Goal: Task Accomplishment & Management: Use online tool/utility

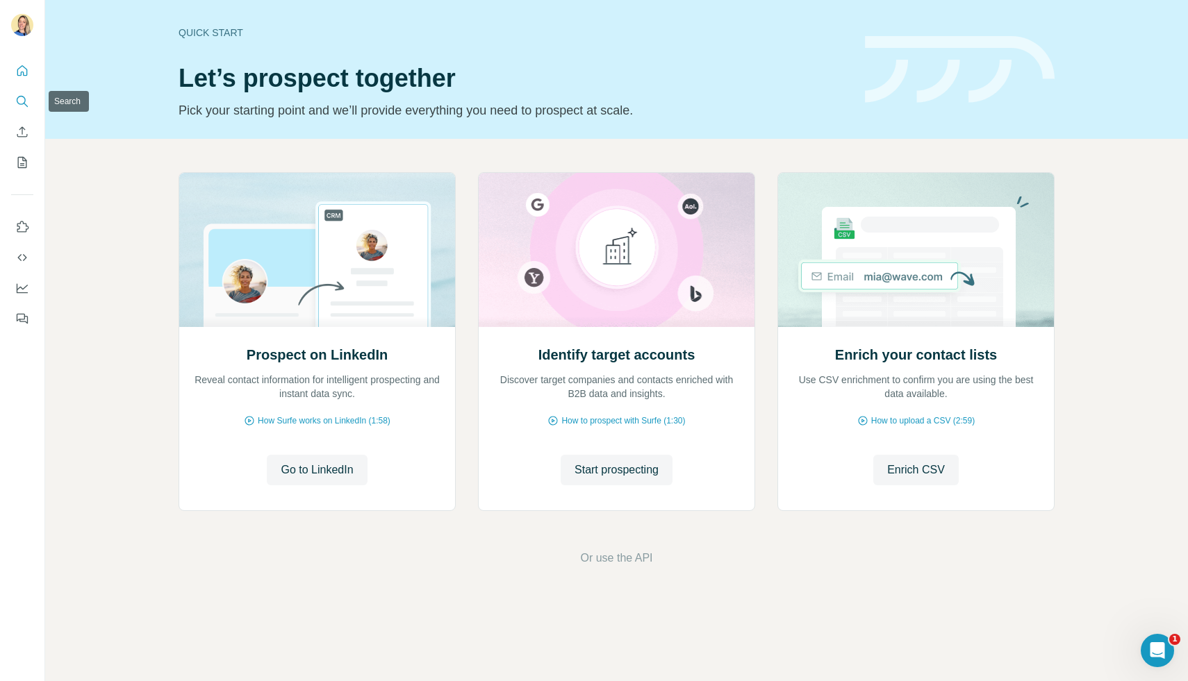
click at [18, 107] on icon "Search" at bounding box center [22, 101] width 14 height 14
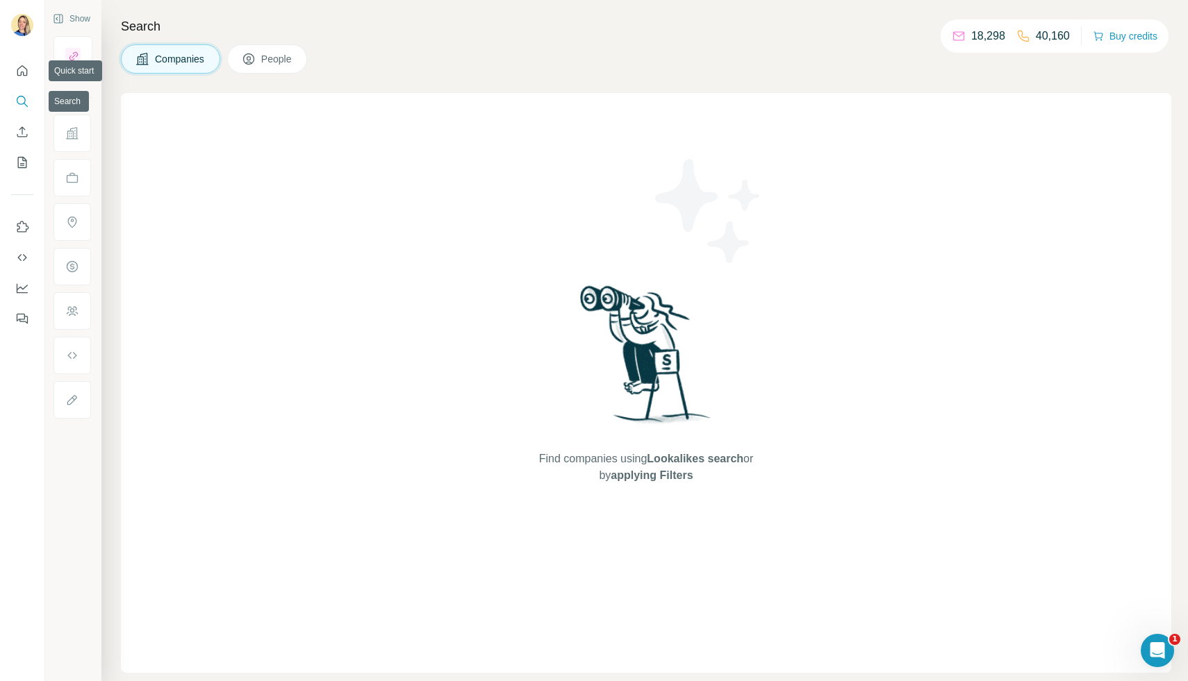
click at [20, 103] on icon "Search" at bounding box center [22, 101] width 14 height 14
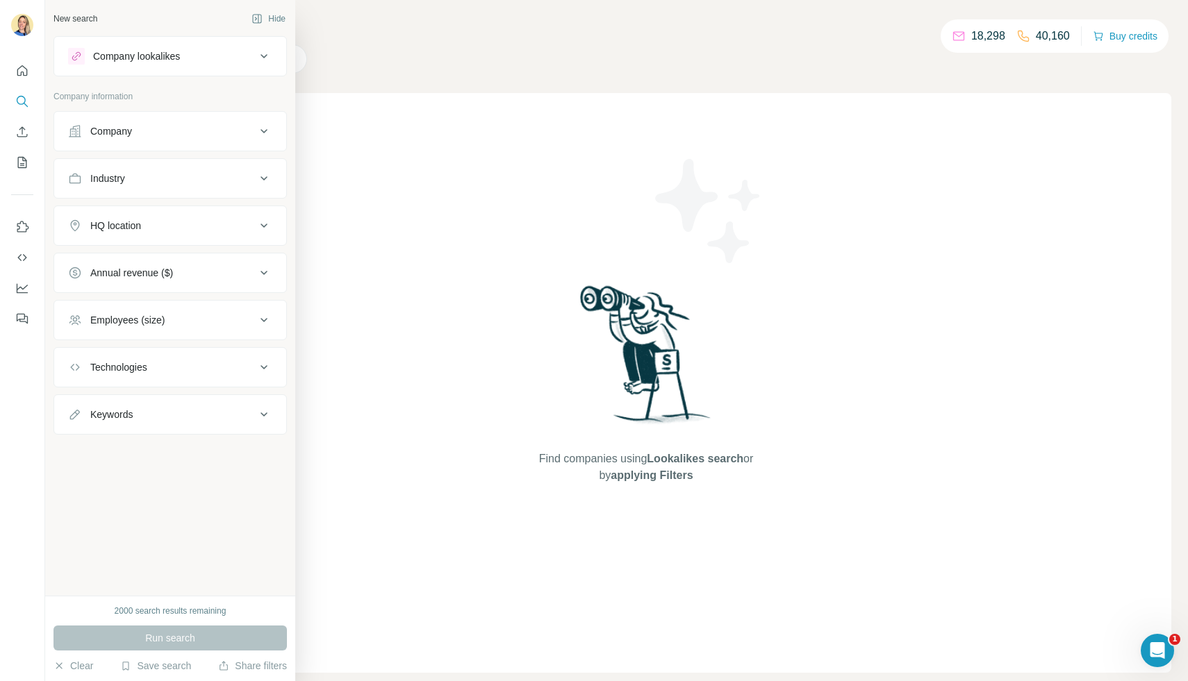
click at [153, 56] on div "Company lookalikes" at bounding box center [136, 56] width 87 height 14
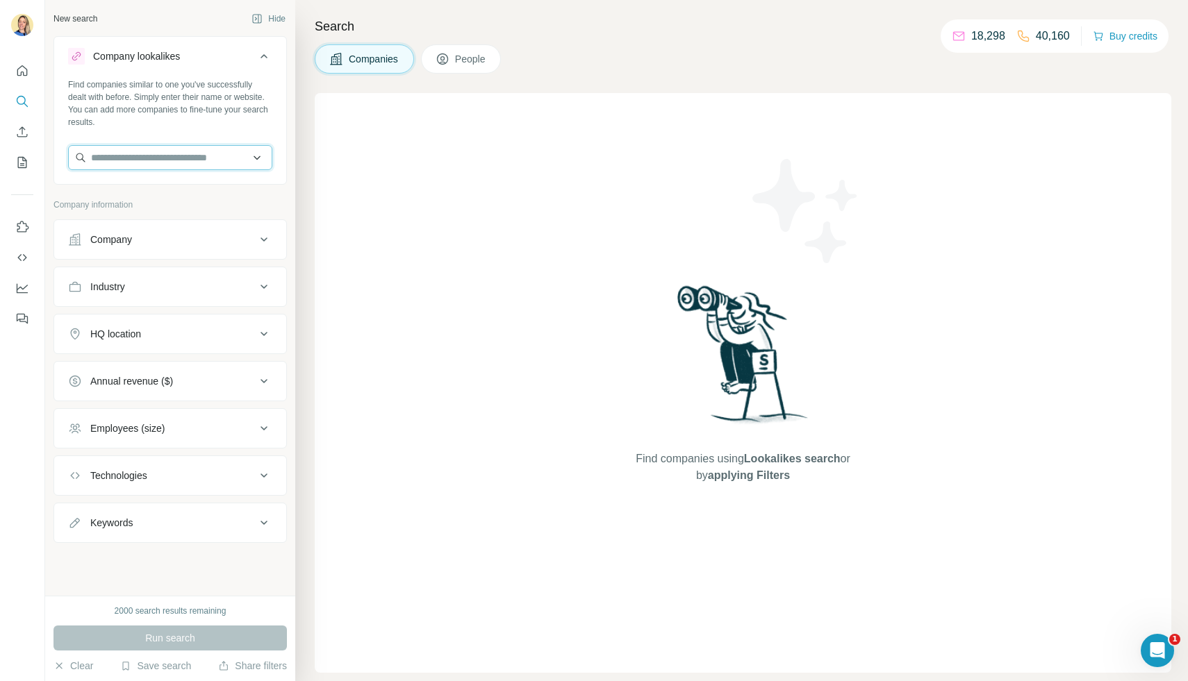
click at [112, 163] on input "text" at bounding box center [170, 157] width 204 height 25
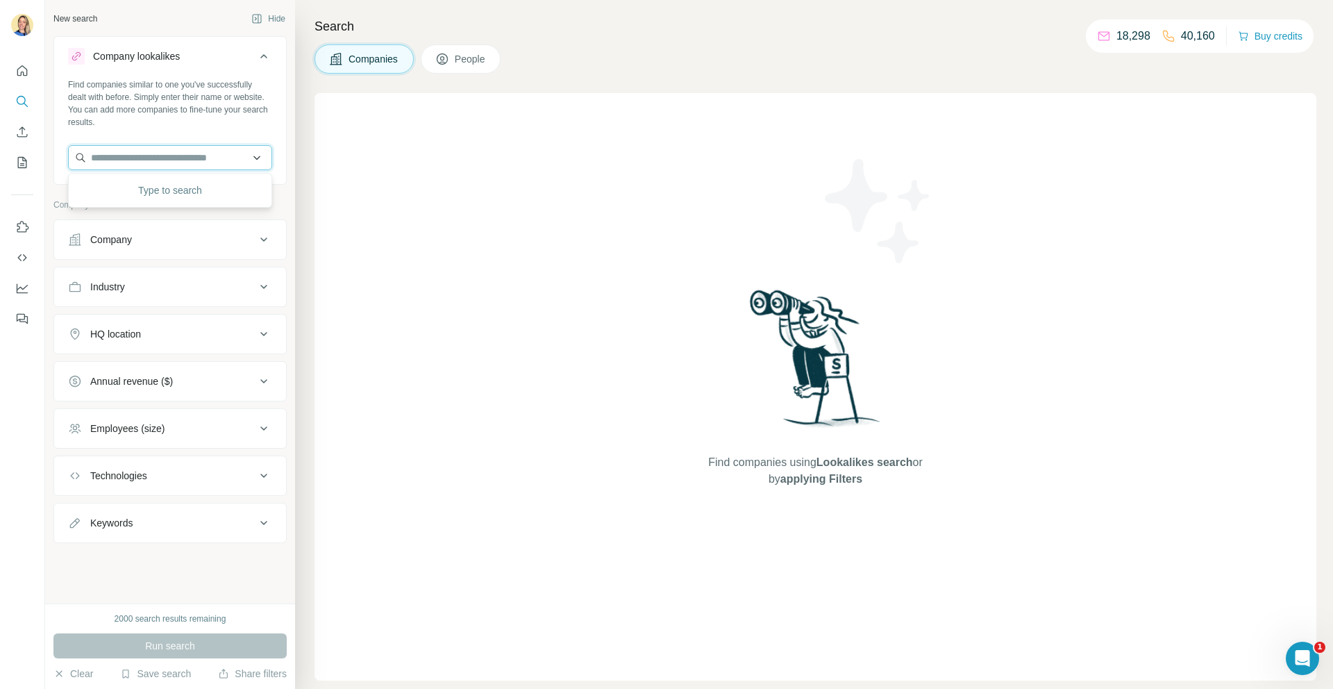
click at [209, 164] on input "text" at bounding box center [170, 157] width 204 height 25
click at [190, 156] on input "text" at bounding box center [170, 157] width 204 height 25
click at [171, 676] on button "Save search" at bounding box center [155, 674] width 71 height 14
click at [169, 643] on div "View my saved searches" at bounding box center [195, 649] width 147 height 28
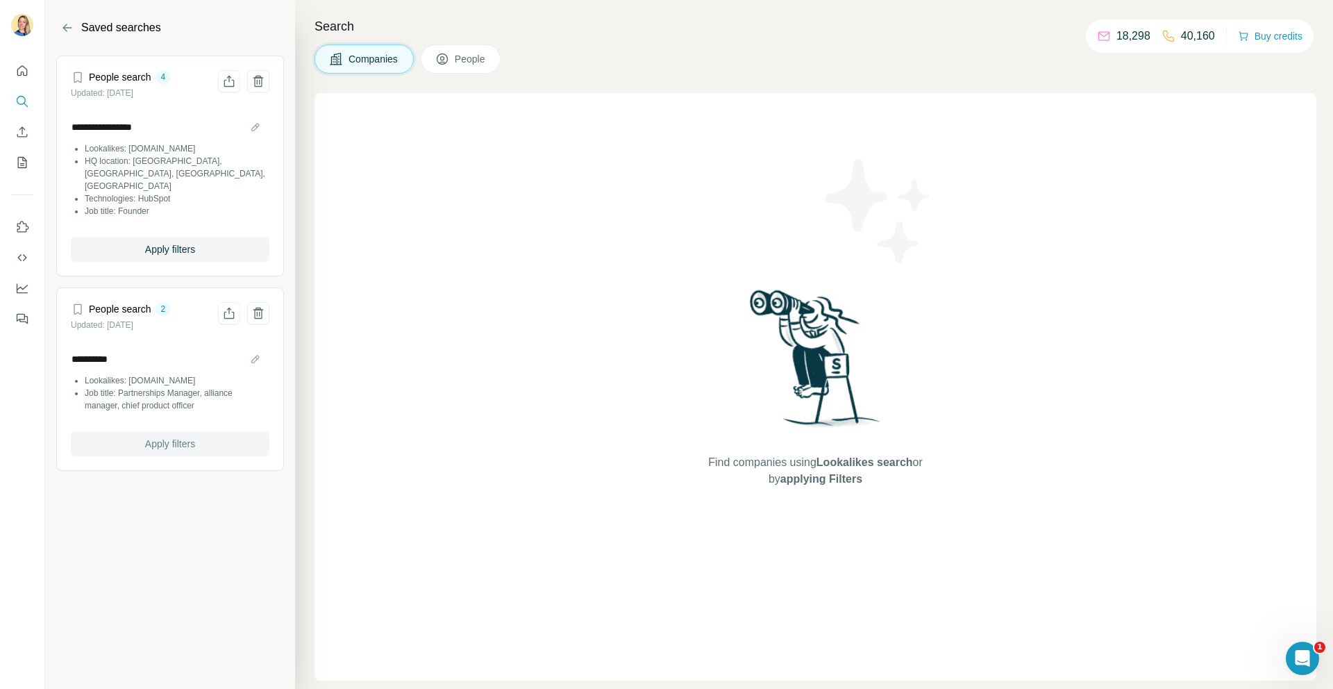
click at [222, 434] on button "Apply filters" at bounding box center [170, 443] width 199 height 25
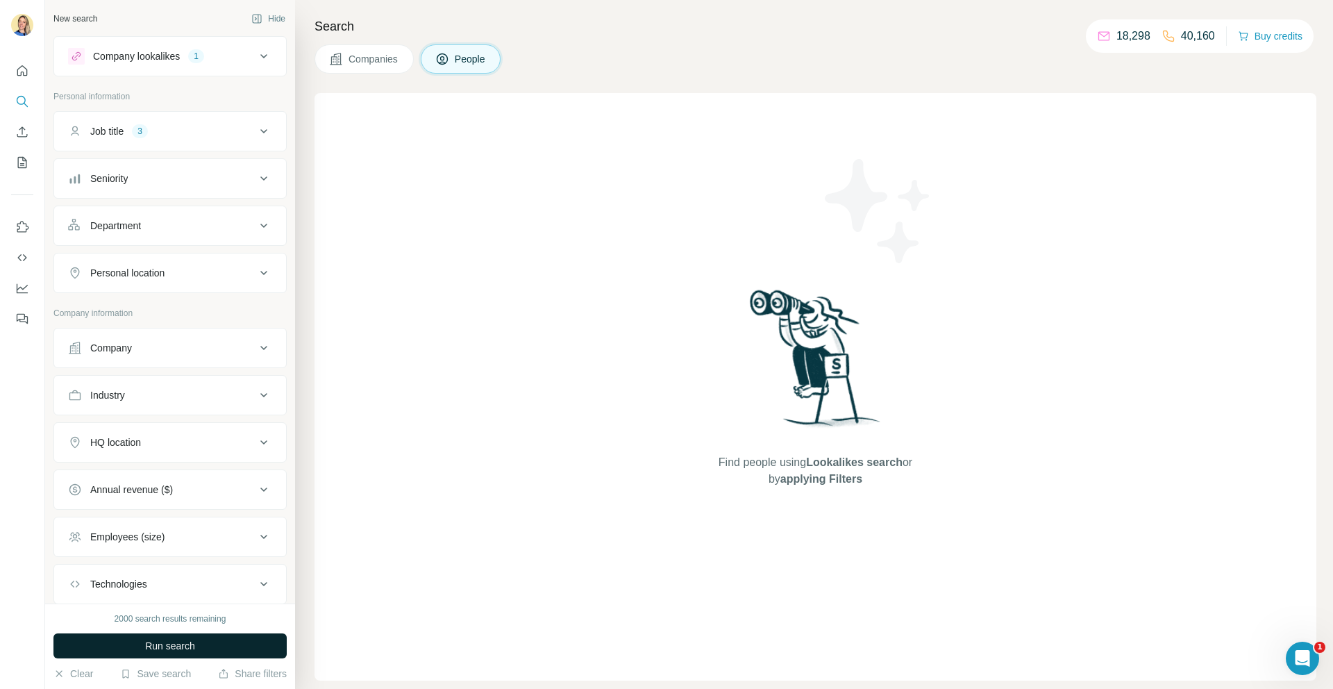
click at [209, 644] on button "Run search" at bounding box center [169, 645] width 233 height 25
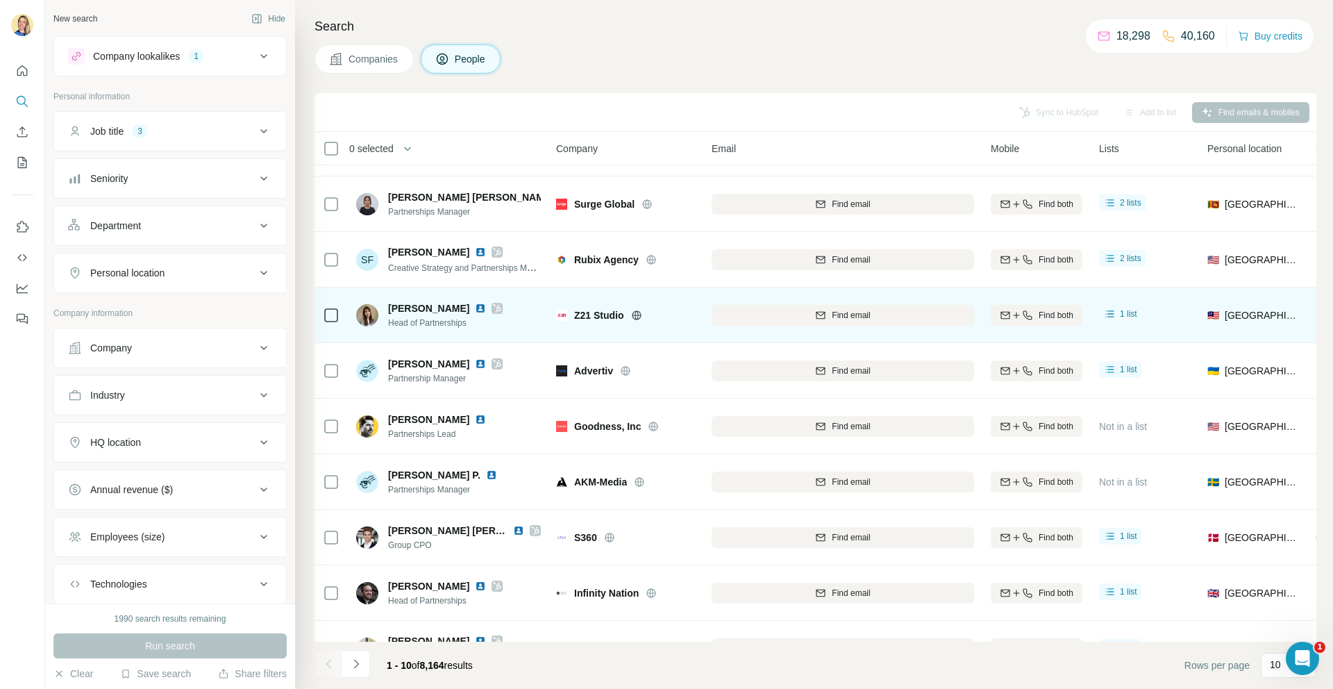
scroll to position [79, 0]
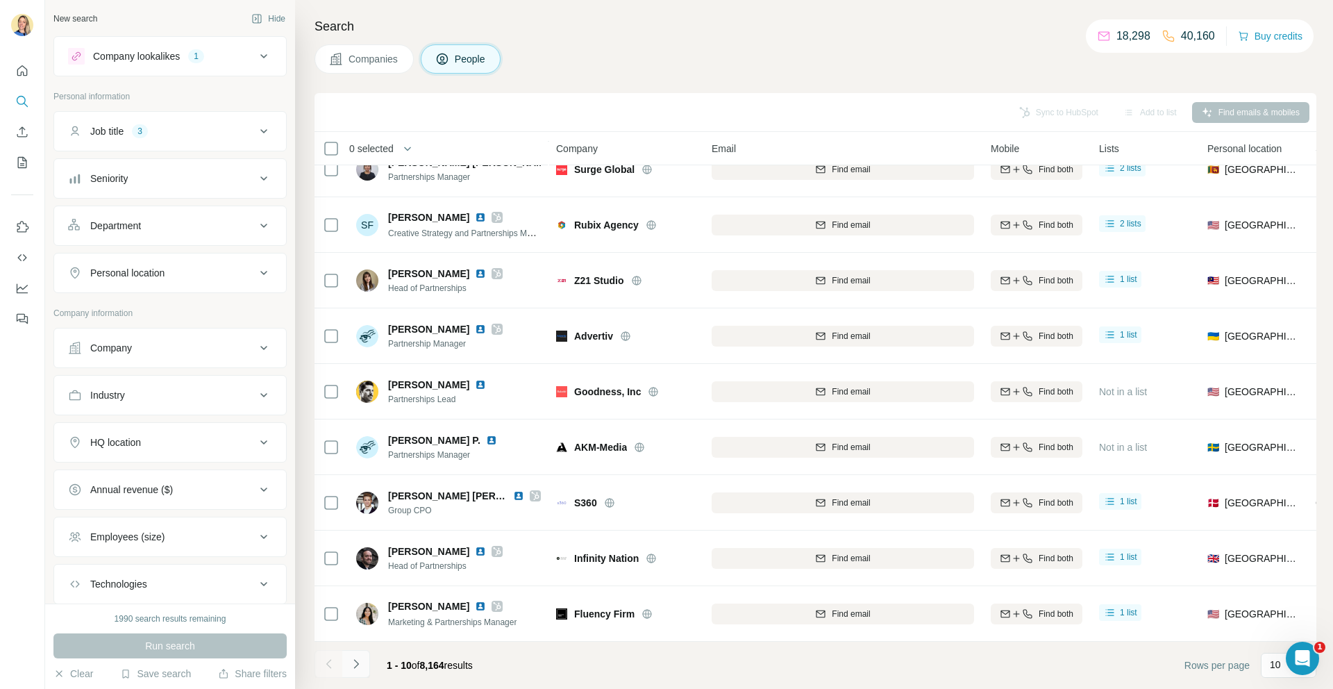
click at [352, 672] on button "Navigate to next page" at bounding box center [356, 664] width 28 height 28
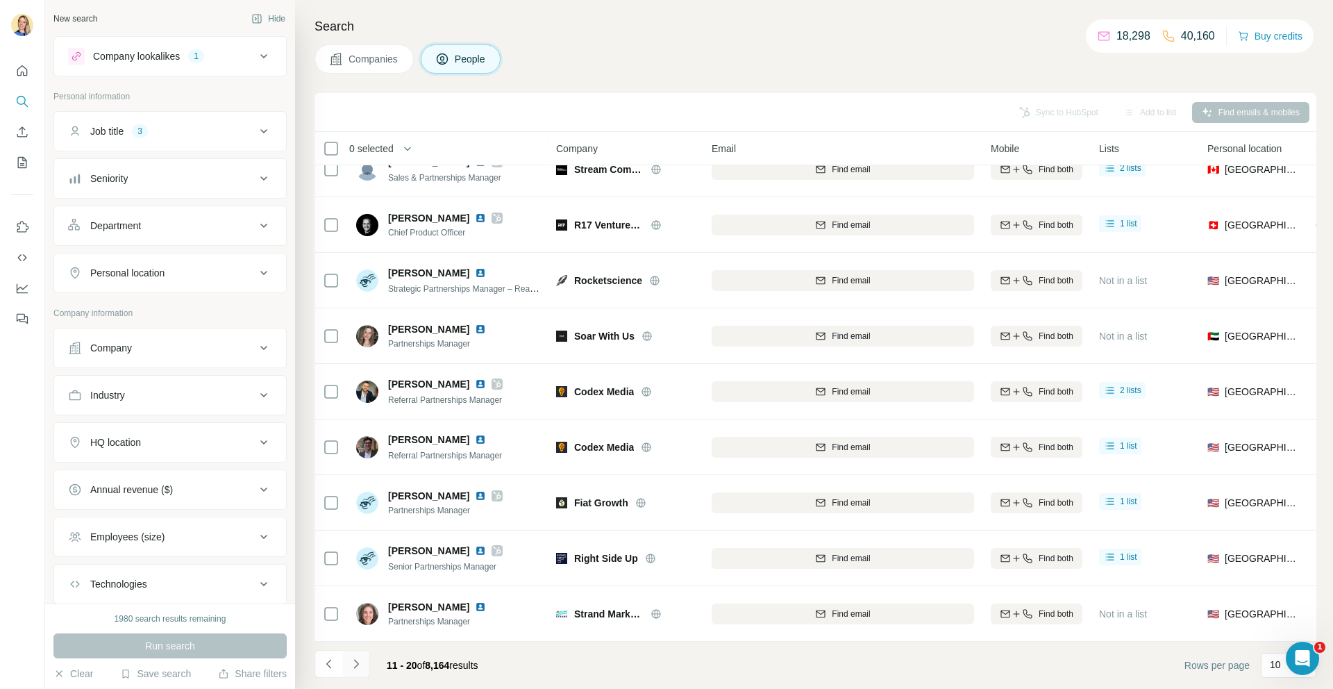
click at [355, 672] on button "Navigate to next page" at bounding box center [356, 664] width 28 height 28
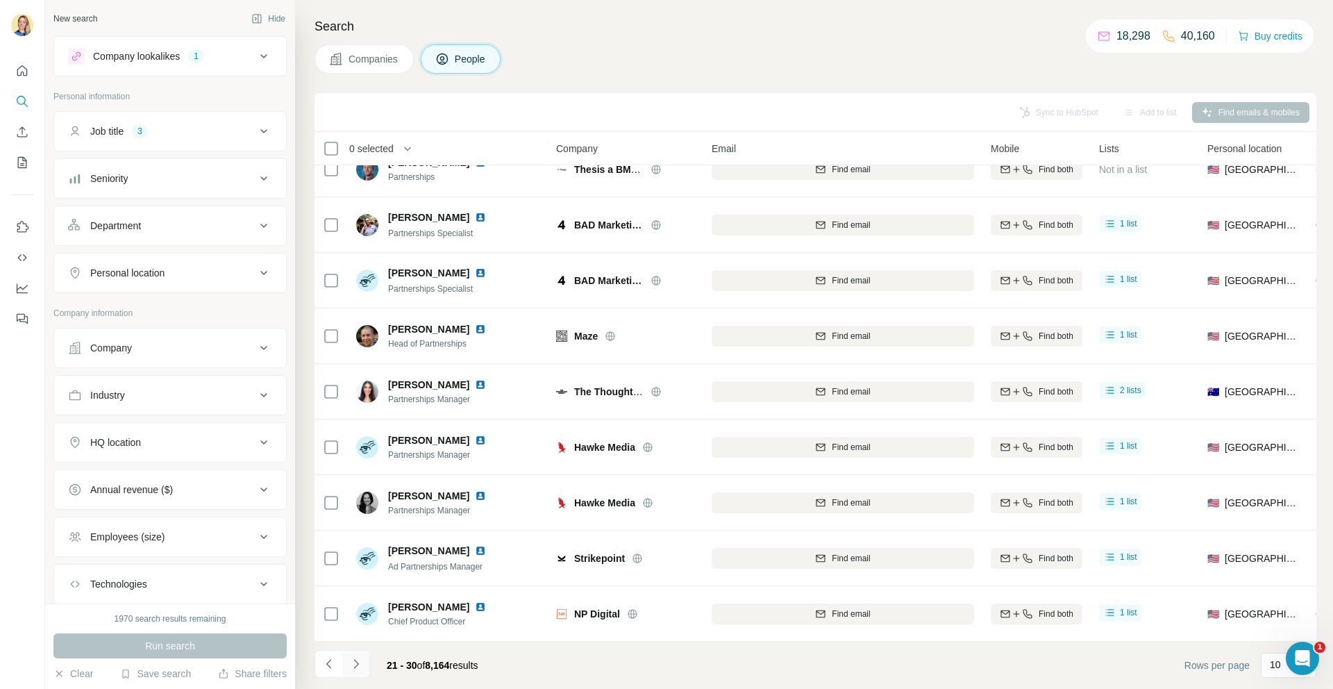
click at [352, 670] on icon "Navigate to next page" at bounding box center [356, 664] width 14 height 14
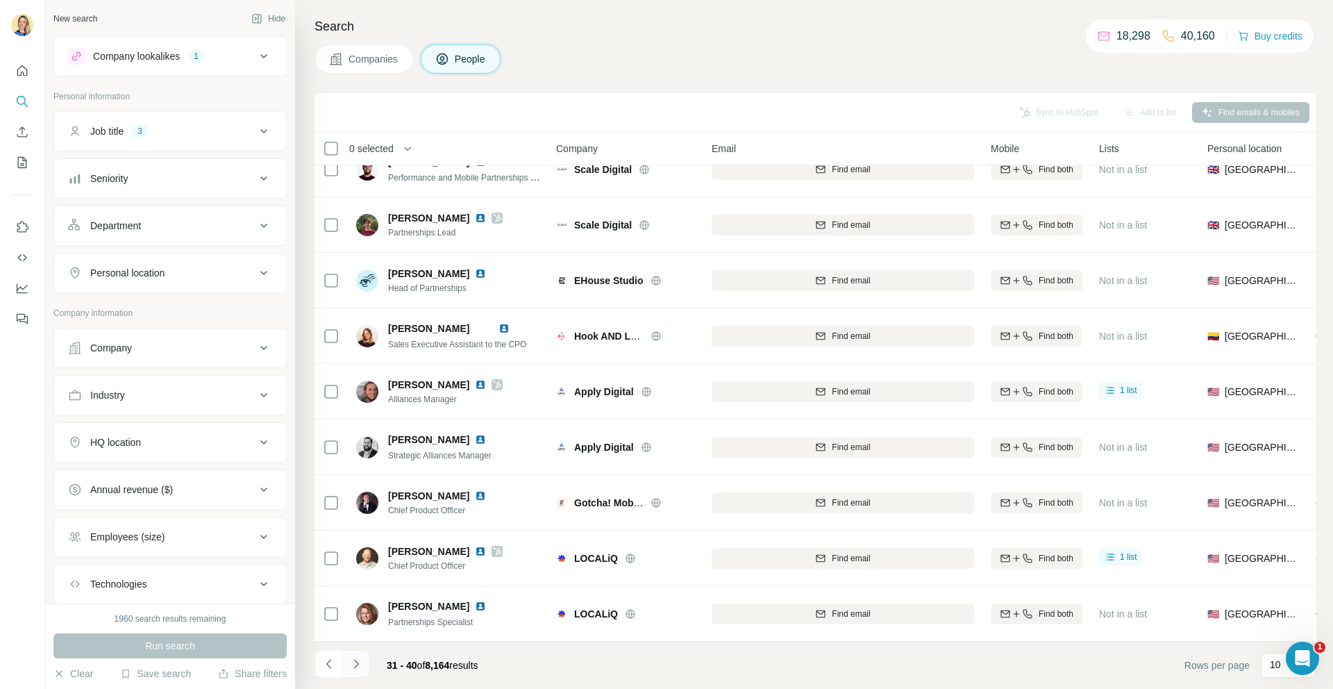
click at [355, 665] on icon "Navigate to next page" at bounding box center [356, 664] width 14 height 14
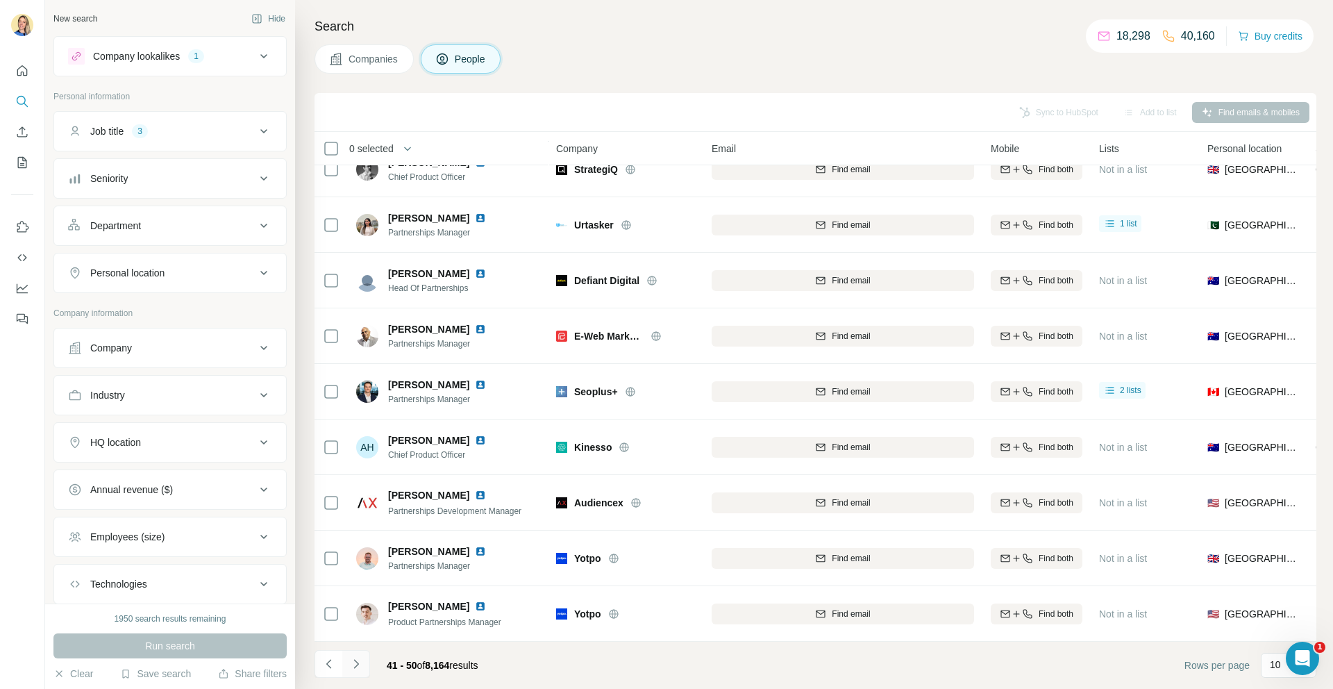
click at [358, 665] on icon "Navigate to next page" at bounding box center [356, 664] width 14 height 14
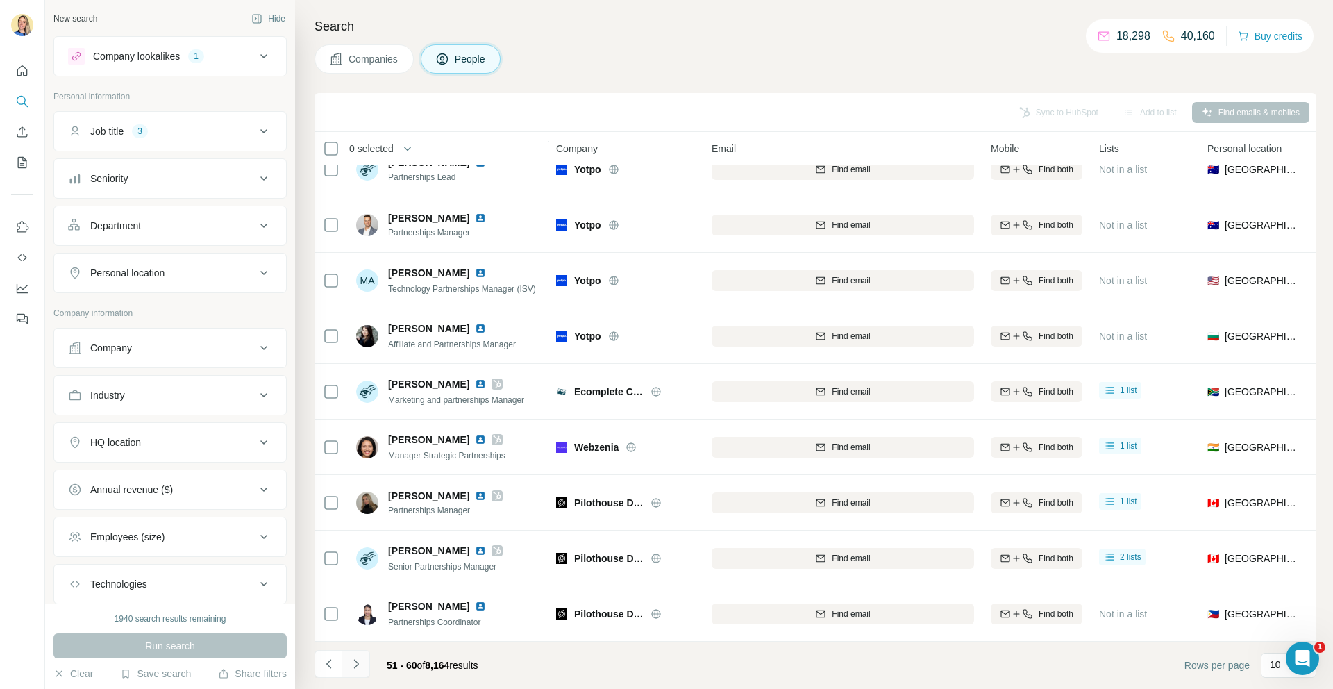
click at [358, 665] on icon "Navigate to next page" at bounding box center [356, 664] width 14 height 14
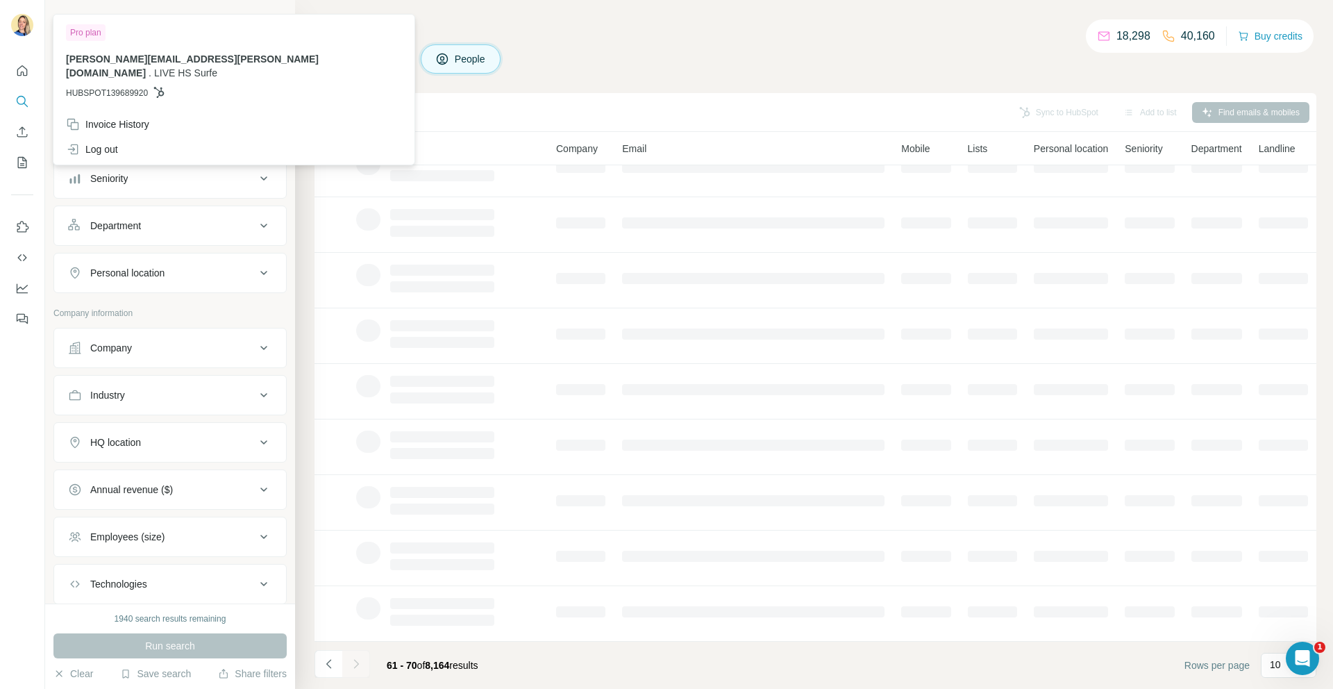
click at [547, 19] on h4 "Search" at bounding box center [816, 26] width 1002 height 19
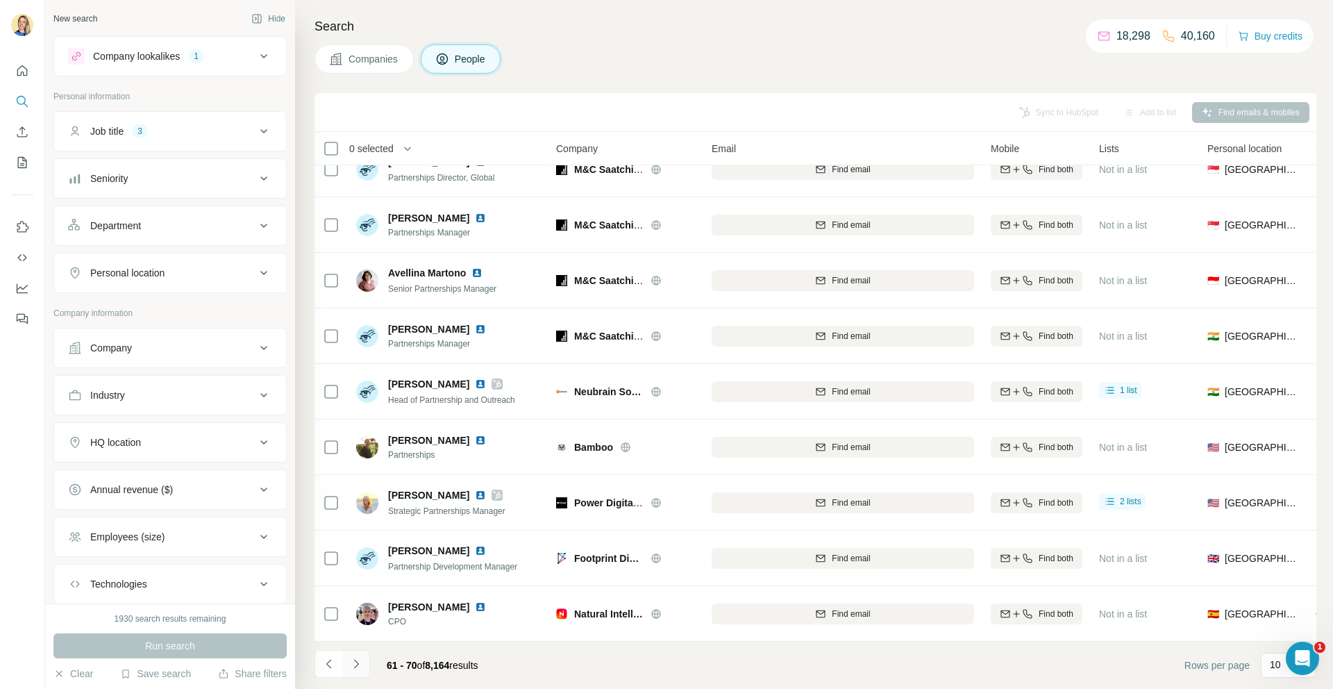
click at [354, 669] on icon "Navigate to next page" at bounding box center [356, 664] width 14 height 14
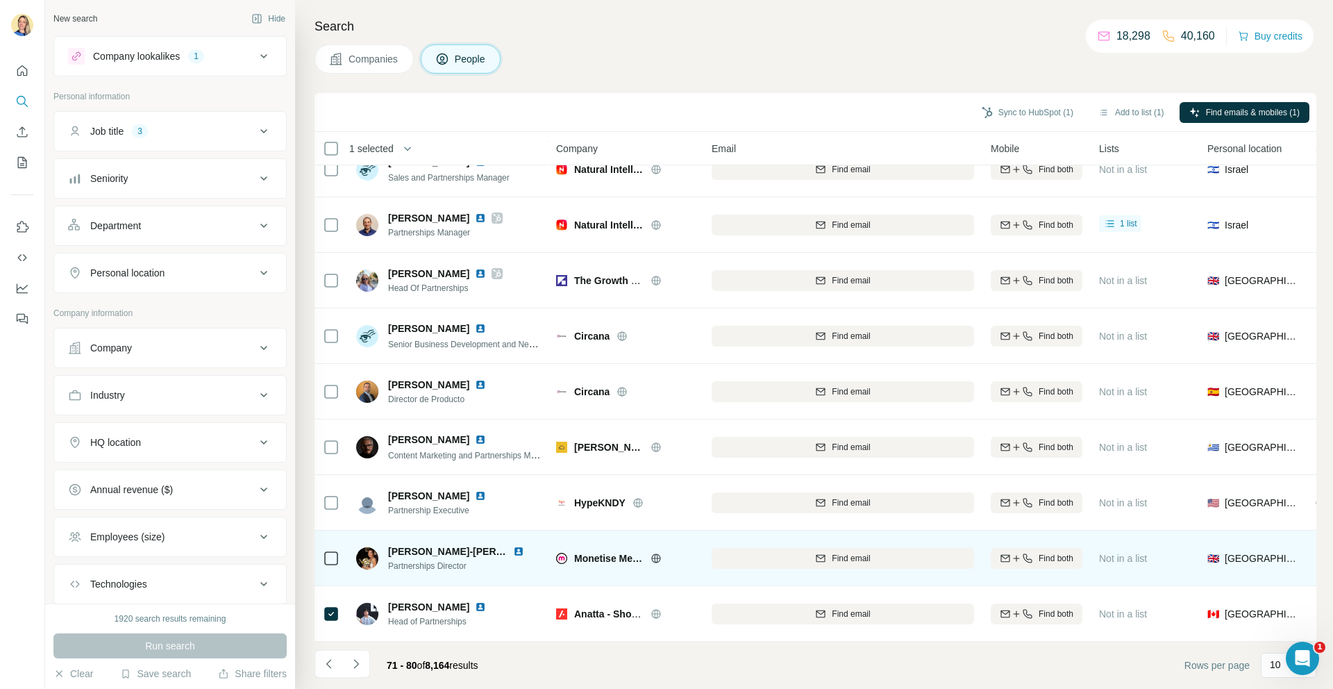
click at [322, 551] on td at bounding box center [331, 559] width 33 height 56
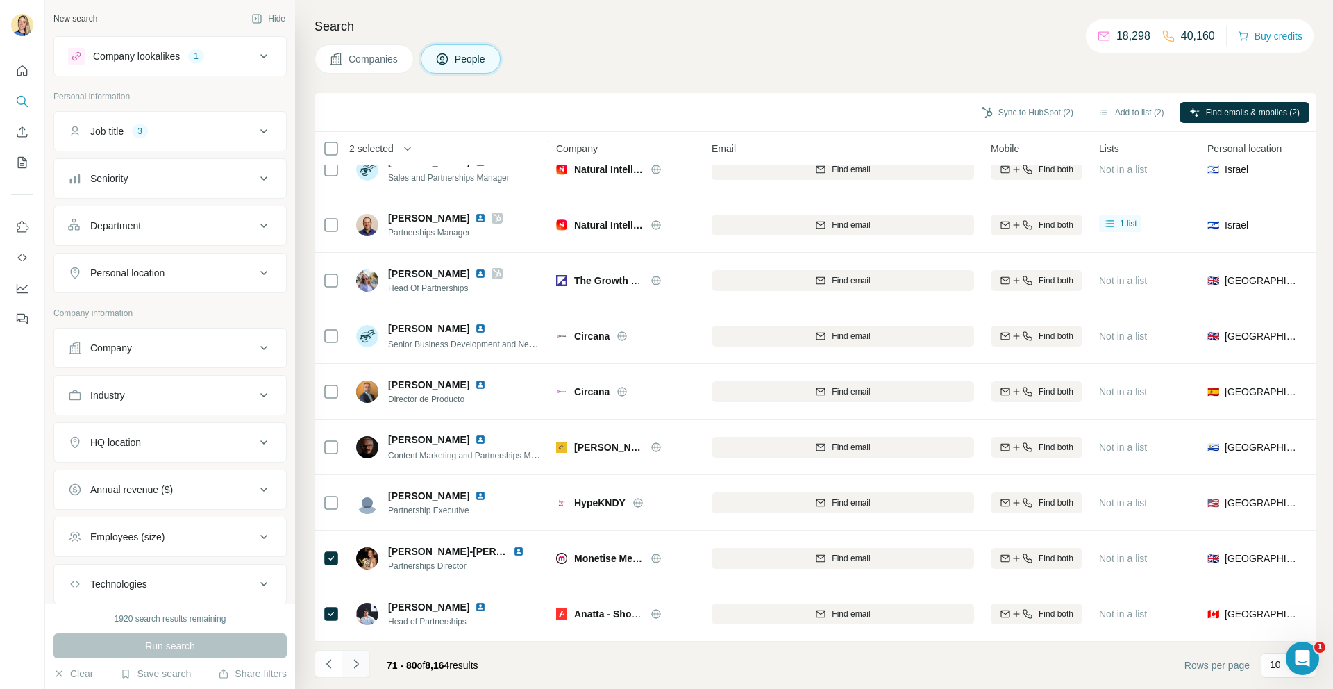
click at [361, 666] on icon "Navigate to next page" at bounding box center [356, 664] width 14 height 14
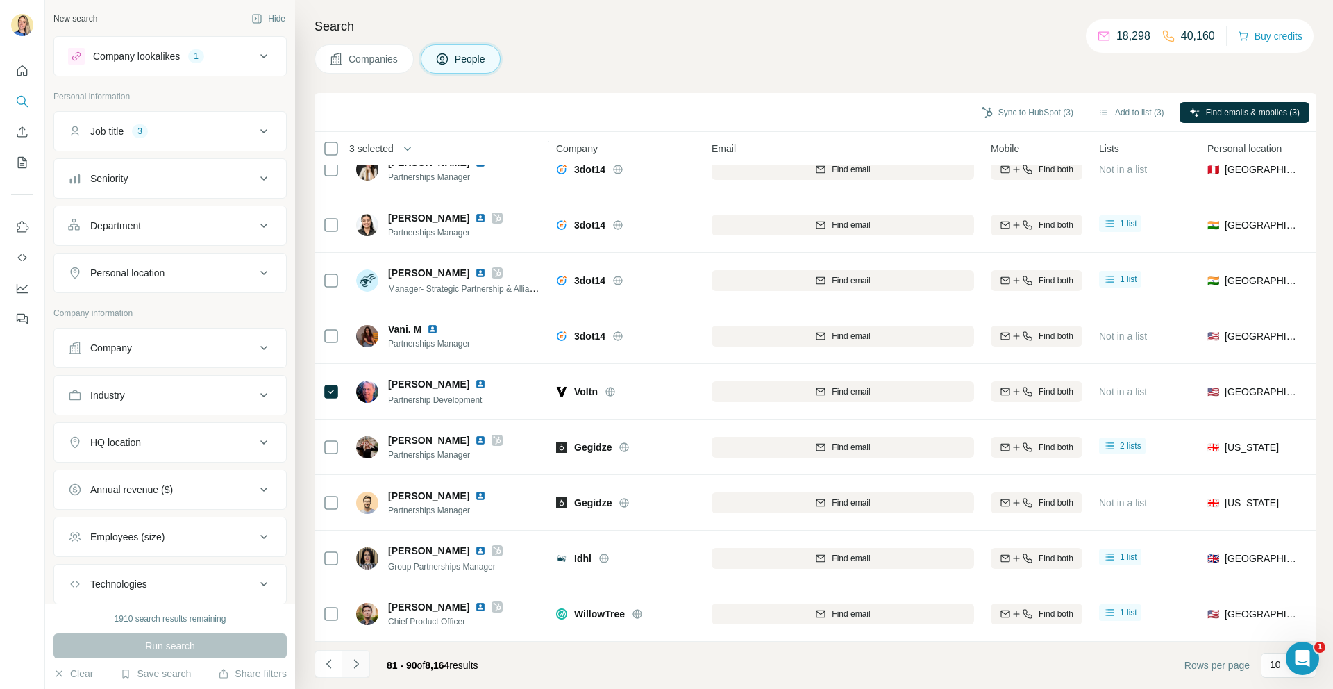
click at [362, 658] on icon "Navigate to next page" at bounding box center [356, 664] width 14 height 14
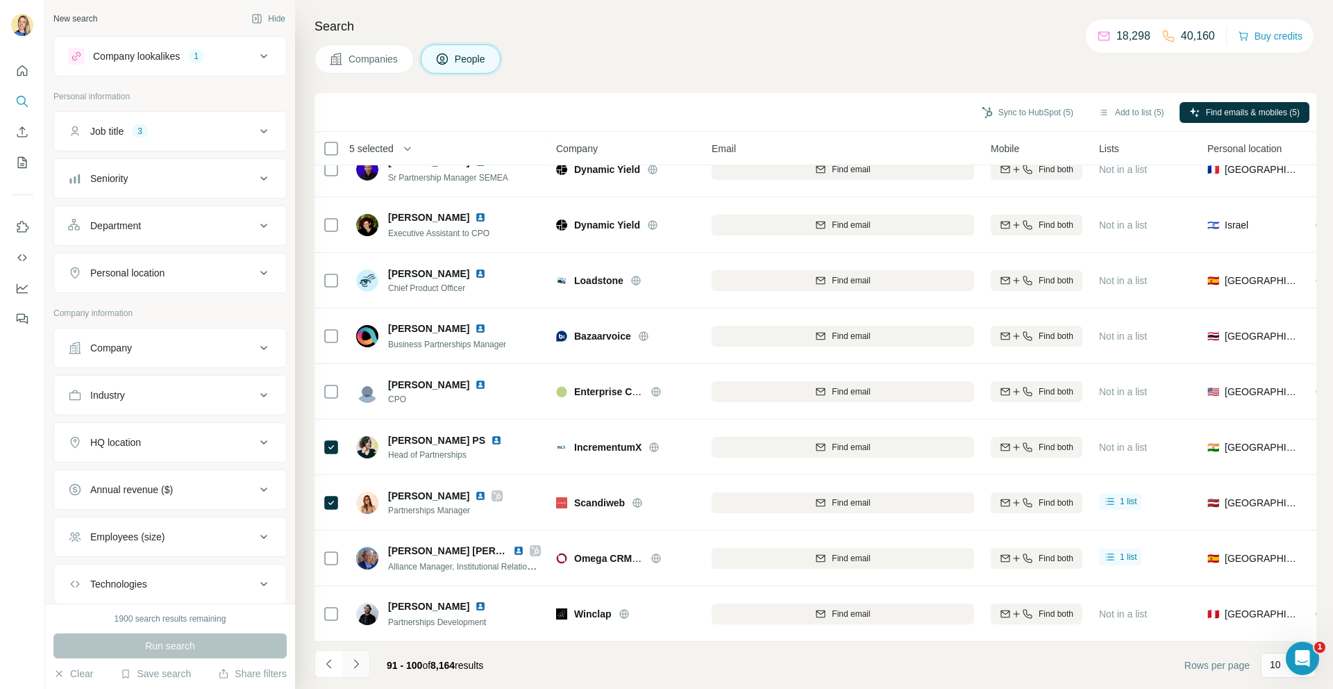
click at [358, 665] on icon "Navigate to next page" at bounding box center [356, 664] width 14 height 14
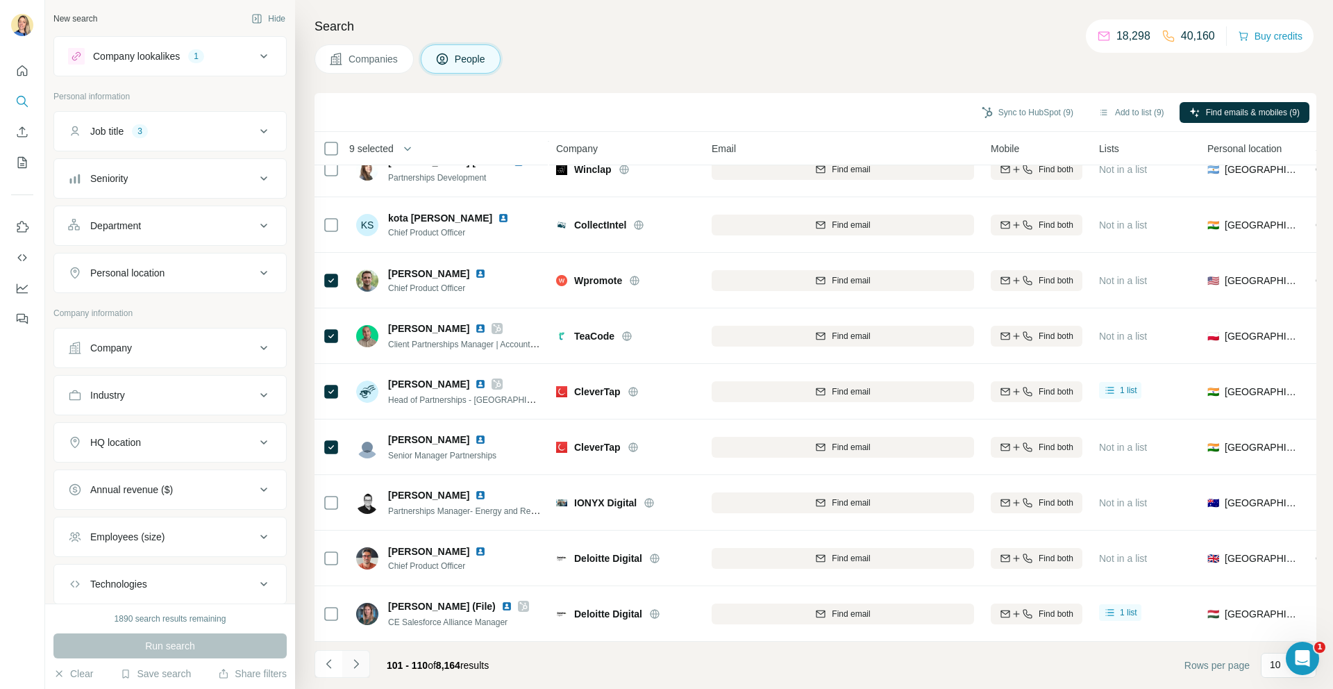
click at [360, 664] on icon "Navigate to next page" at bounding box center [356, 664] width 14 height 14
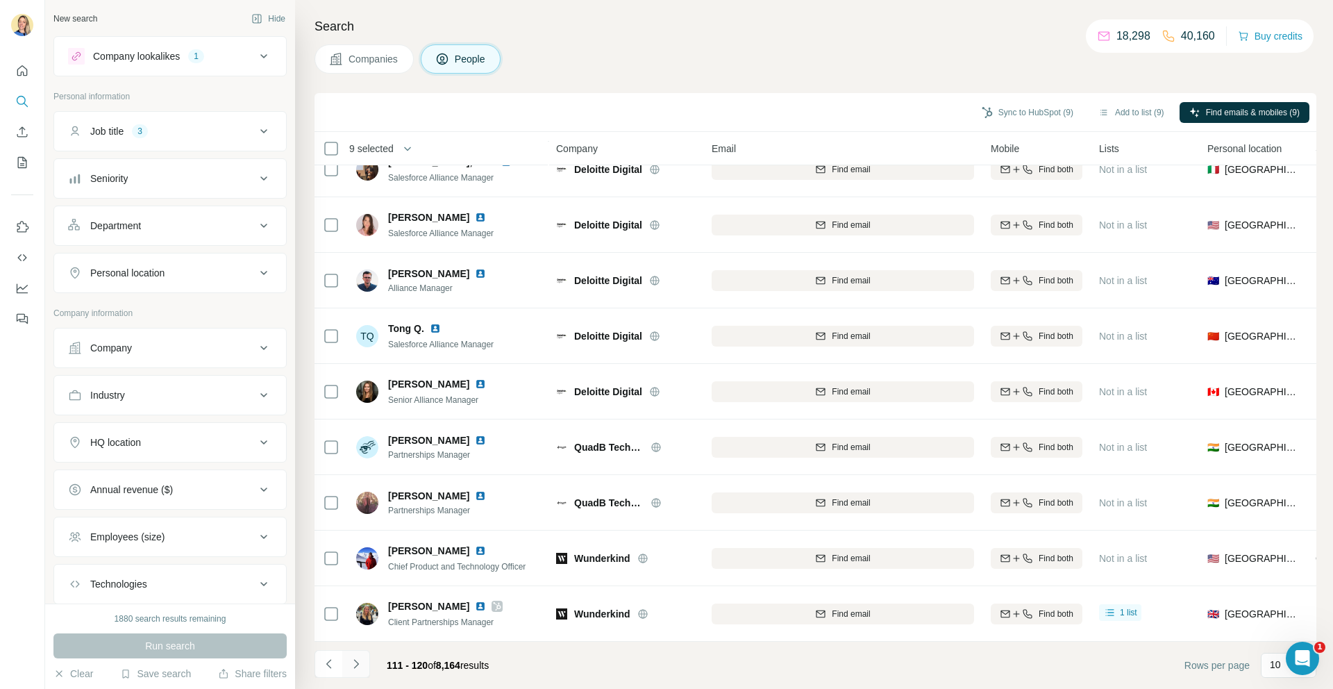
click at [362, 665] on icon "Navigate to next page" at bounding box center [356, 664] width 14 height 14
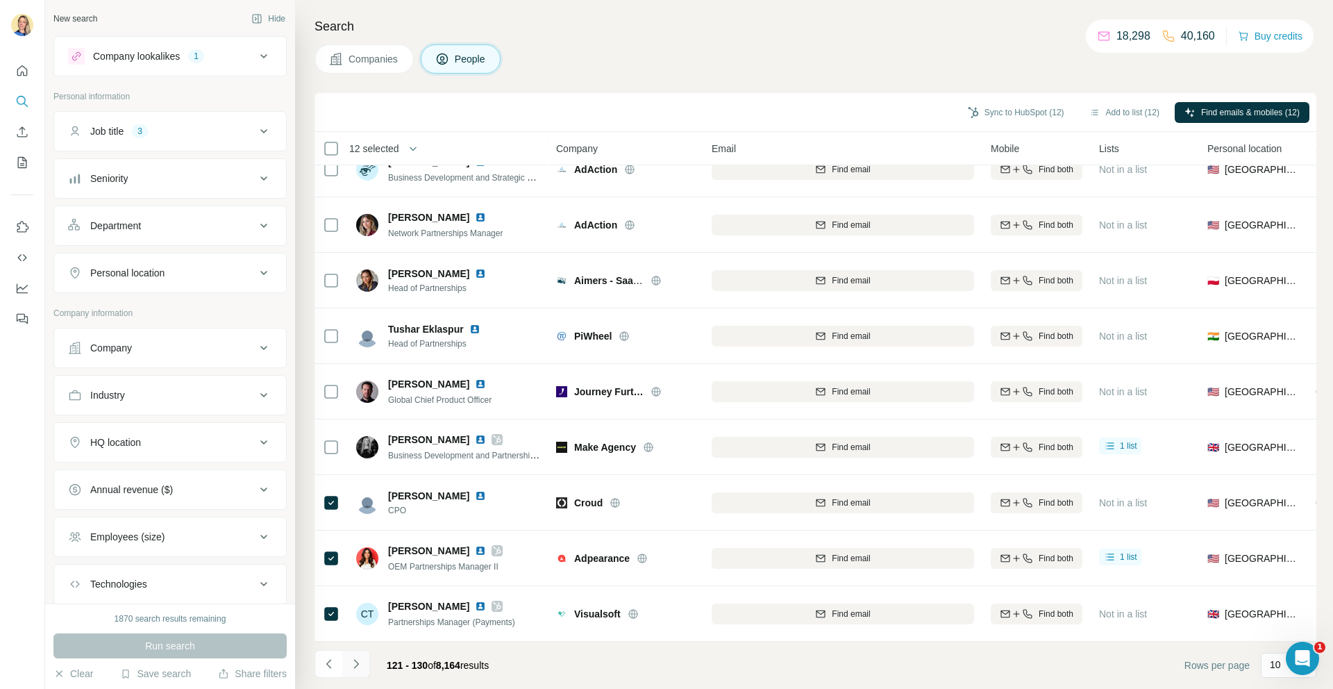
click at [354, 665] on icon "Navigate to next page" at bounding box center [356, 664] width 14 height 14
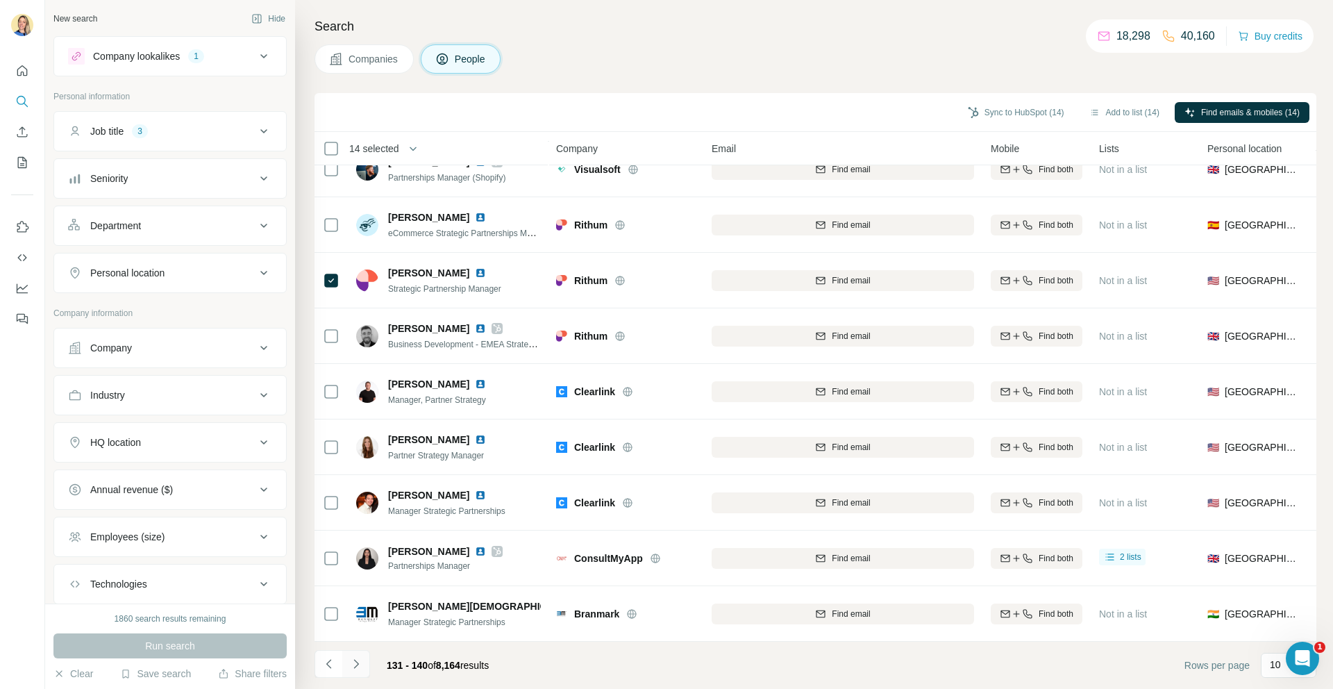
click at [353, 664] on icon "Navigate to next page" at bounding box center [356, 664] width 14 height 14
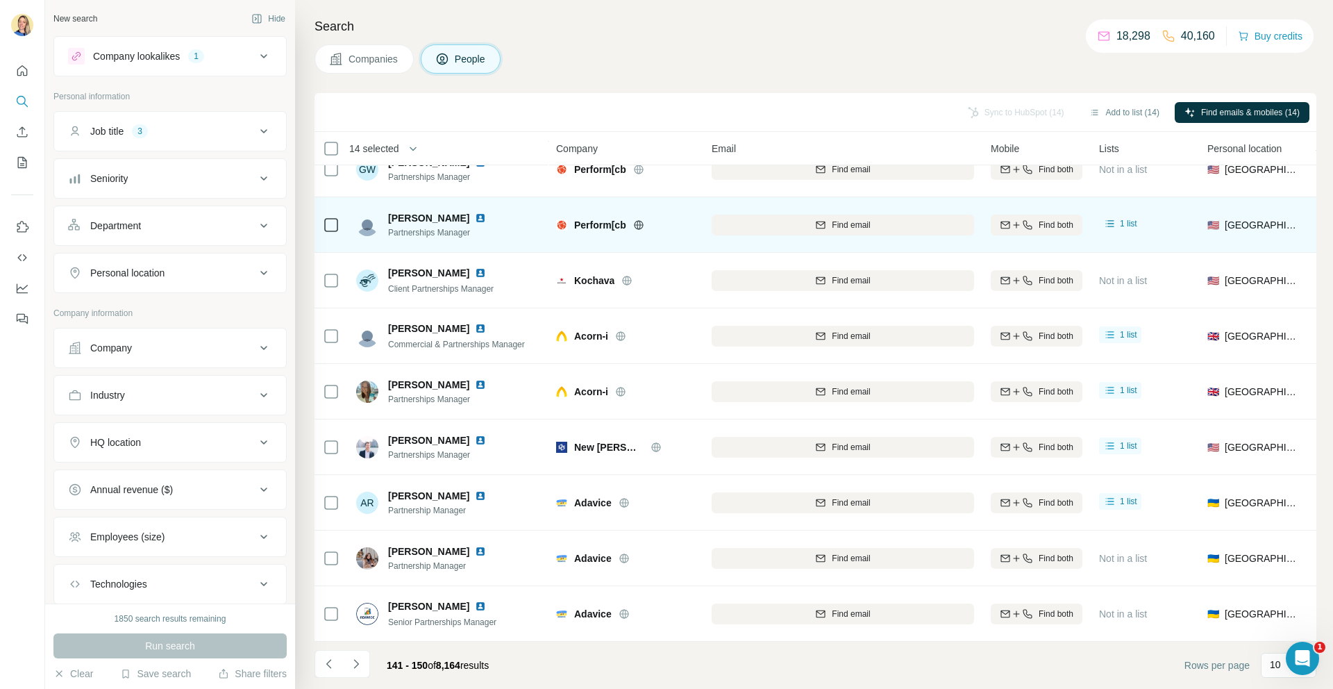
scroll to position [0, 0]
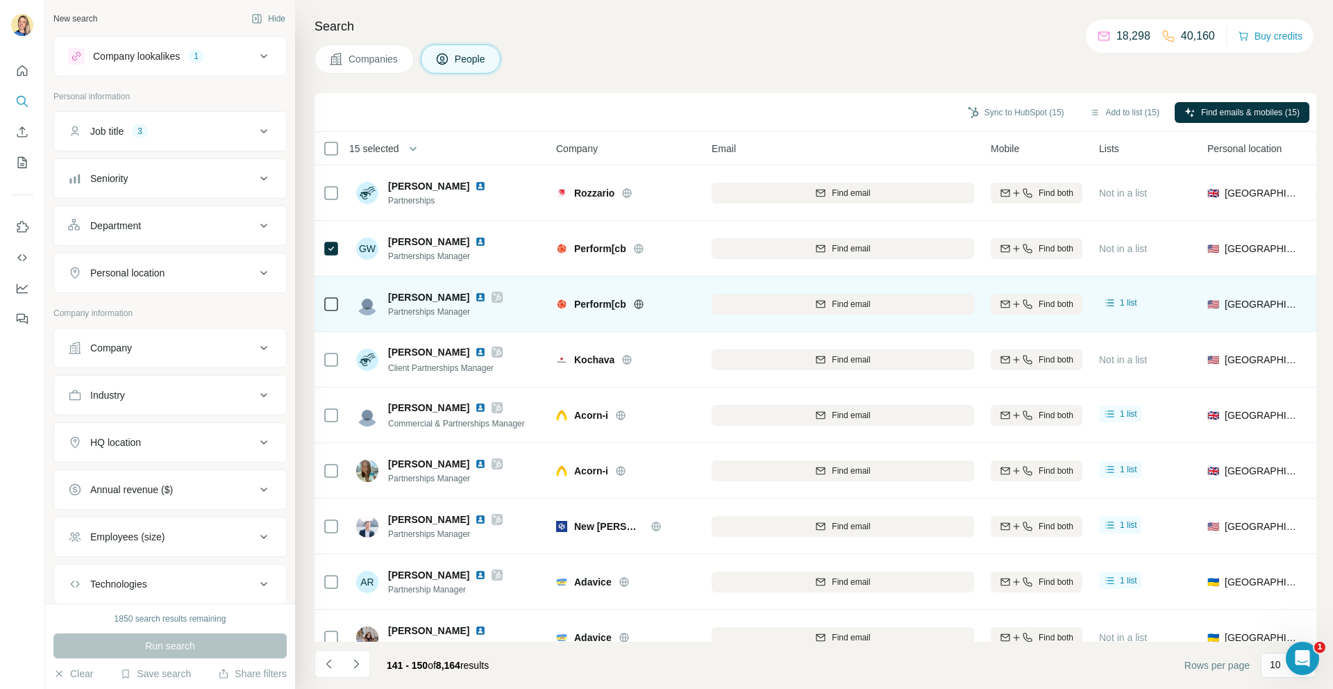
click at [329, 313] on div at bounding box center [331, 304] width 17 height 38
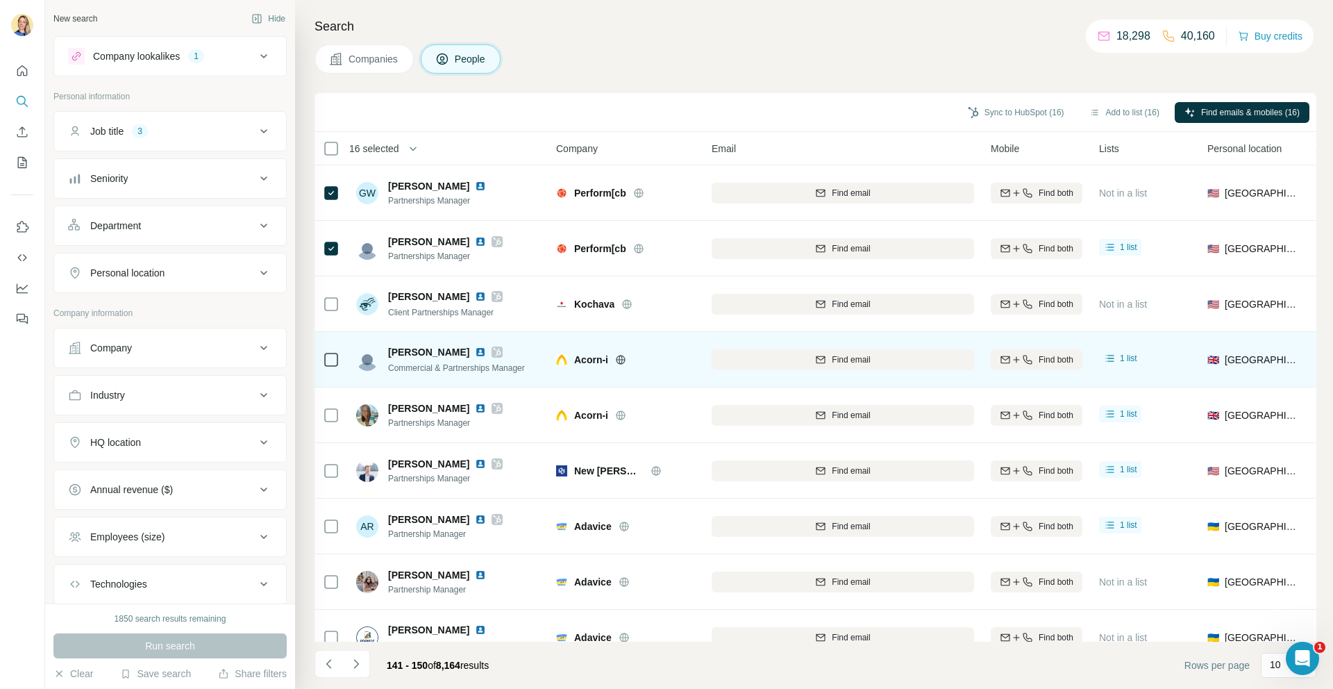
scroll to position [79, 0]
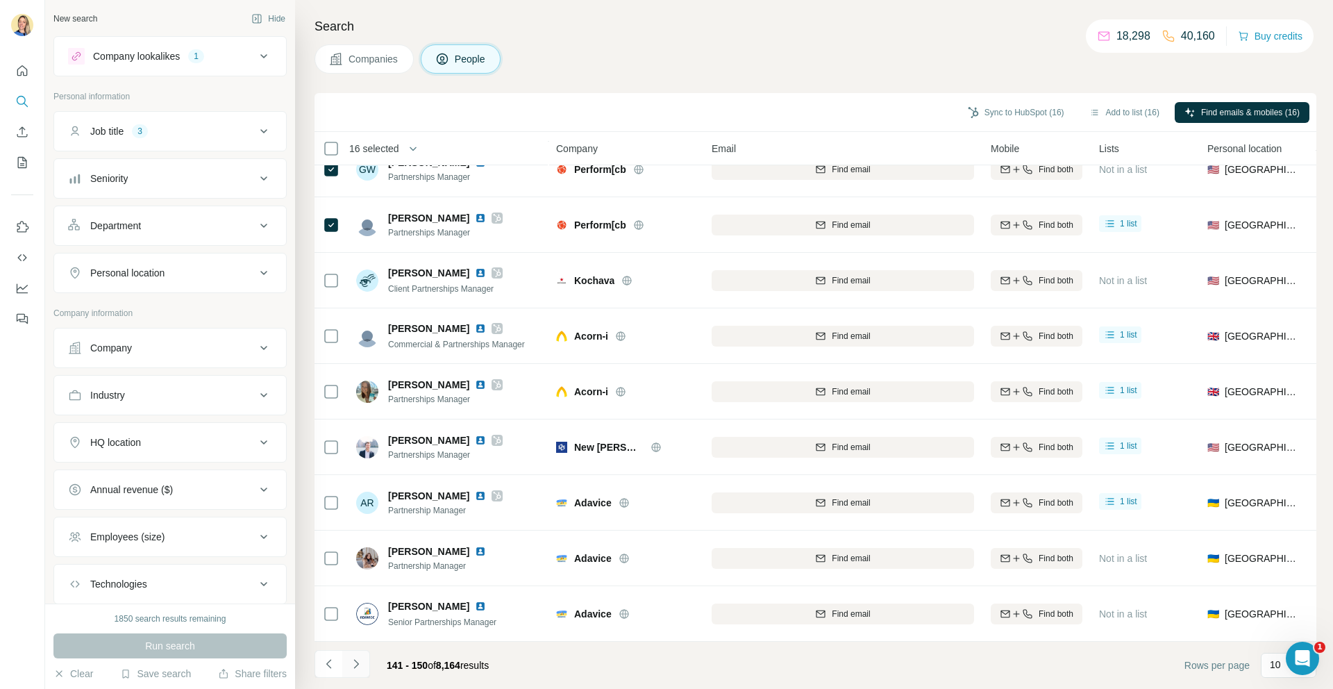
click at [360, 660] on icon "Navigate to next page" at bounding box center [356, 664] width 14 height 14
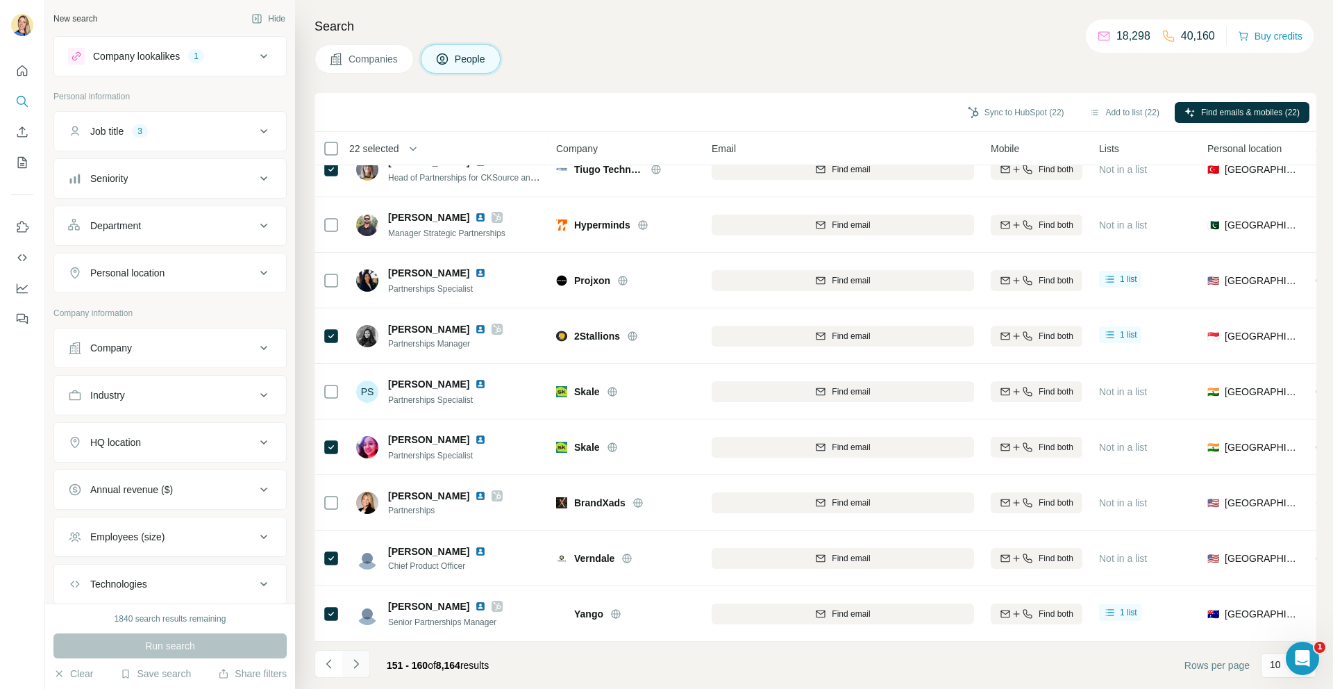
click at [352, 660] on icon "Navigate to next page" at bounding box center [356, 664] width 14 height 14
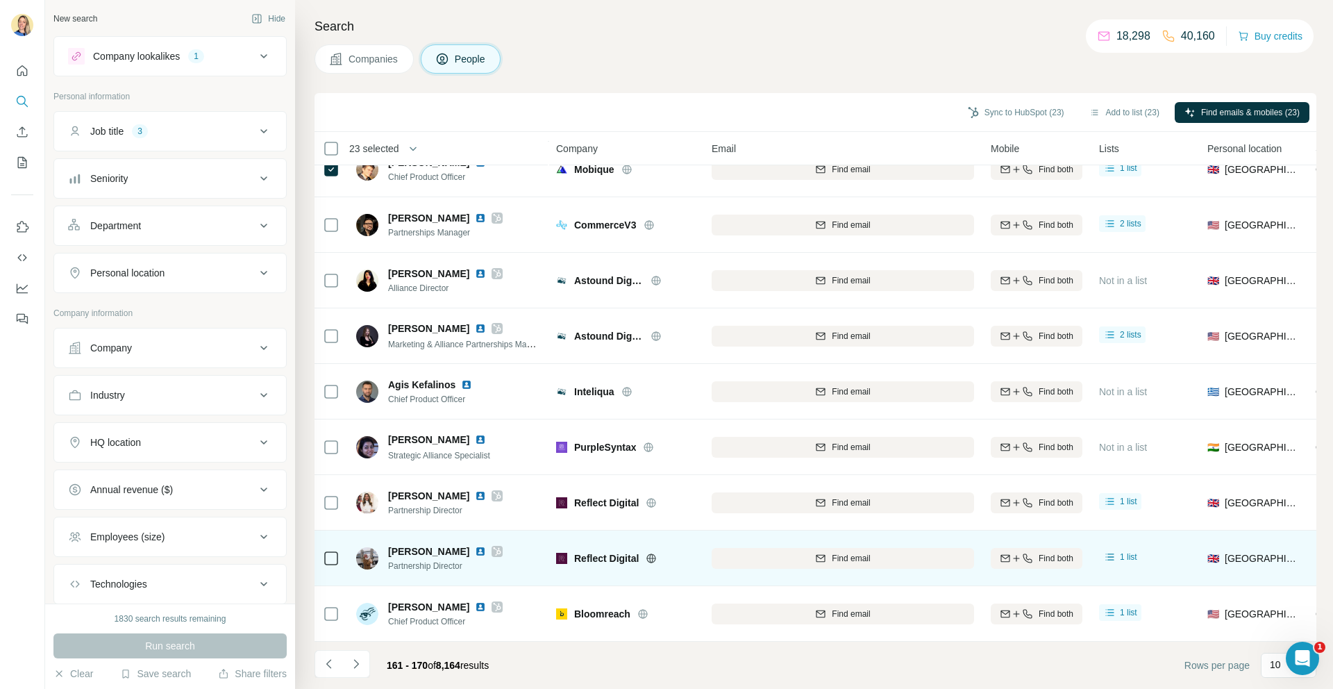
click at [341, 557] on td at bounding box center [331, 559] width 33 height 56
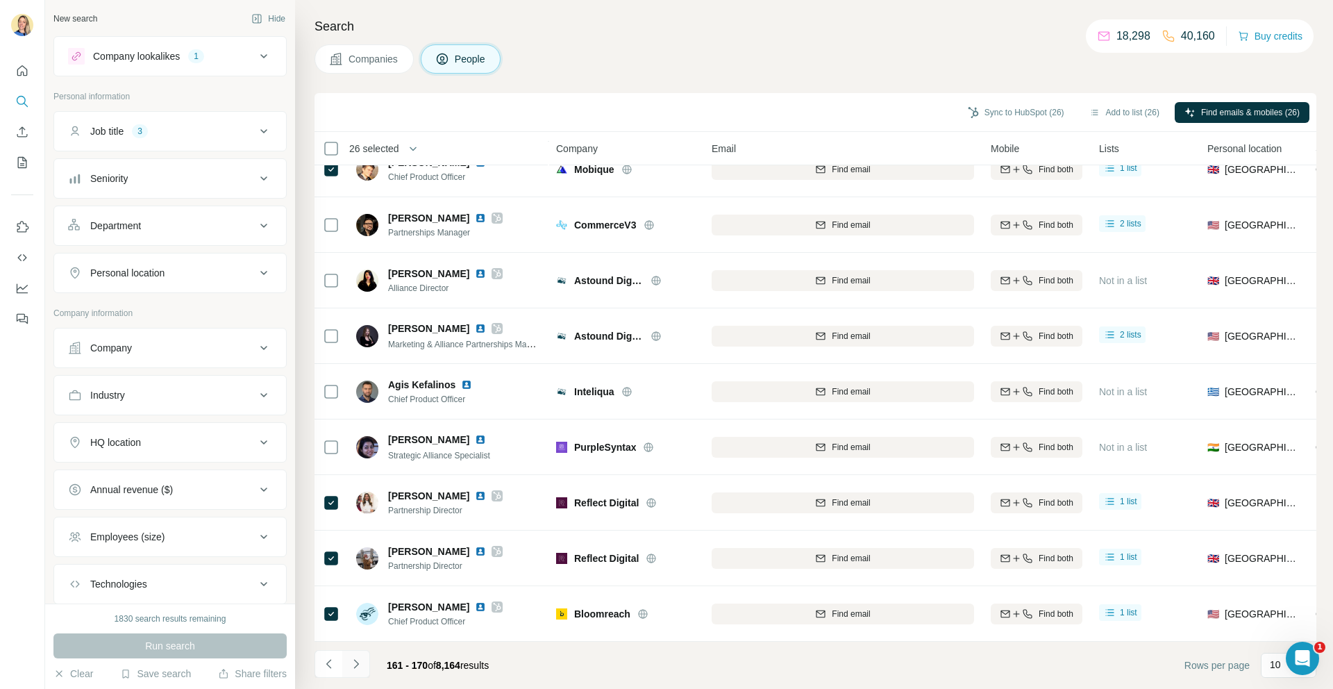
click at [350, 660] on icon "Navigate to next page" at bounding box center [356, 664] width 14 height 14
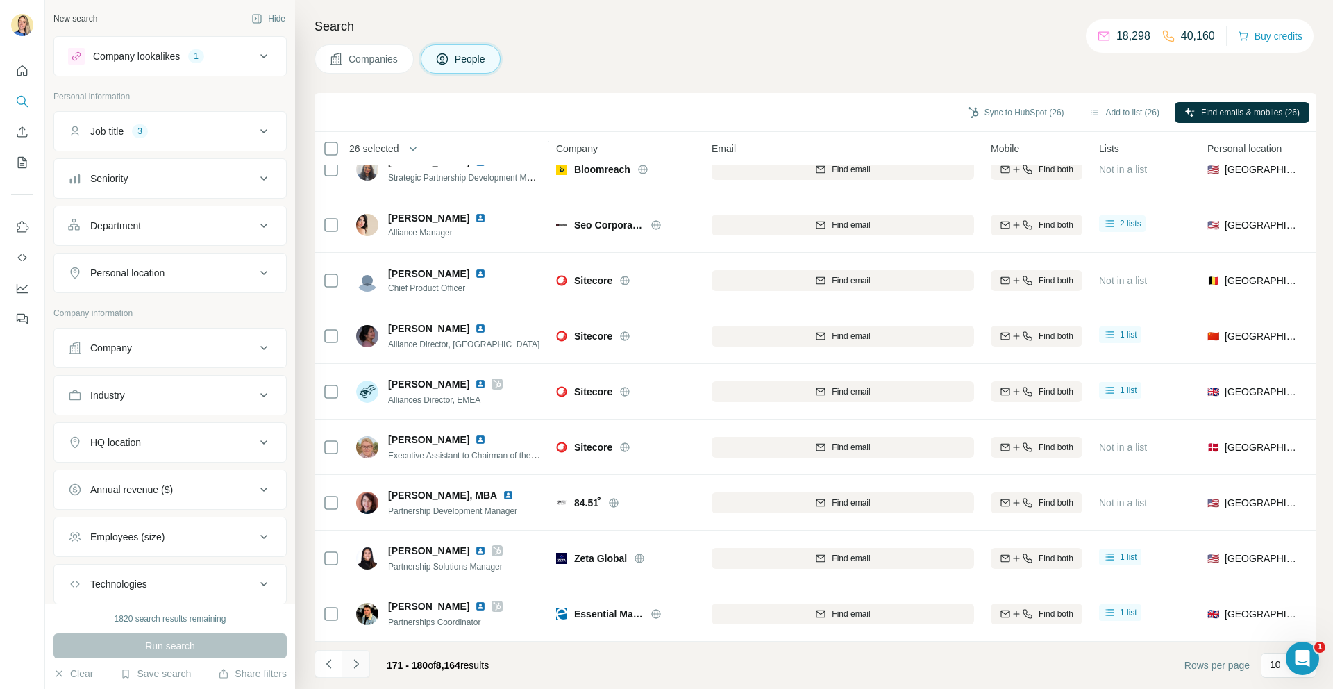
click at [358, 674] on button "Navigate to next page" at bounding box center [356, 664] width 28 height 28
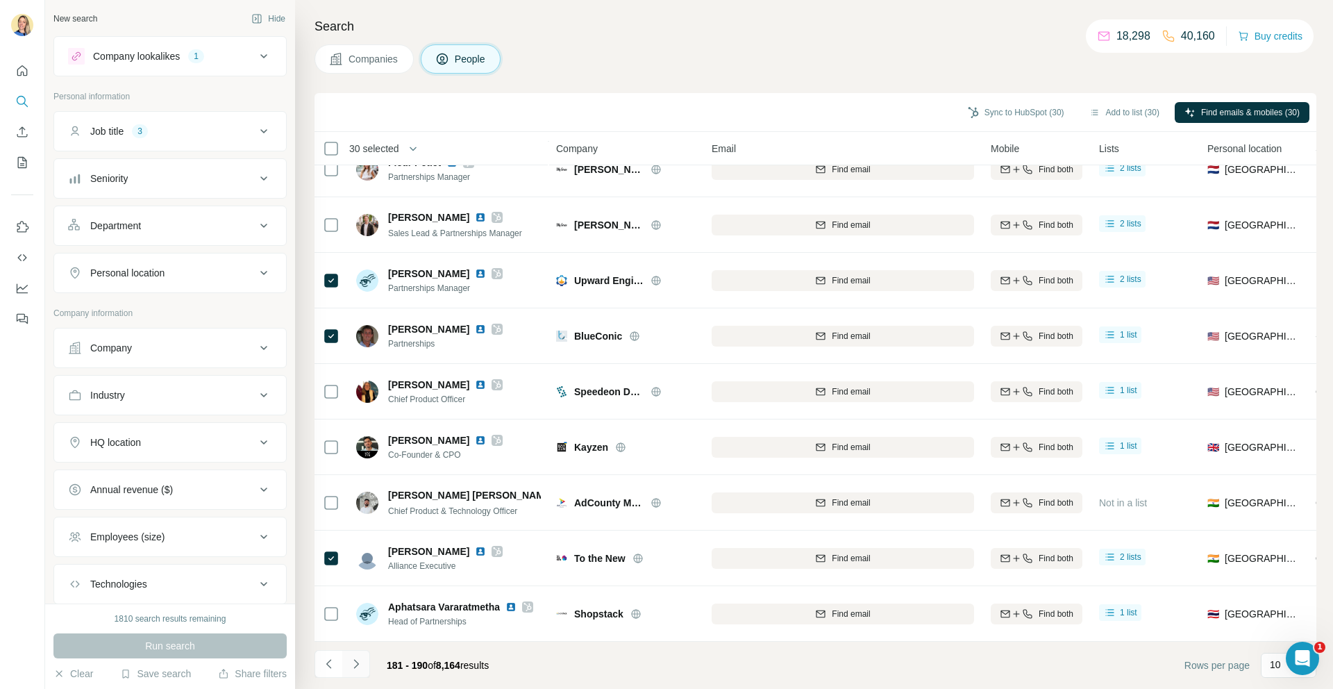
click at [359, 666] on icon "Navigate to next page" at bounding box center [356, 664] width 14 height 14
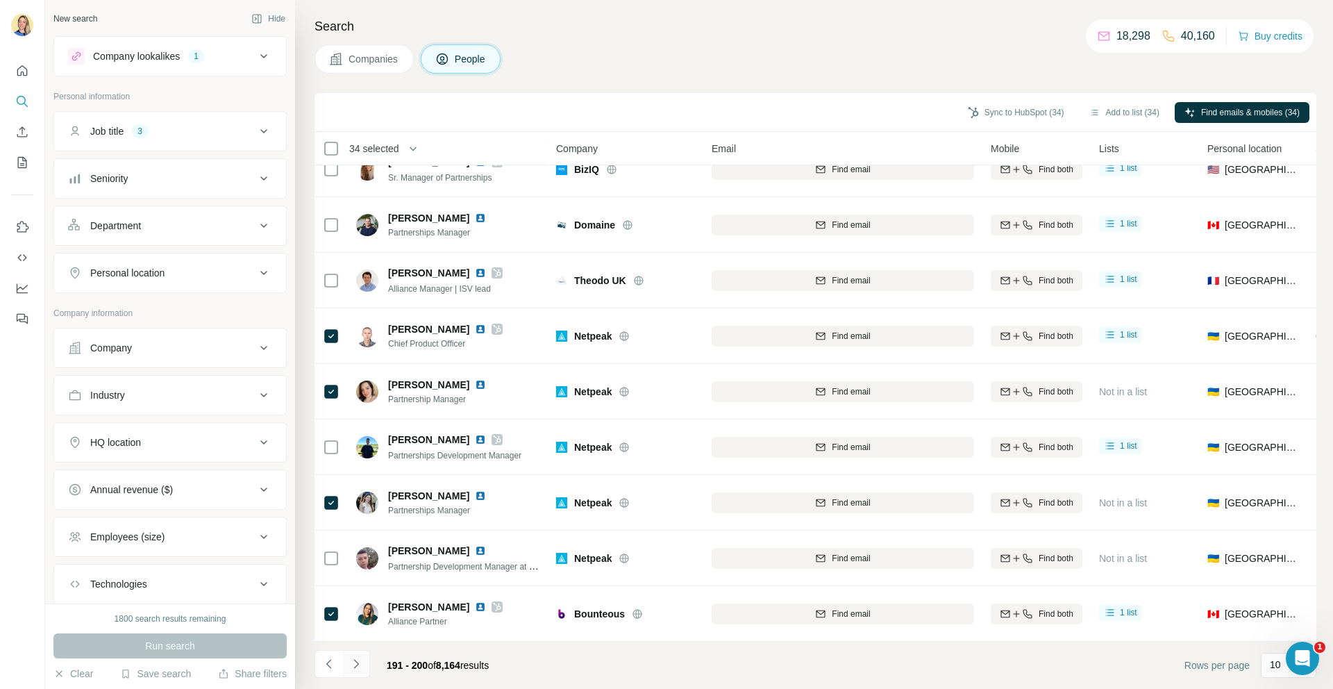
click at [362, 665] on icon "Navigate to next page" at bounding box center [356, 664] width 14 height 14
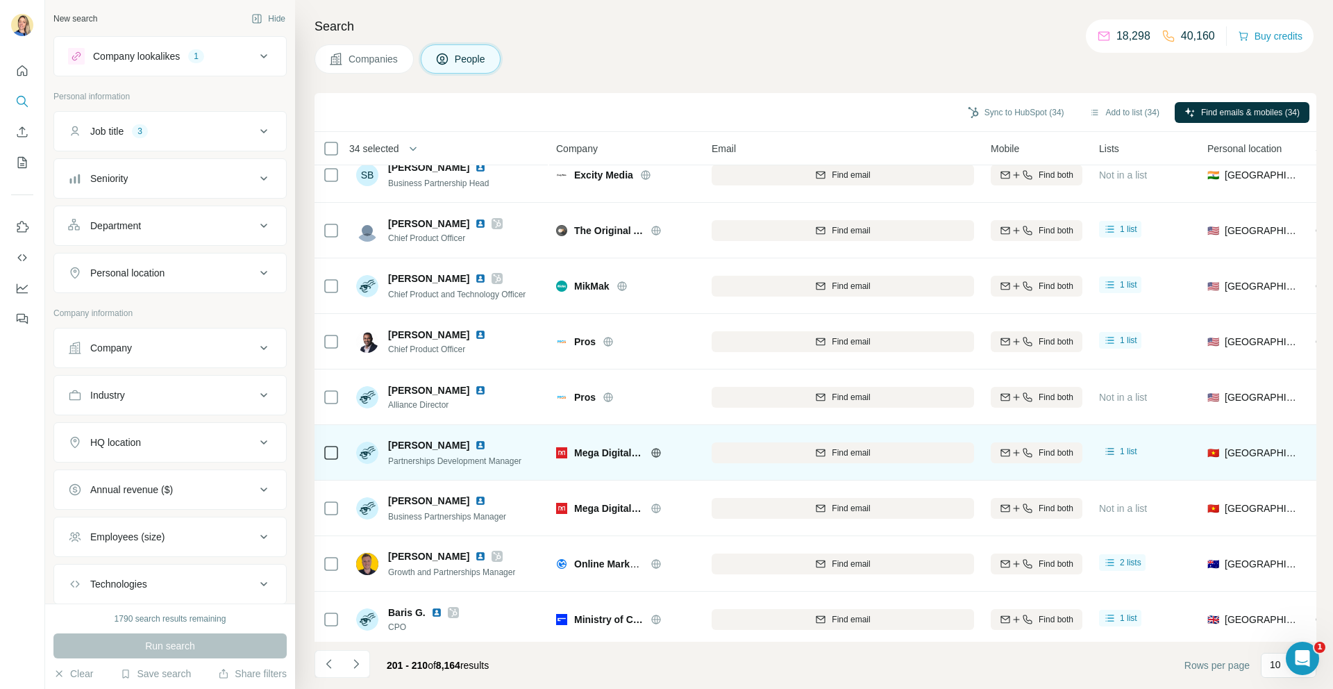
scroll to position [0, 0]
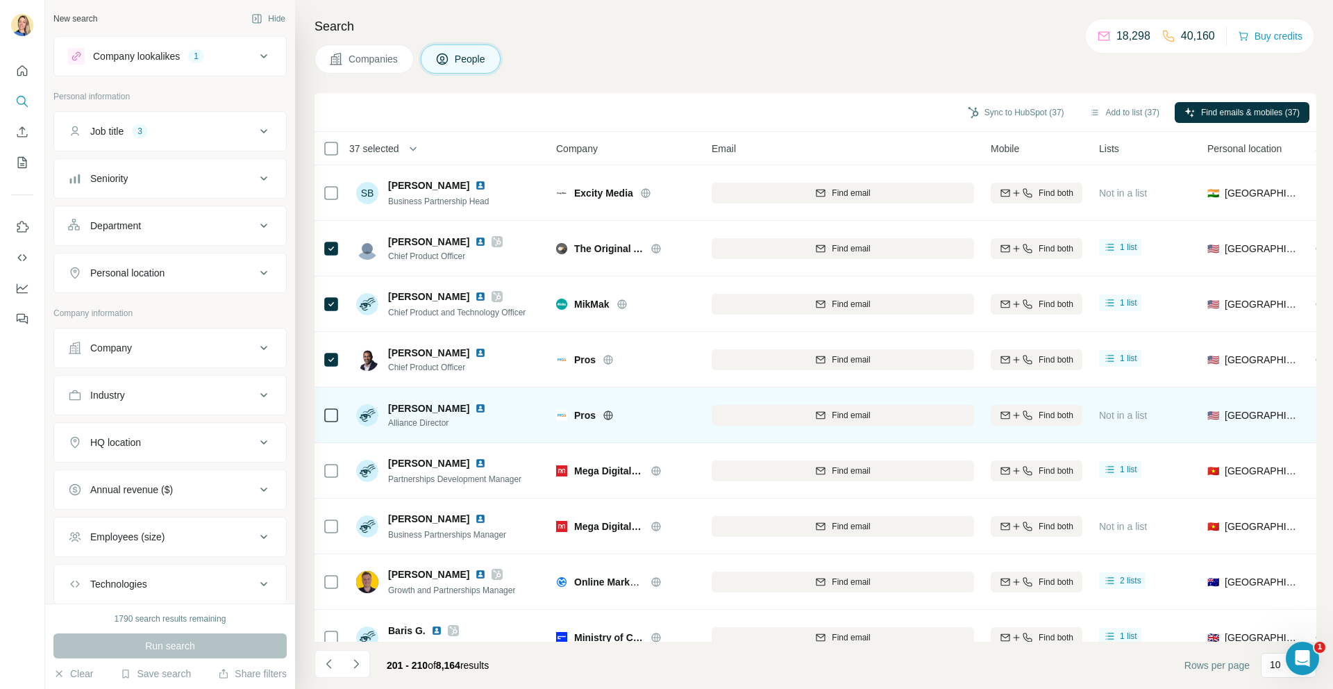
click at [333, 422] on icon at bounding box center [331, 415] width 17 height 17
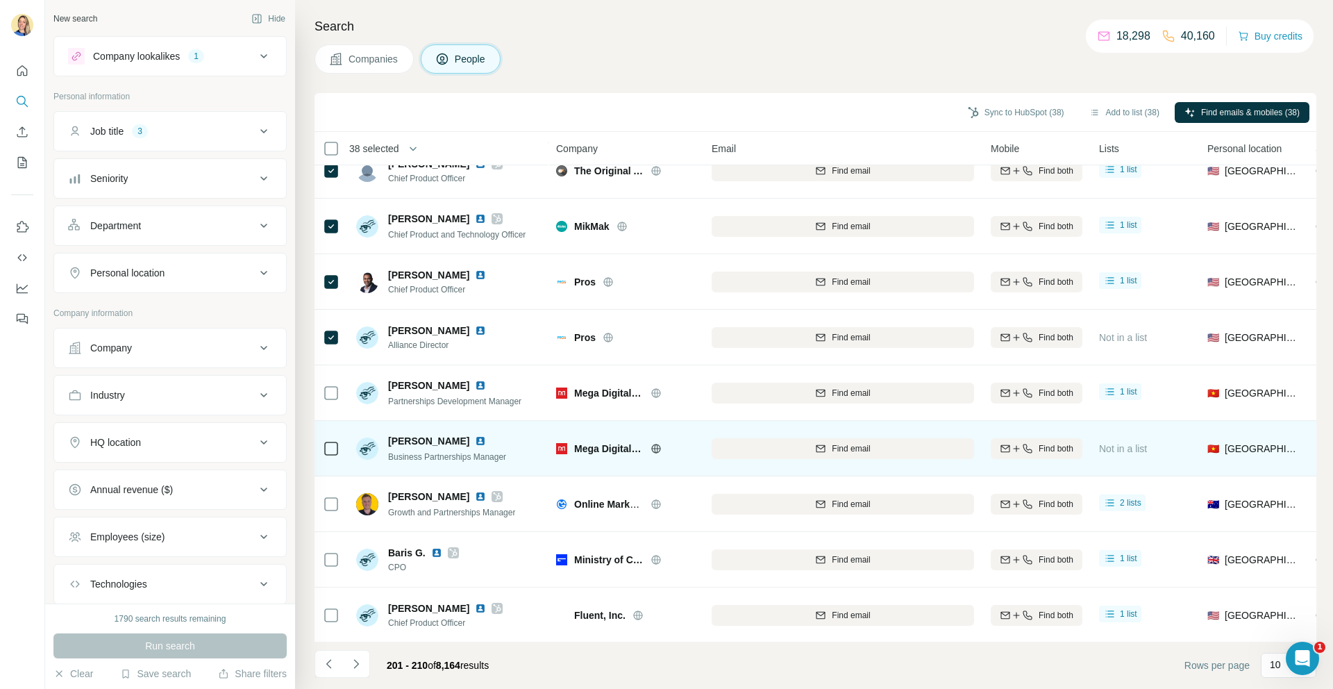
scroll to position [79, 0]
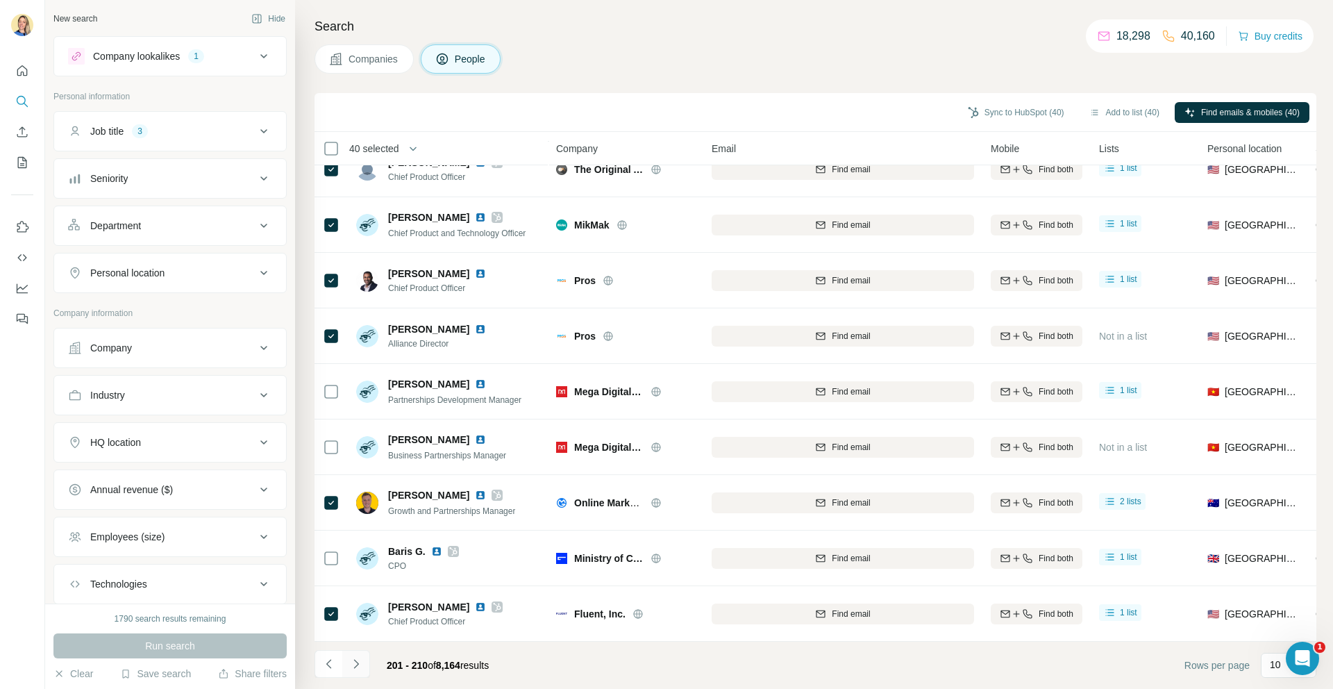
click at [367, 666] on button "Navigate to next page" at bounding box center [356, 664] width 28 height 28
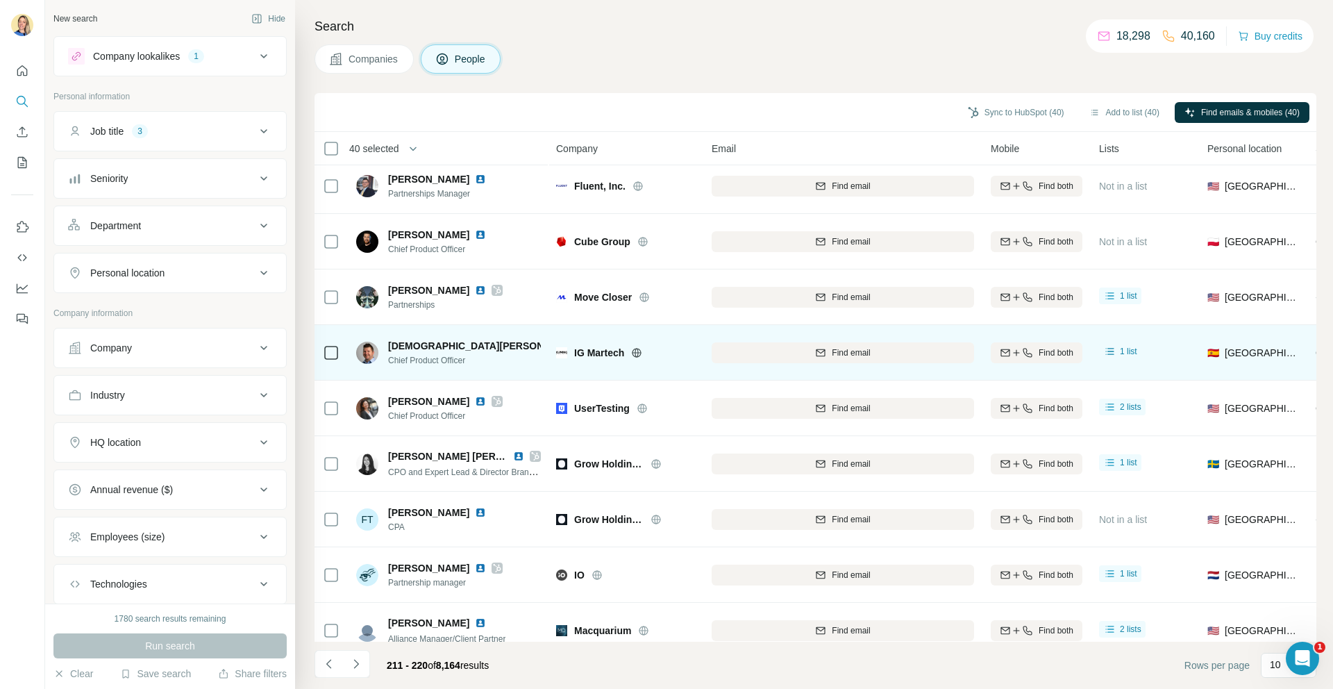
scroll to position [0, 0]
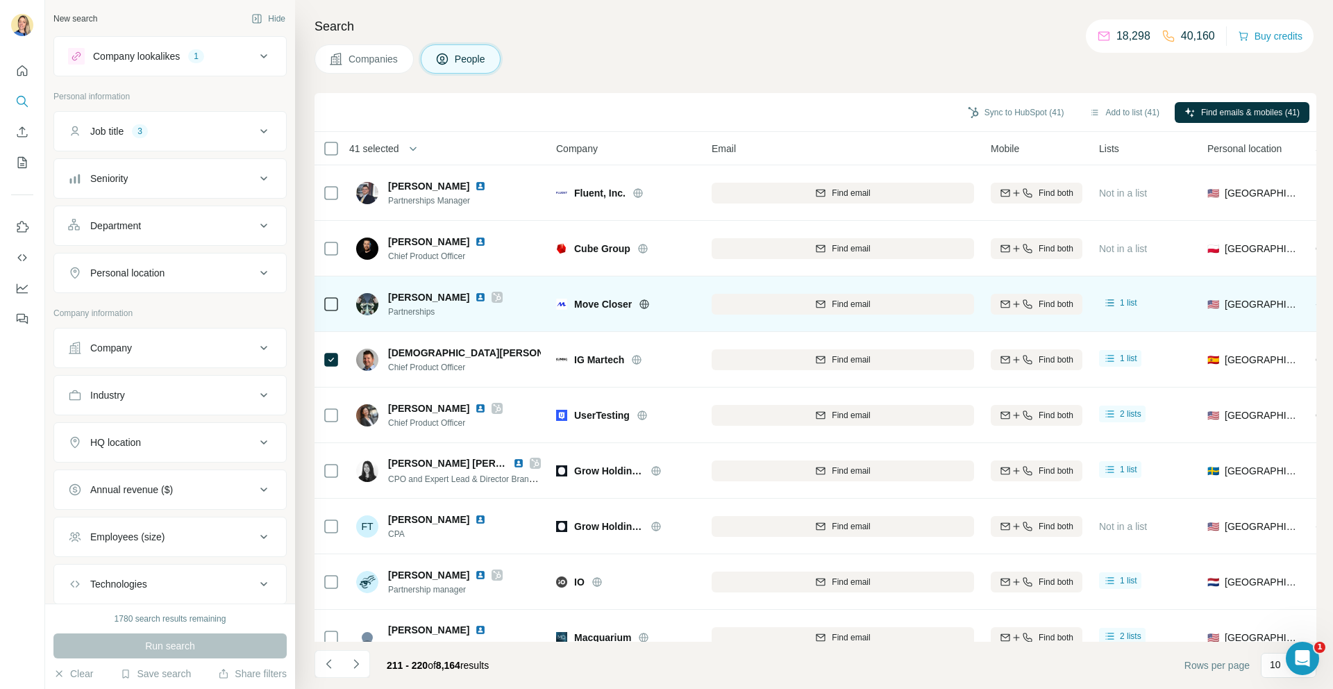
click at [338, 302] on icon at bounding box center [331, 304] width 17 height 17
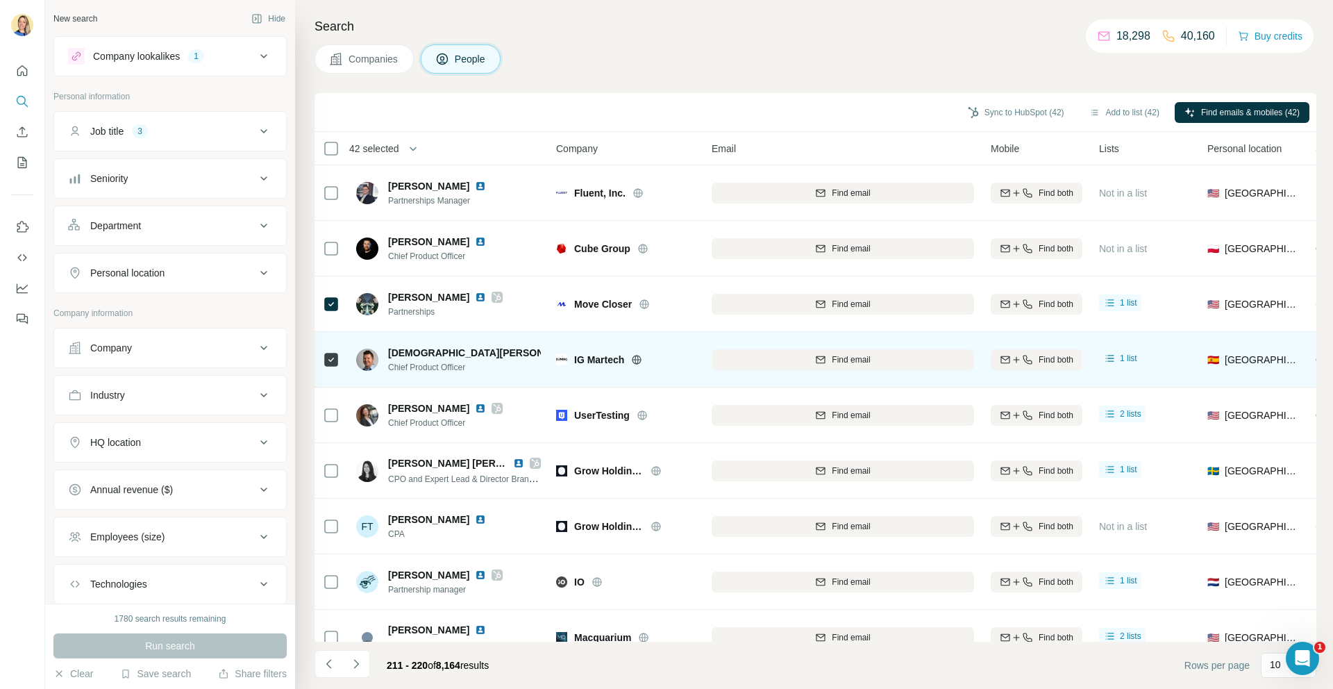
scroll to position [79, 0]
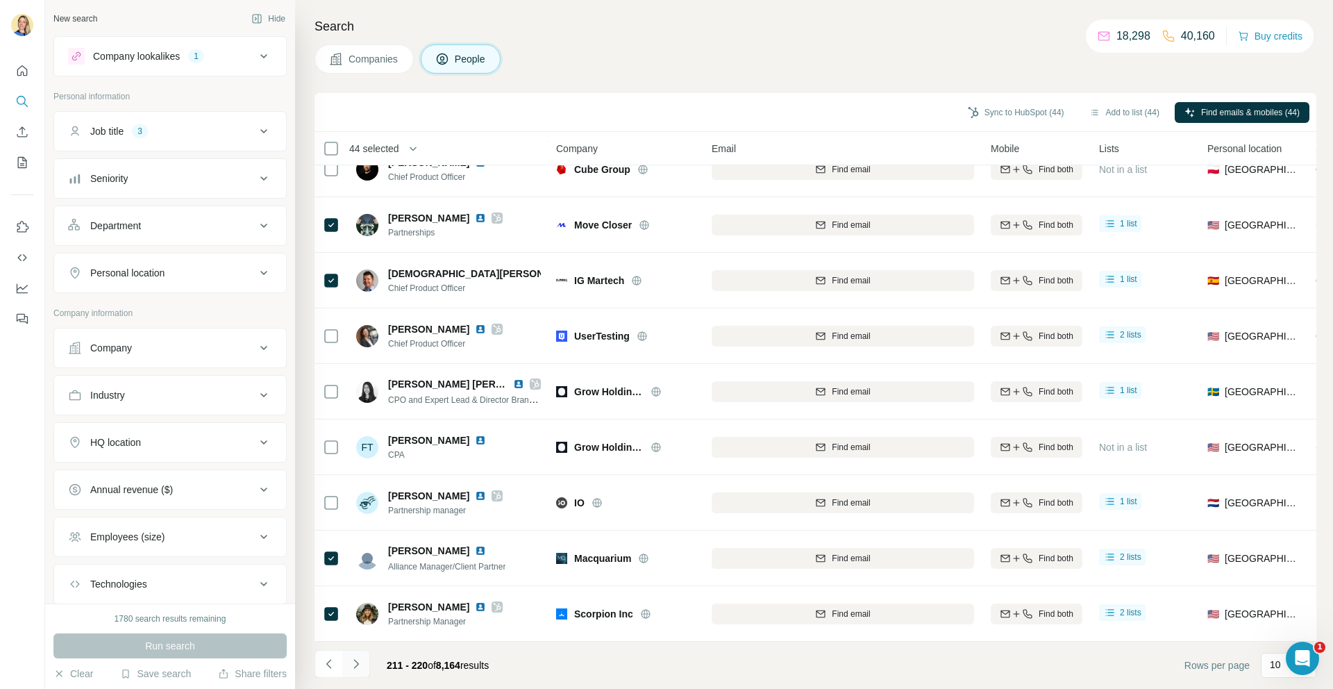
click at [351, 654] on button "Navigate to next page" at bounding box center [356, 664] width 28 height 28
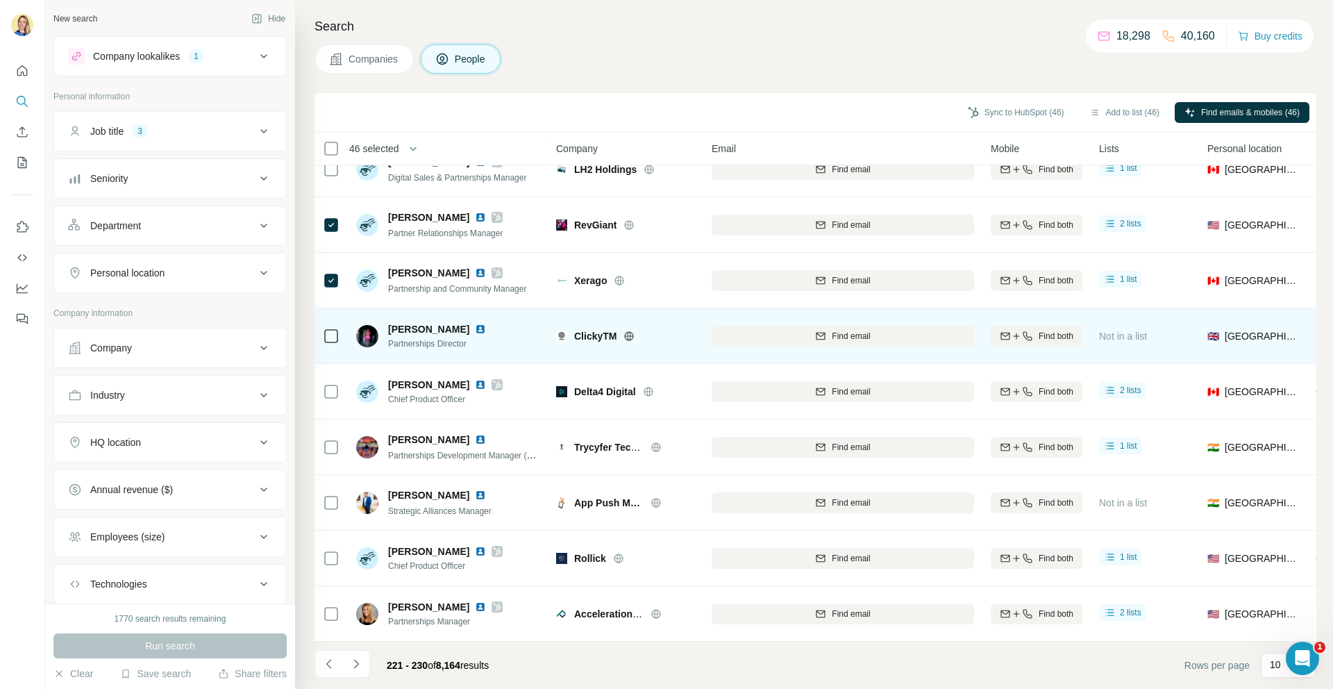
click at [340, 336] on td at bounding box center [331, 336] width 33 height 56
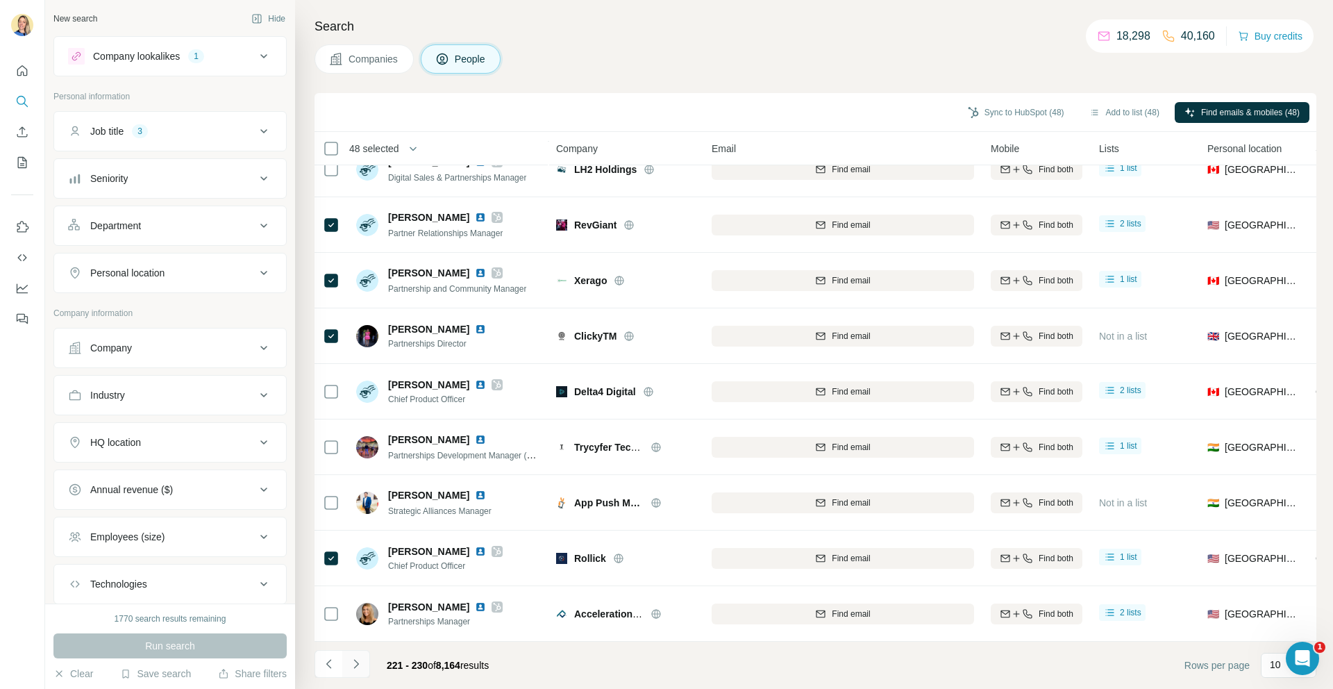
click at [365, 662] on button "Navigate to next page" at bounding box center [356, 664] width 28 height 28
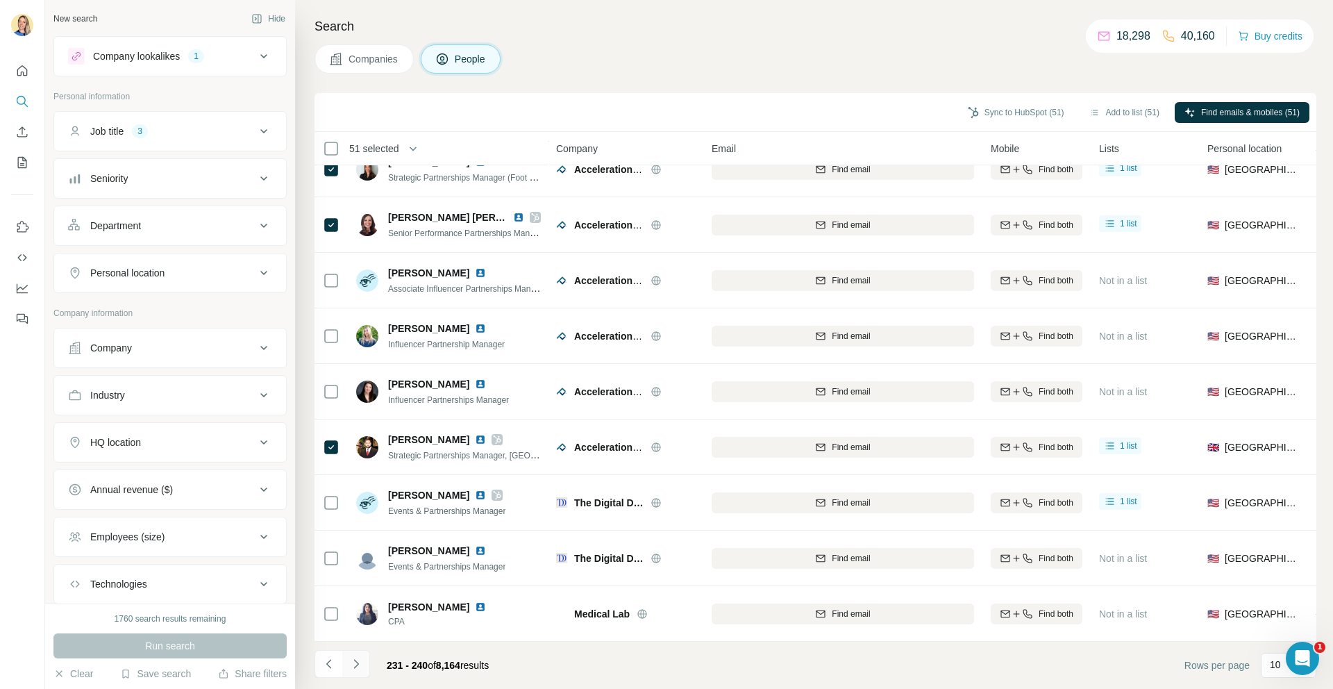
click at [356, 669] on icon "Navigate to next page" at bounding box center [356, 664] width 14 height 14
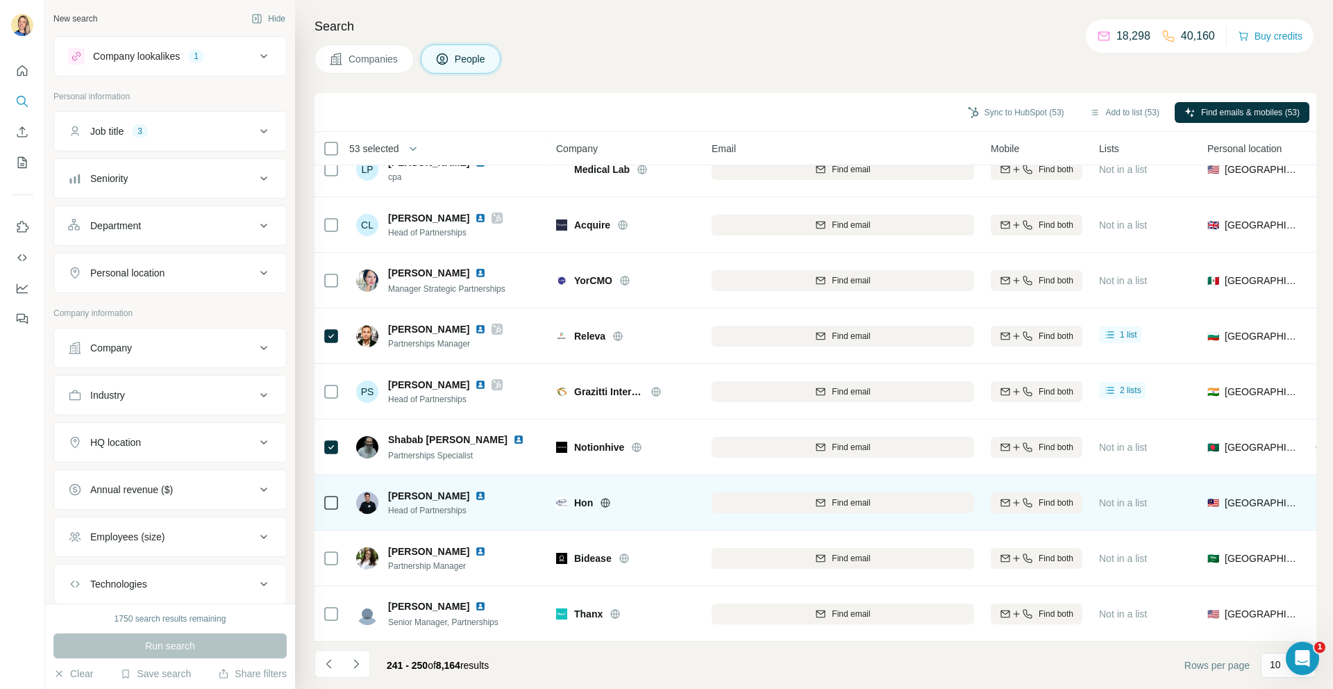
click at [342, 506] on td at bounding box center [331, 503] width 33 height 56
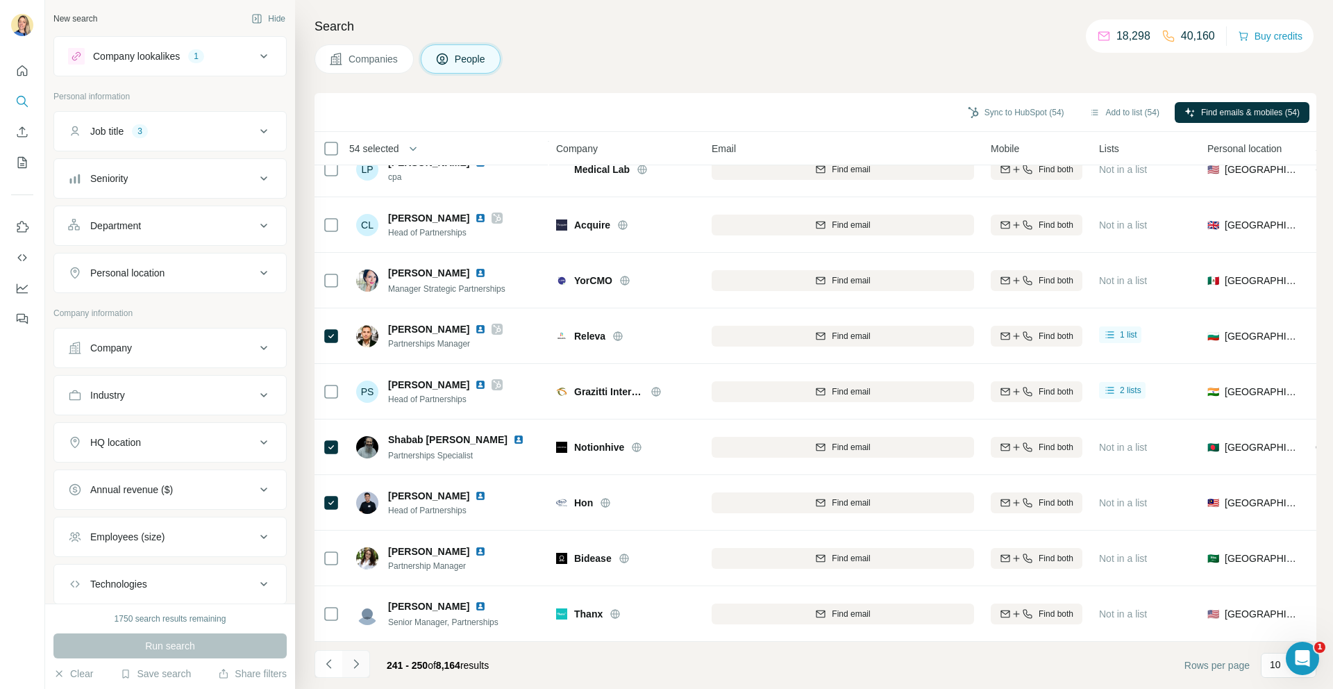
click at [358, 666] on icon "Navigate to next page" at bounding box center [356, 664] width 14 height 14
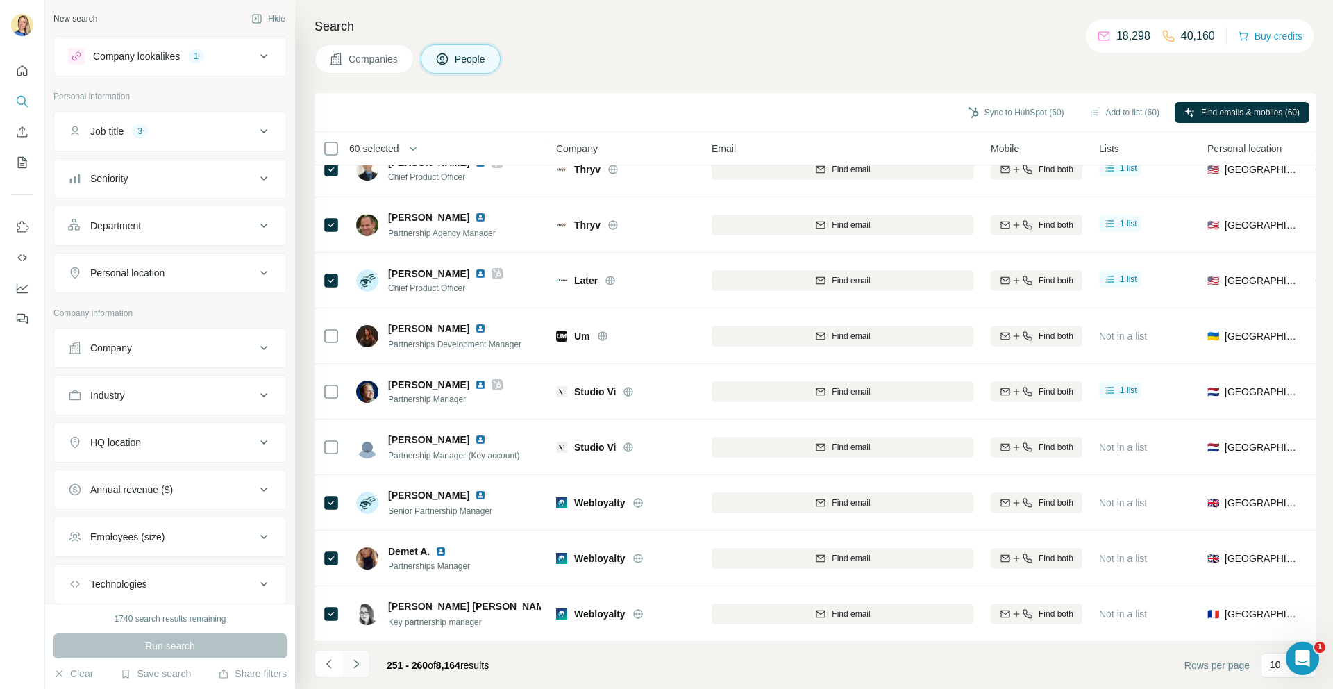
click at [361, 666] on icon "Navigate to next page" at bounding box center [356, 664] width 14 height 14
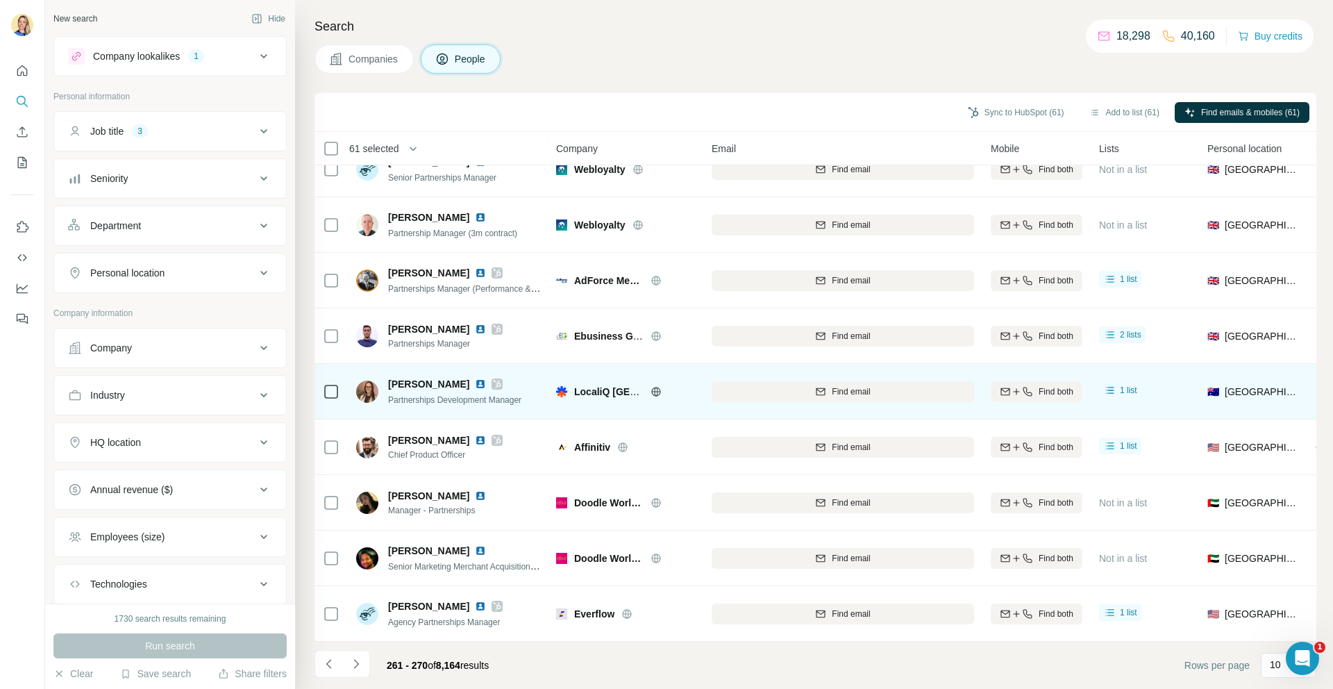
click at [317, 393] on td at bounding box center [331, 392] width 33 height 56
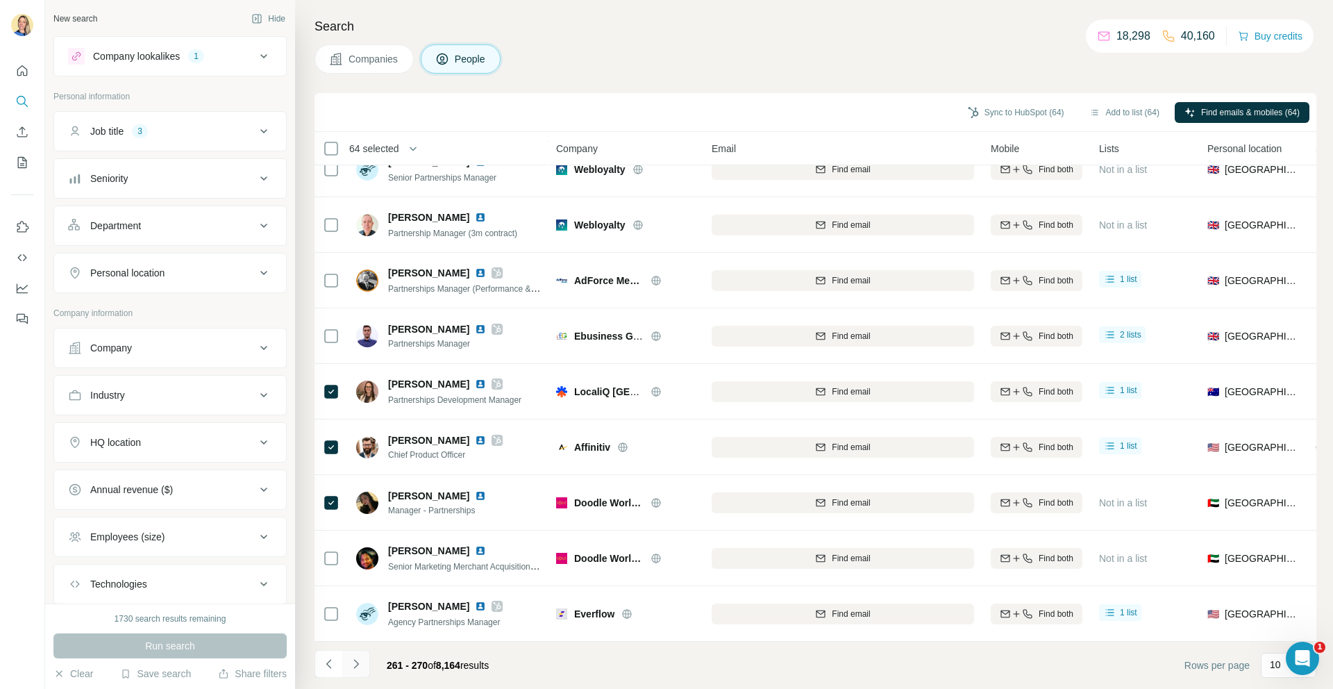
click at [359, 660] on icon "Navigate to next page" at bounding box center [356, 664] width 14 height 14
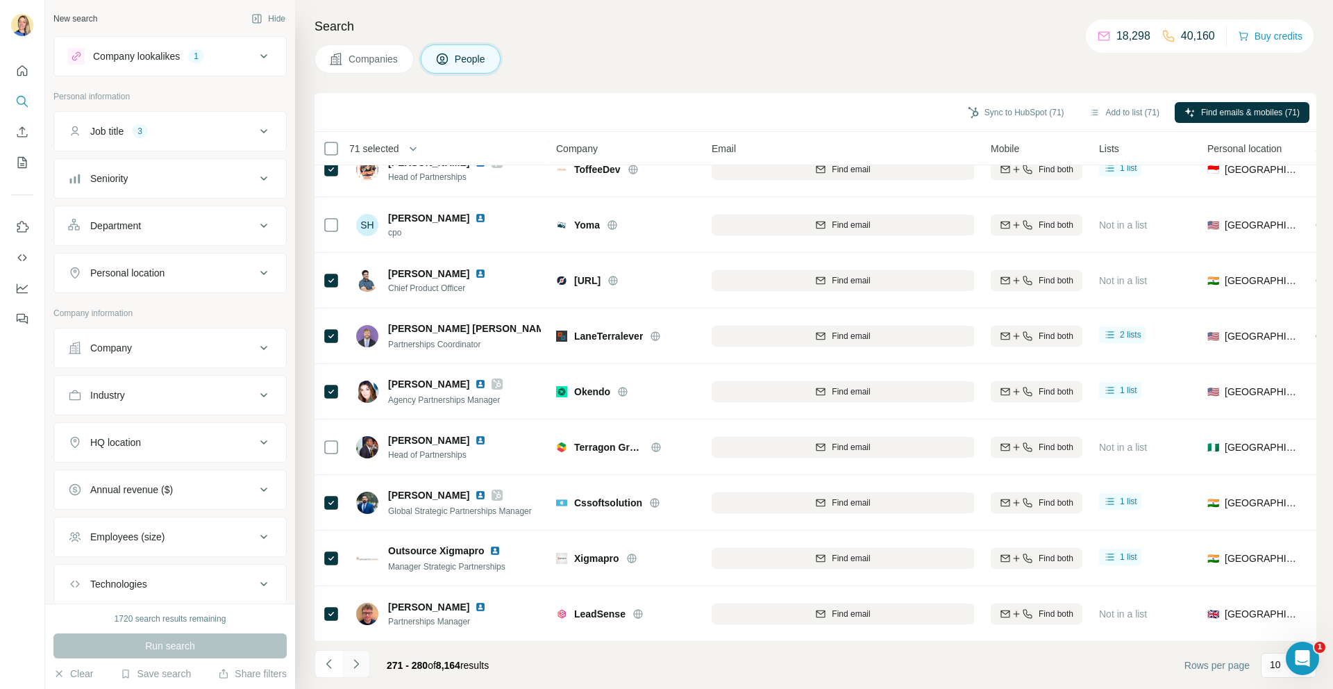
click at [358, 670] on icon "Navigate to next page" at bounding box center [356, 664] width 14 height 14
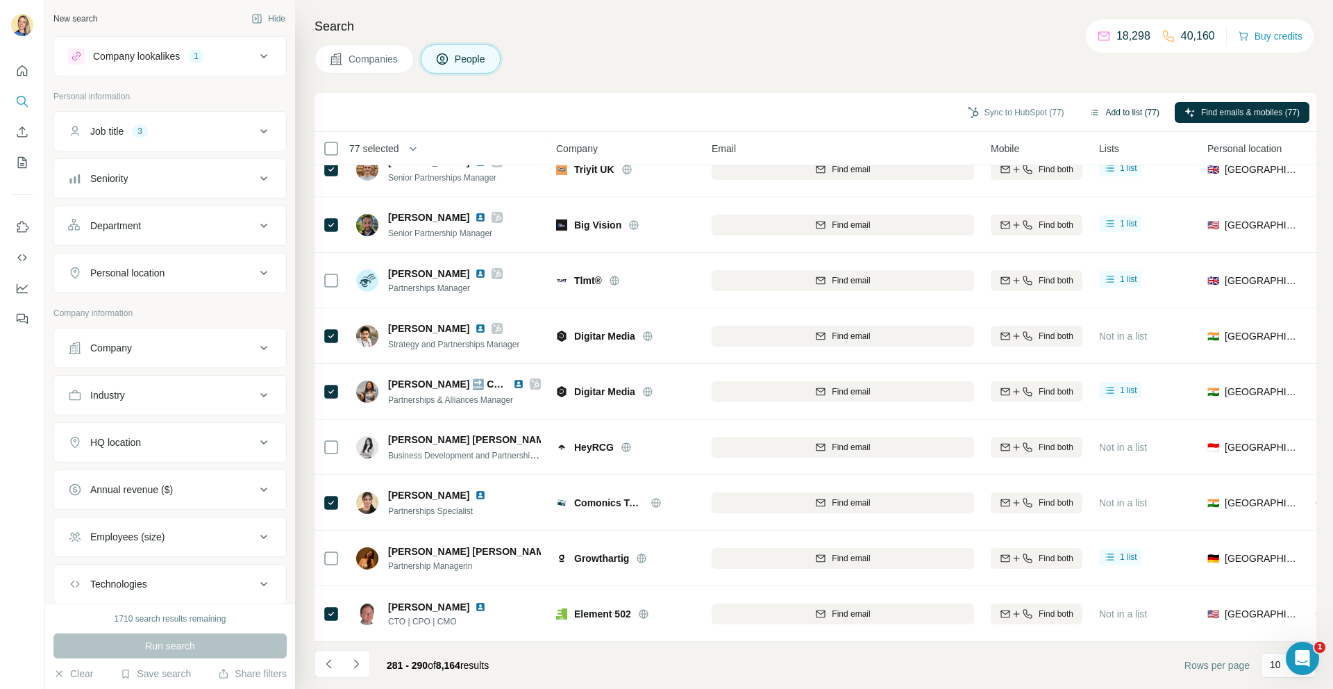
click at [1115, 110] on button "Add to list (77)" at bounding box center [1125, 112] width 90 height 21
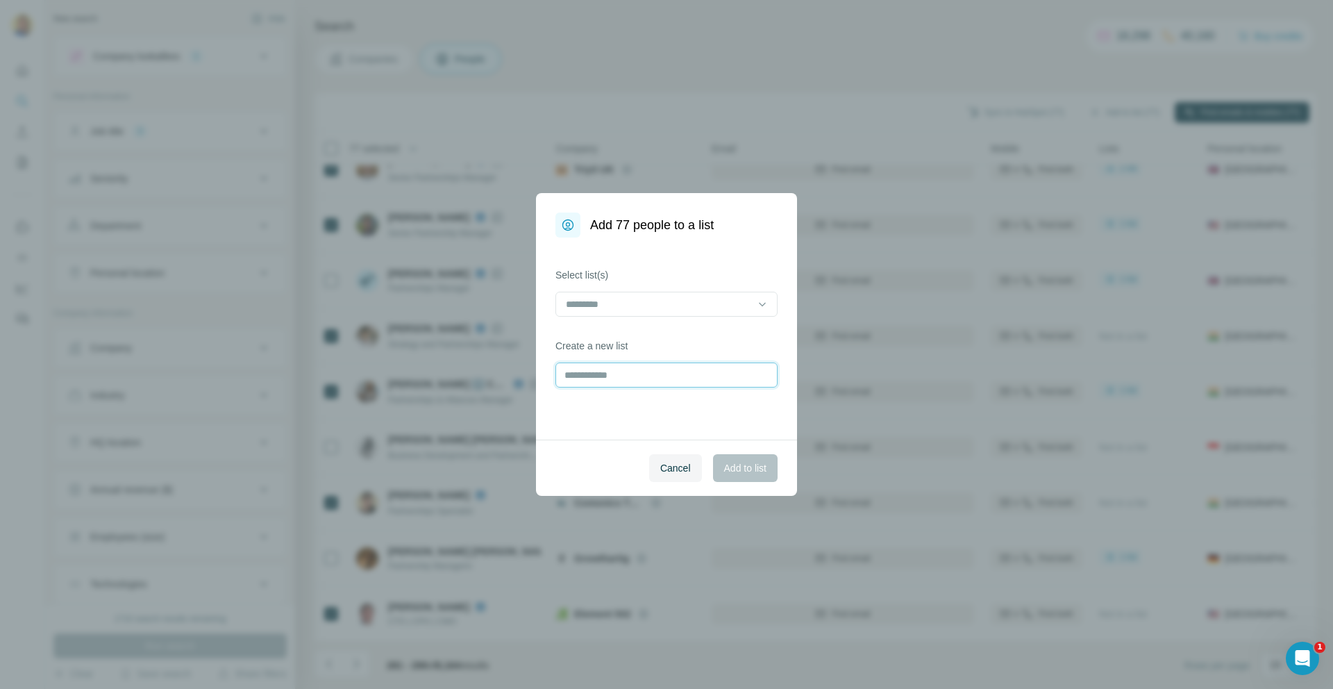
click at [610, 384] on input "text" at bounding box center [667, 375] width 222 height 25
type input "**********"
click at [747, 468] on span "Add to list" at bounding box center [745, 468] width 42 height 14
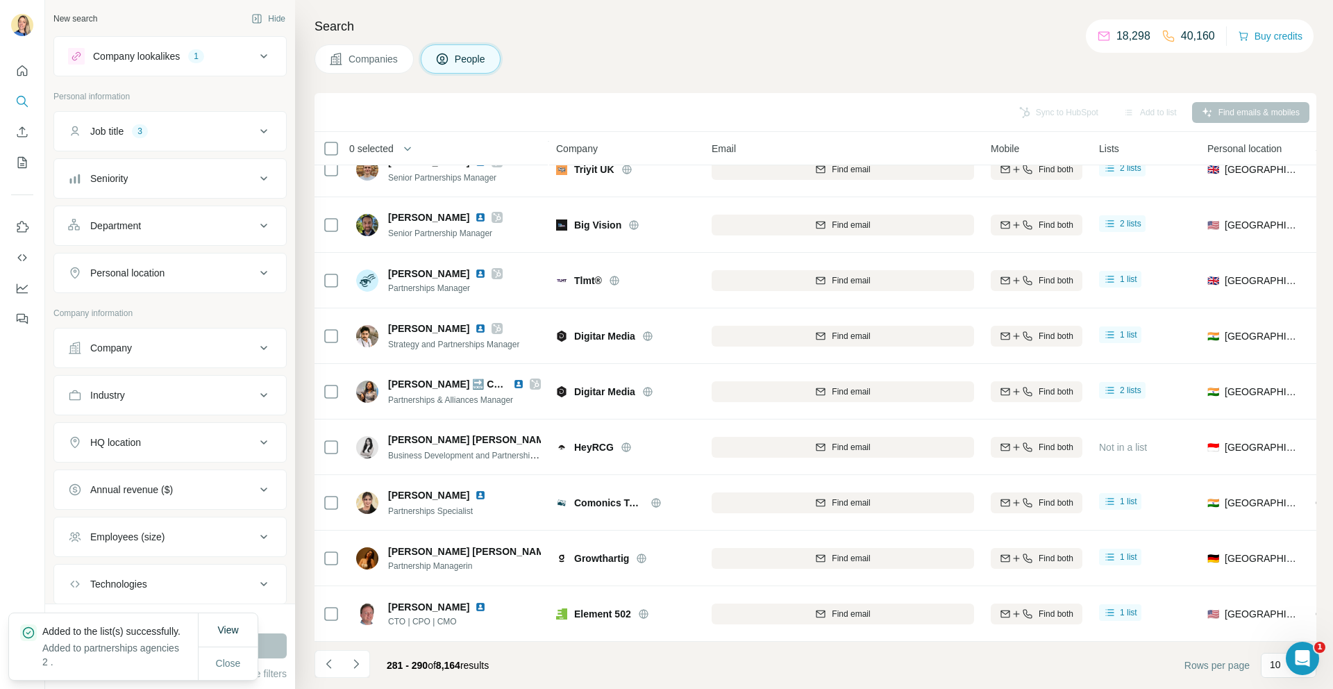
click at [8, 169] on div at bounding box center [22, 190] width 44 height 281
click at [19, 165] on icon "My lists" at bounding box center [22, 163] width 14 height 14
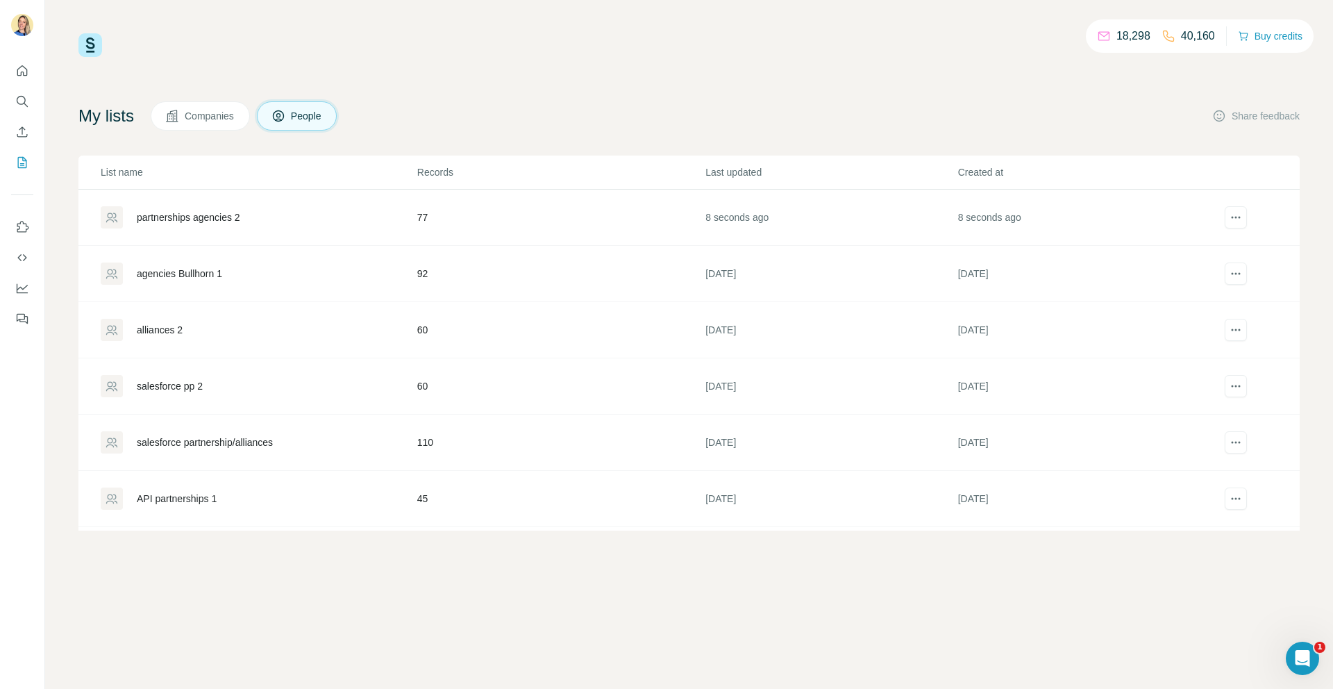
click at [223, 217] on div "partnerships agencies 2" at bounding box center [188, 217] width 103 height 14
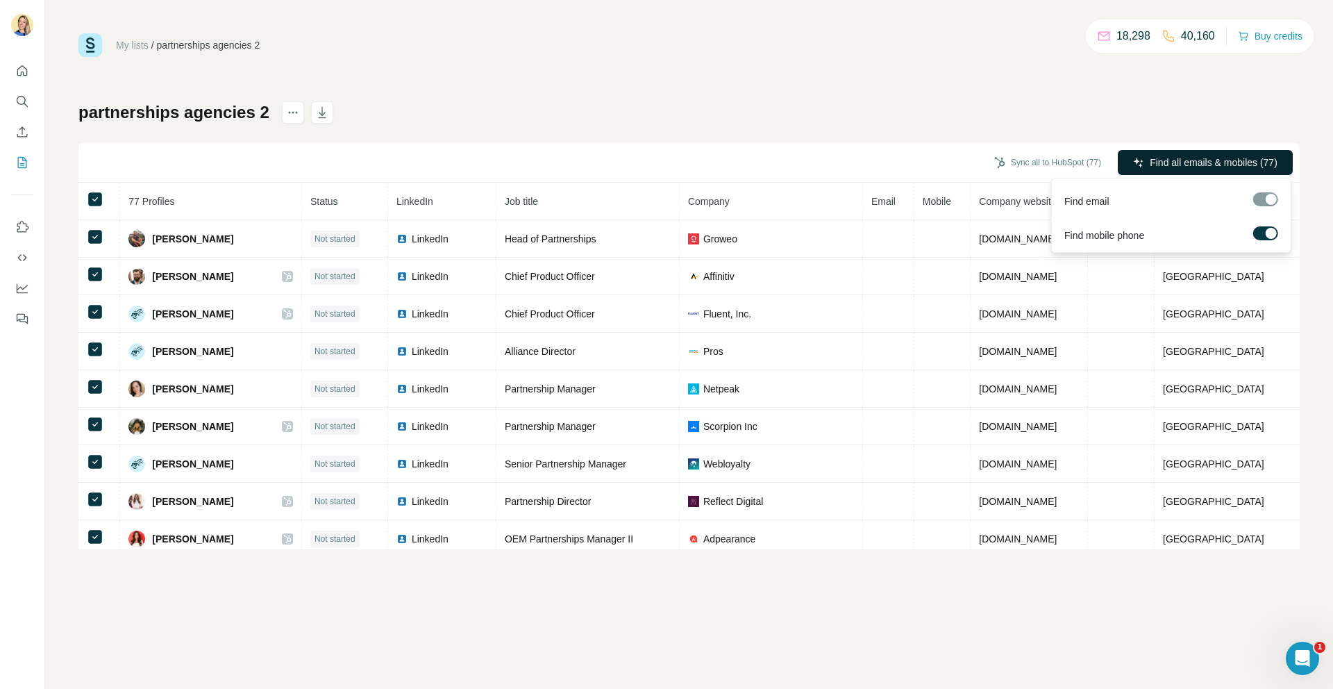
click at [1150, 160] on span "Find all emails & mobiles (77)" at bounding box center [1214, 163] width 128 height 14
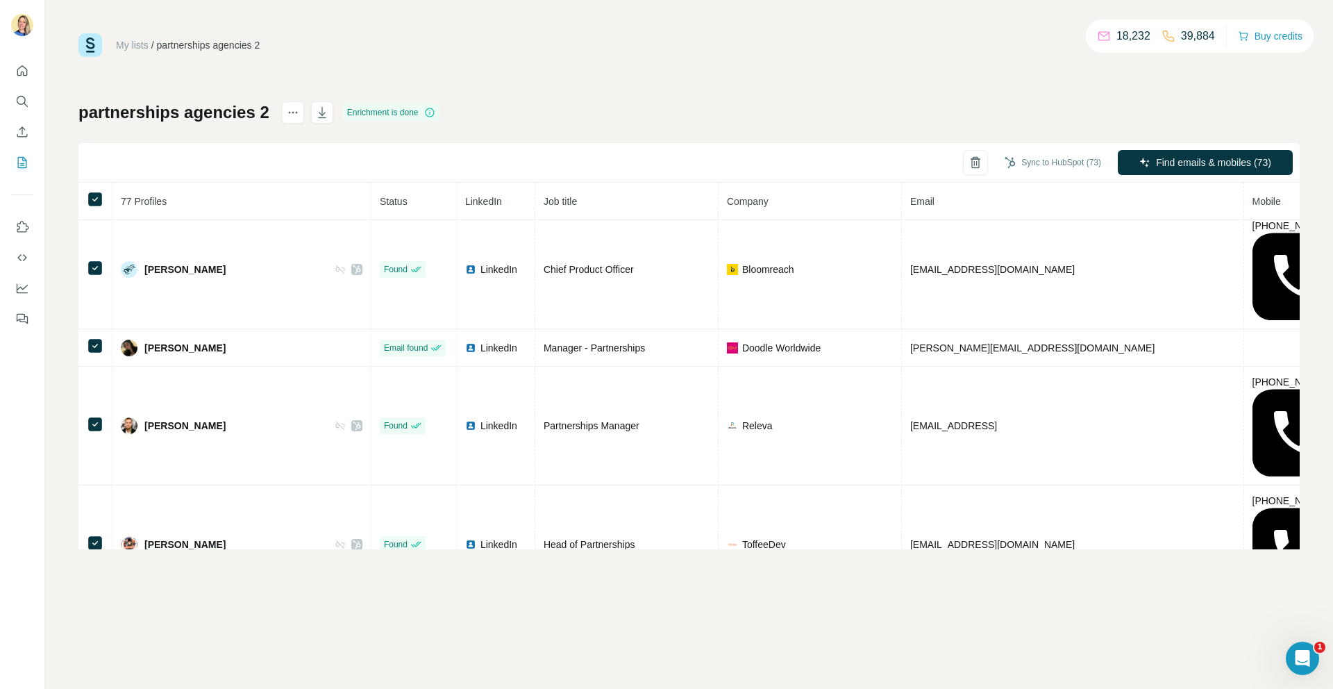
scroll to position [1094, 0]
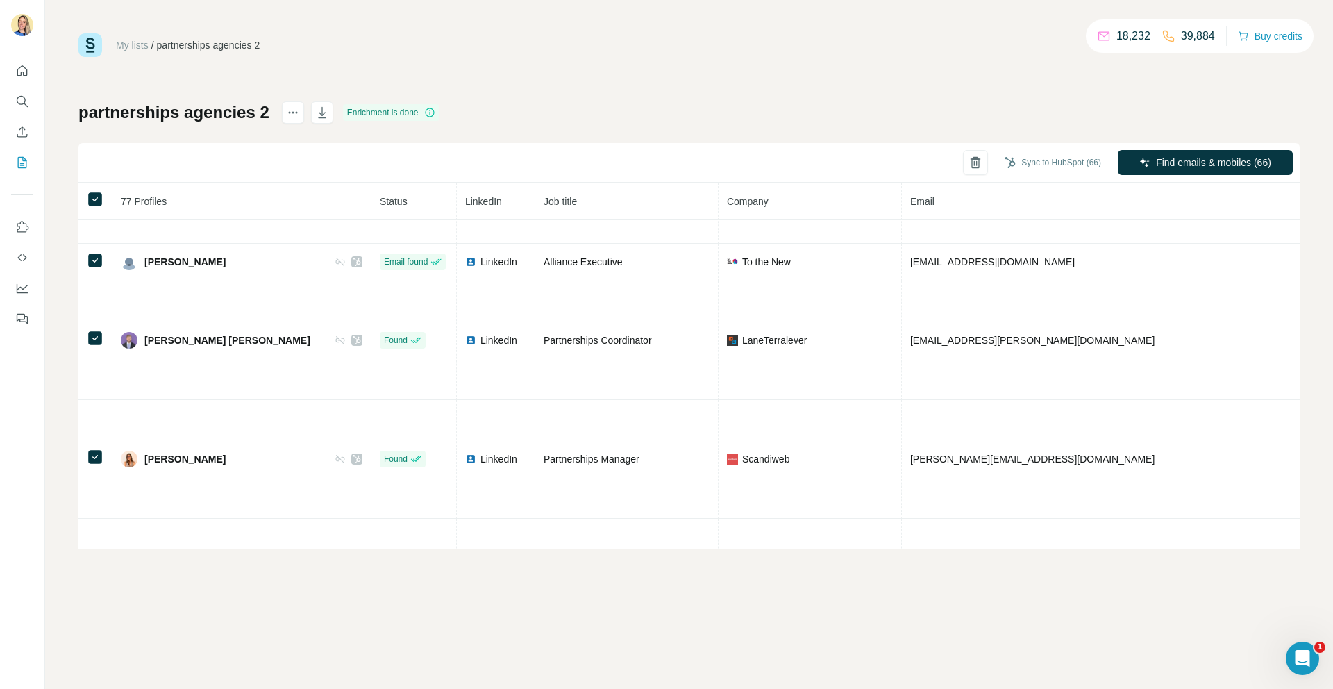
scroll to position [2558, 0]
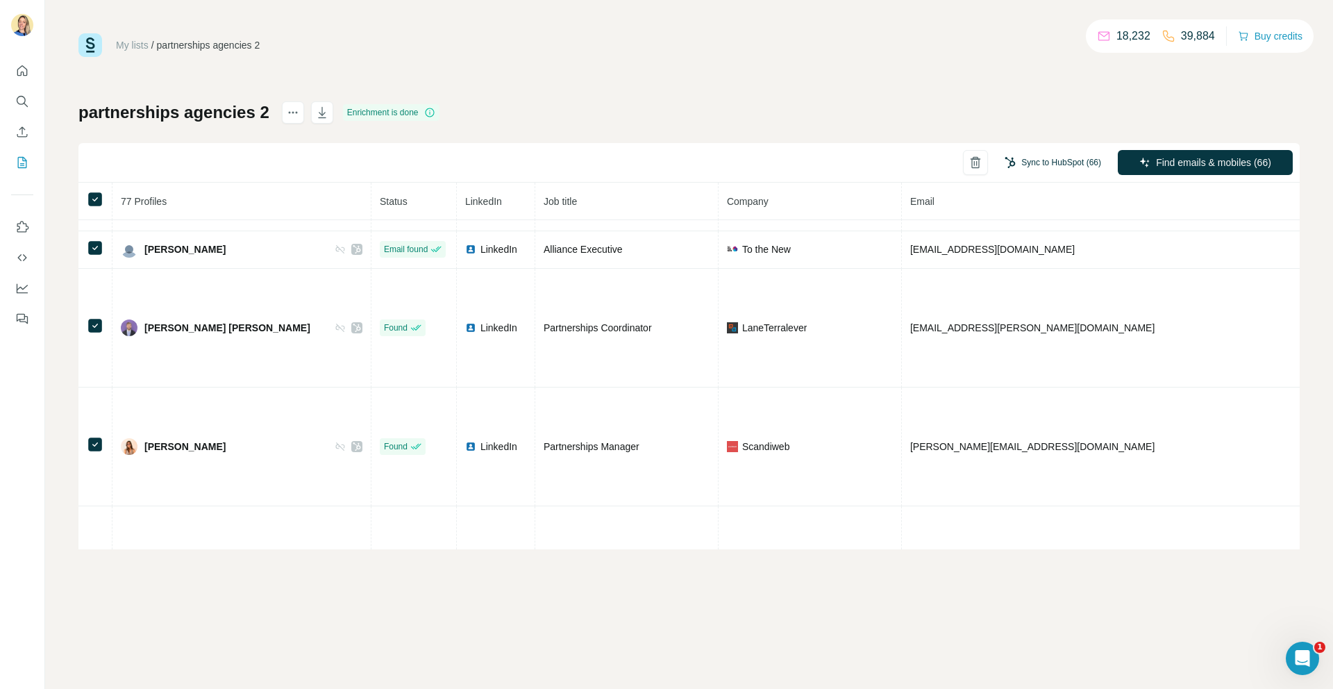
click at [1072, 162] on button "Sync to HubSpot (66)" at bounding box center [1053, 162] width 116 height 21
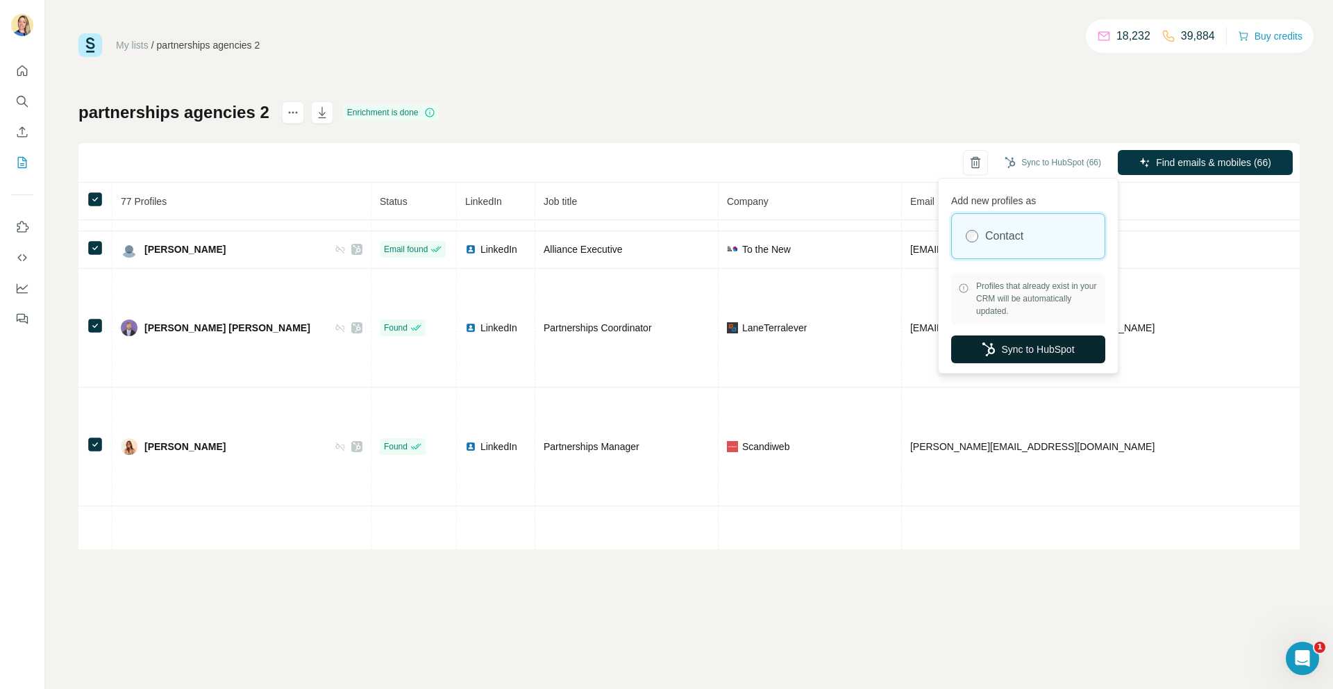
click at [1019, 342] on button "Sync to HubSpot" at bounding box center [1028, 349] width 154 height 28
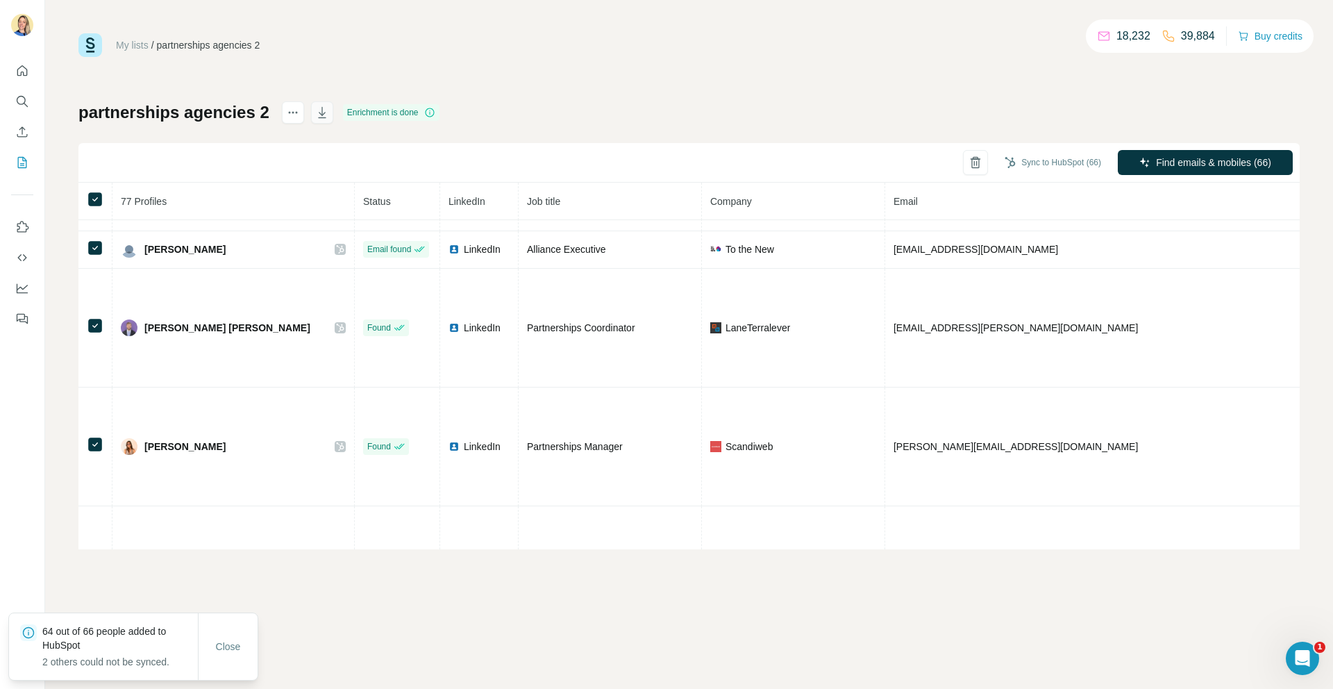
click at [326, 110] on icon "button" at bounding box center [322, 113] width 14 height 14
click at [30, 93] on button "Search" at bounding box center [22, 101] width 22 height 25
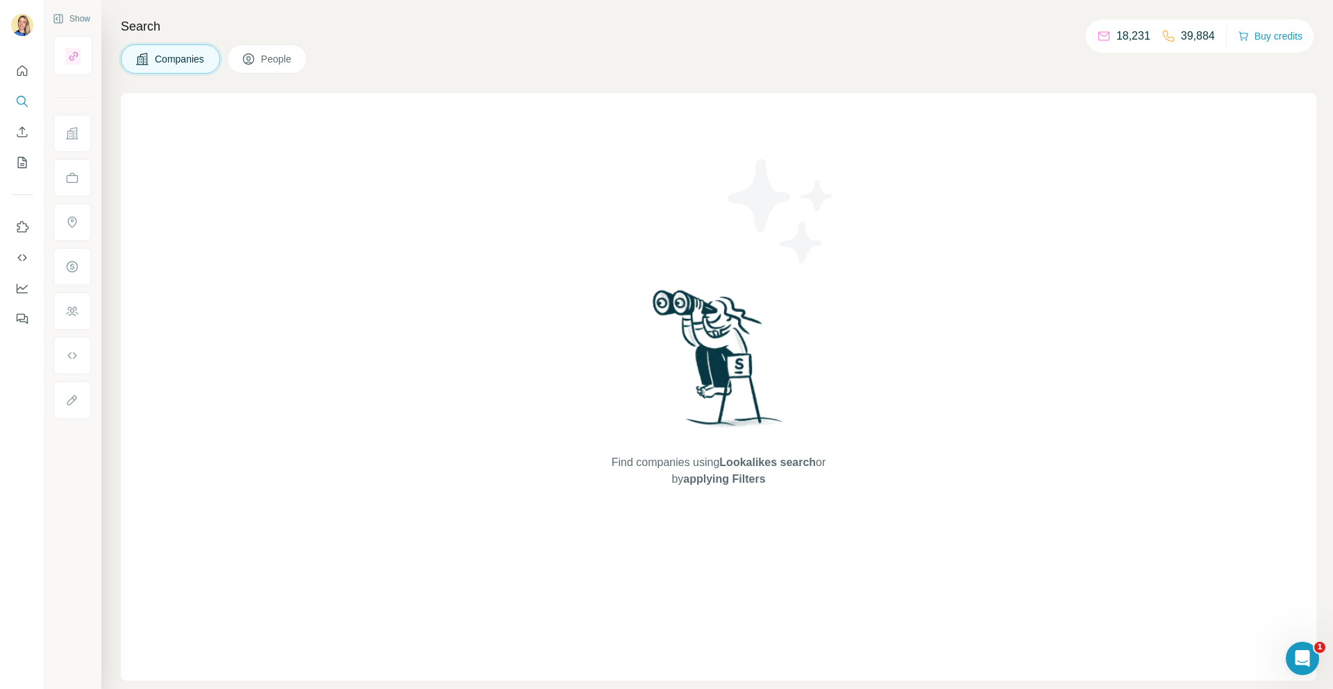
click at [82, 63] on div at bounding box center [72, 55] width 39 height 39
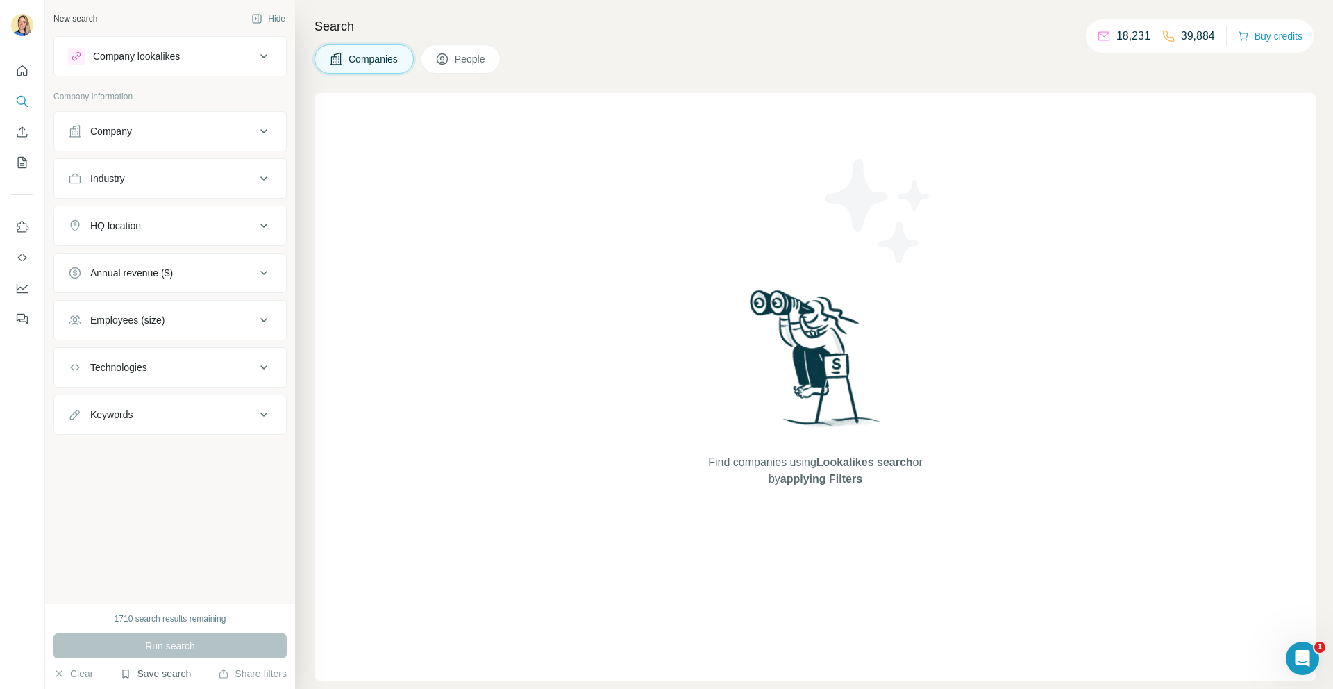
click at [161, 679] on button "Save search" at bounding box center [155, 674] width 71 height 14
click at [172, 654] on div "View my saved searches" at bounding box center [195, 649] width 147 height 28
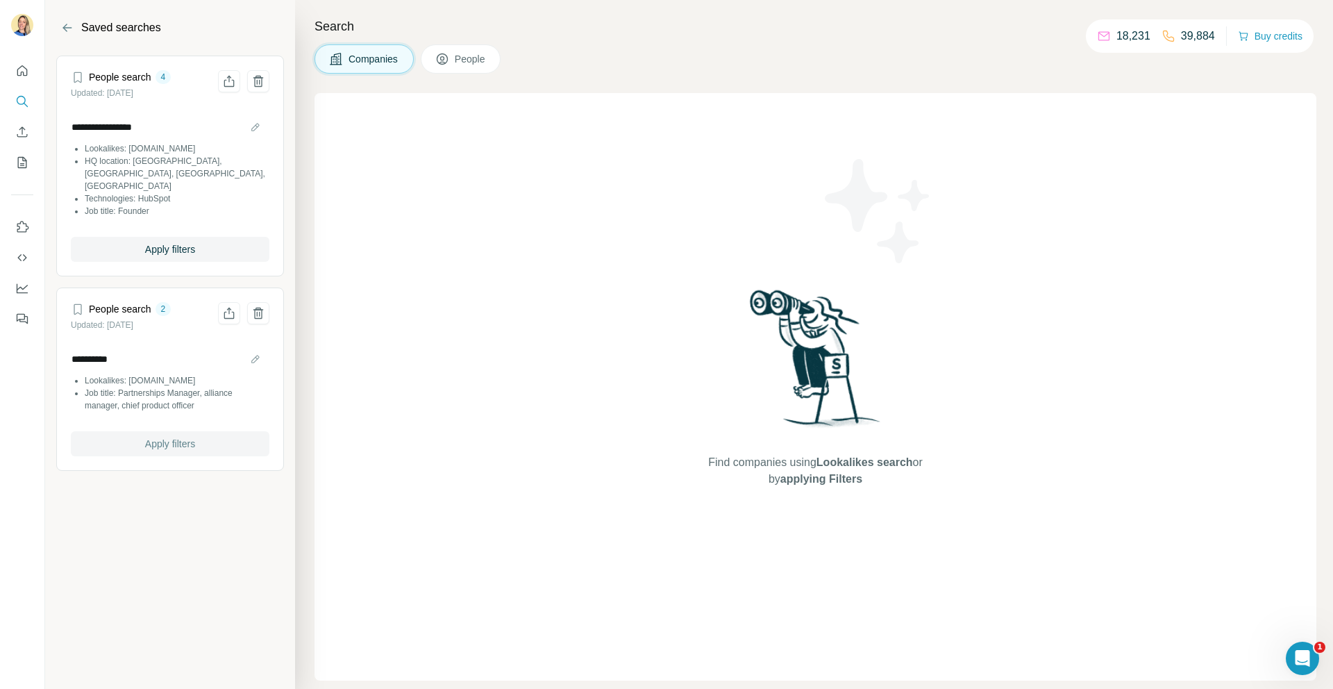
click at [171, 437] on span "Apply filters" at bounding box center [170, 444] width 50 height 14
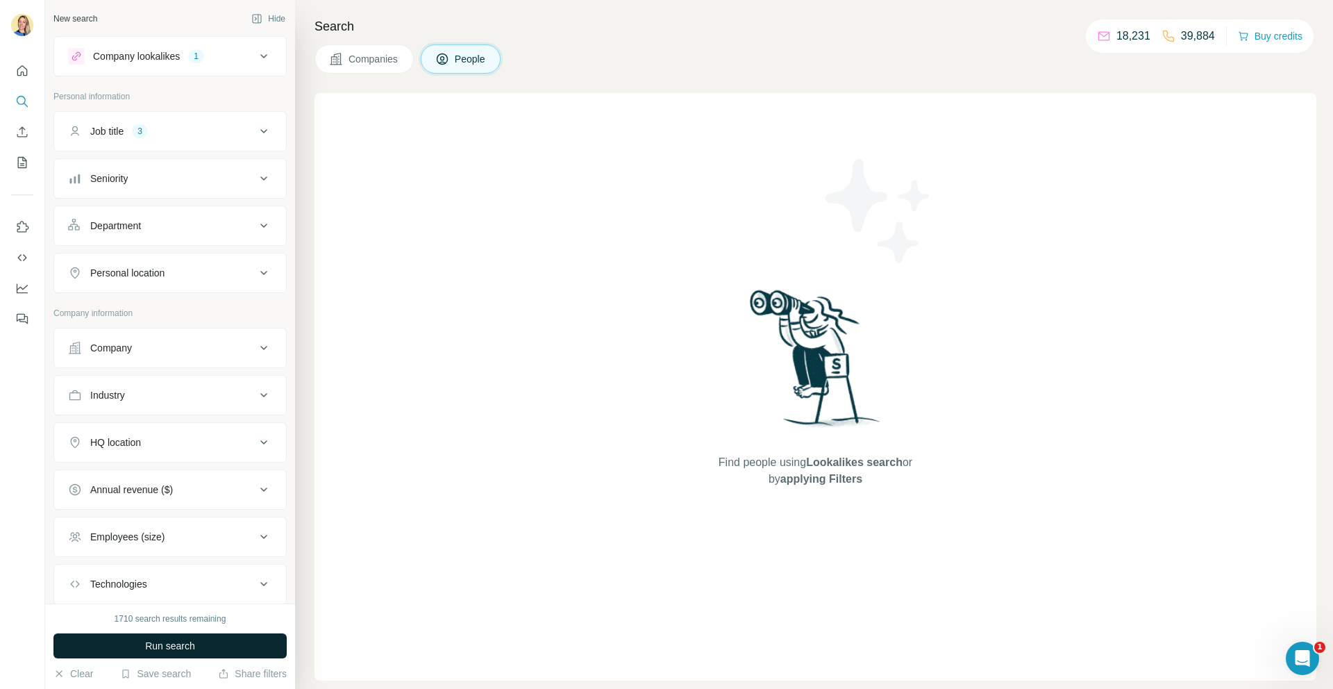
click at [183, 644] on span "Run search" at bounding box center [170, 646] width 50 height 14
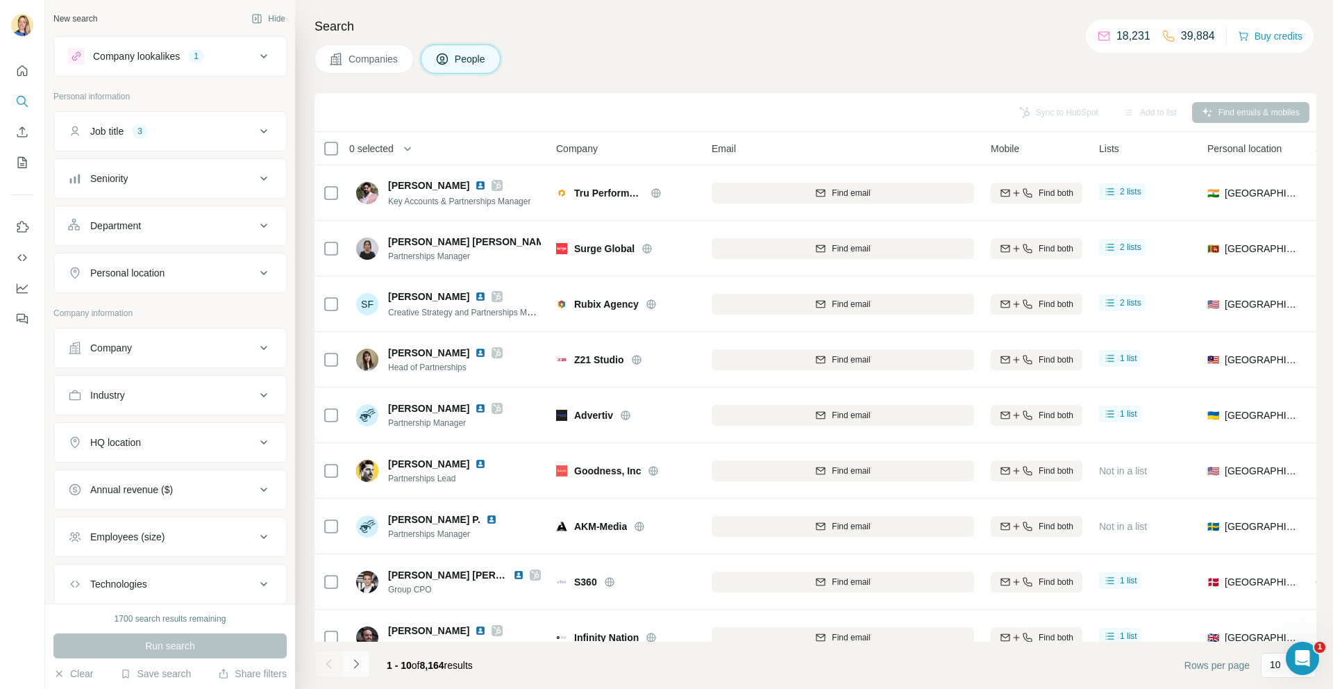
click at [356, 672] on button "Navigate to next page" at bounding box center [356, 664] width 28 height 28
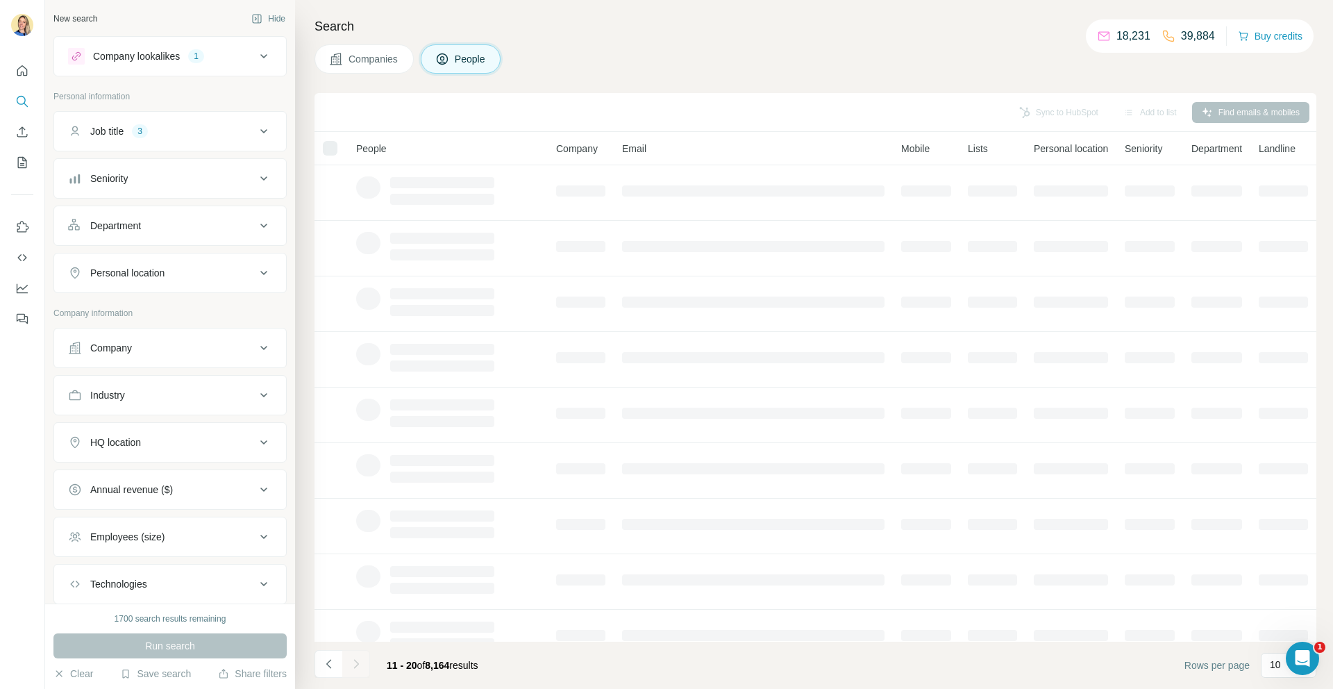
click at [355, 667] on div at bounding box center [356, 664] width 28 height 28
click at [359, 665] on div at bounding box center [356, 664] width 28 height 28
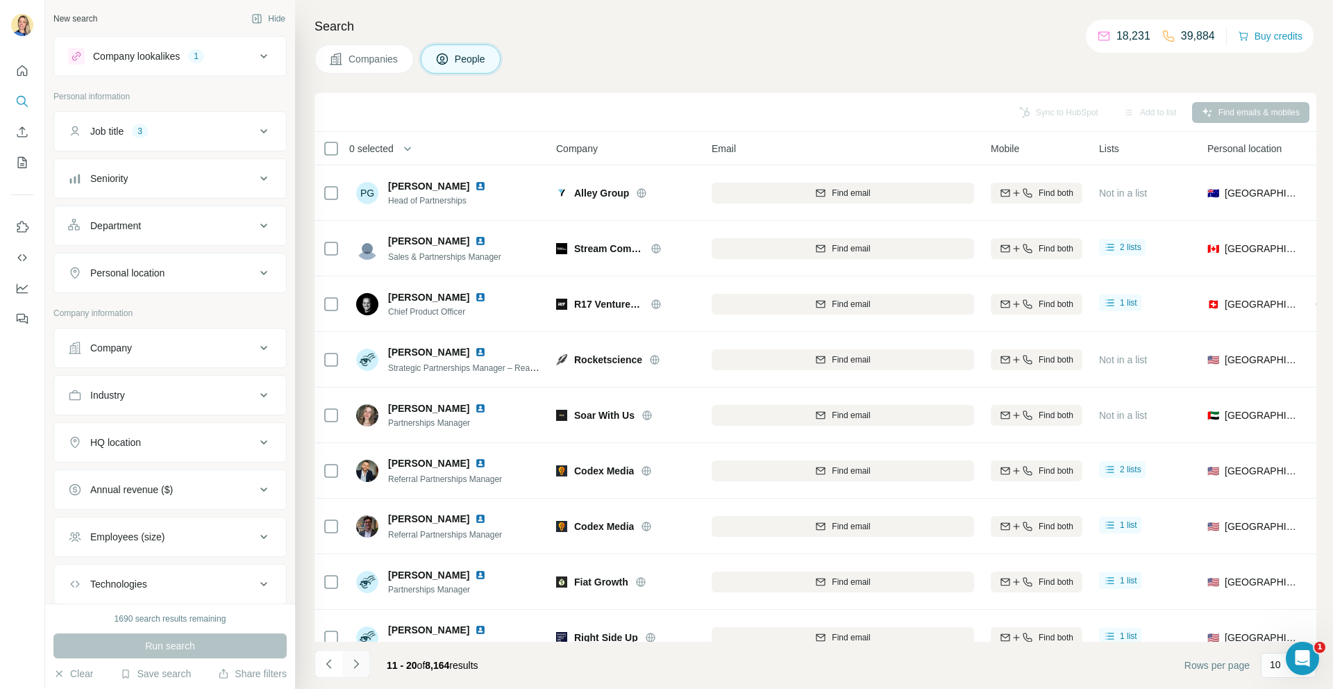
click at [360, 663] on icon "Navigate to next page" at bounding box center [356, 664] width 14 height 14
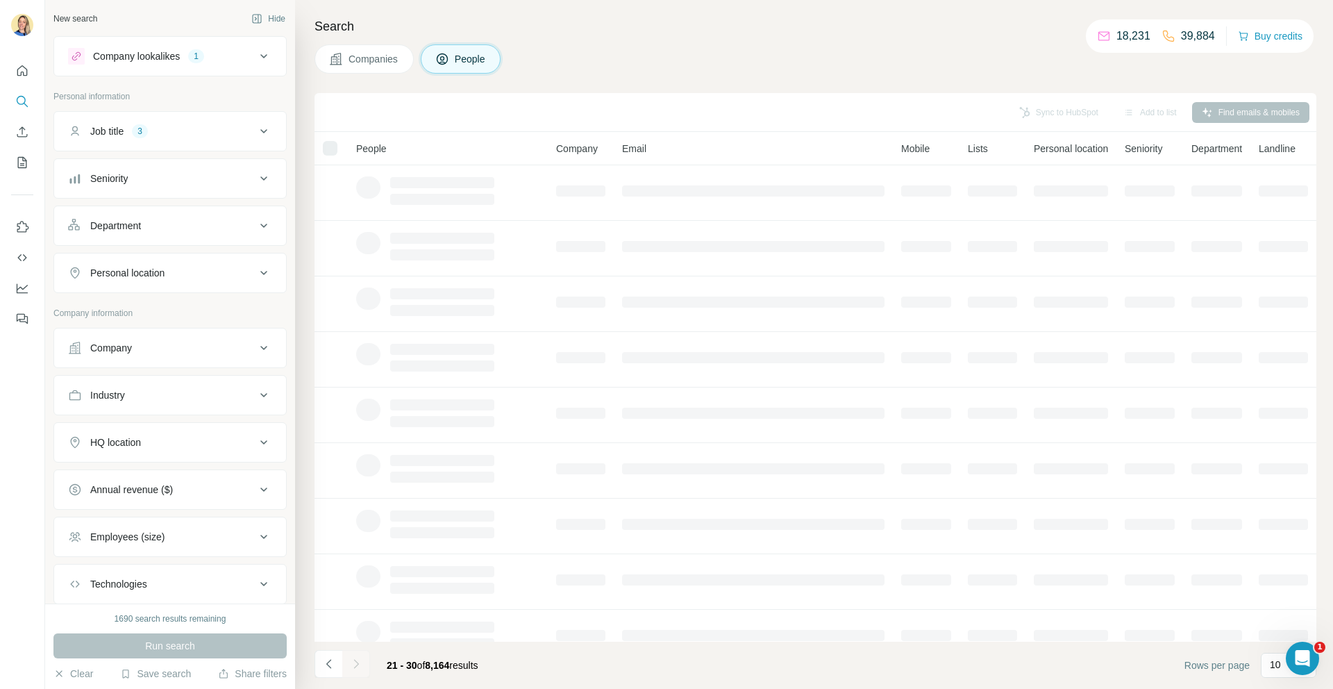
click at [360, 663] on div at bounding box center [356, 664] width 28 height 28
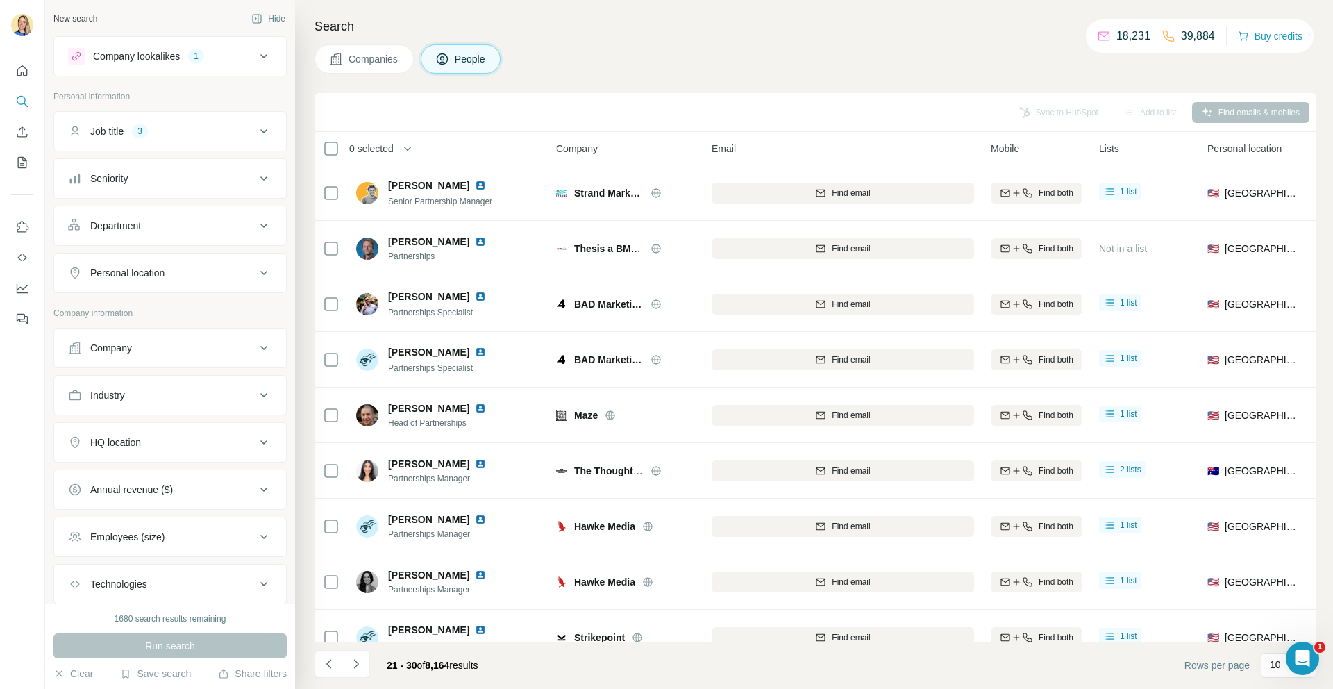
click at [356, 669] on icon "Navigate to next page" at bounding box center [356, 664] width 14 height 14
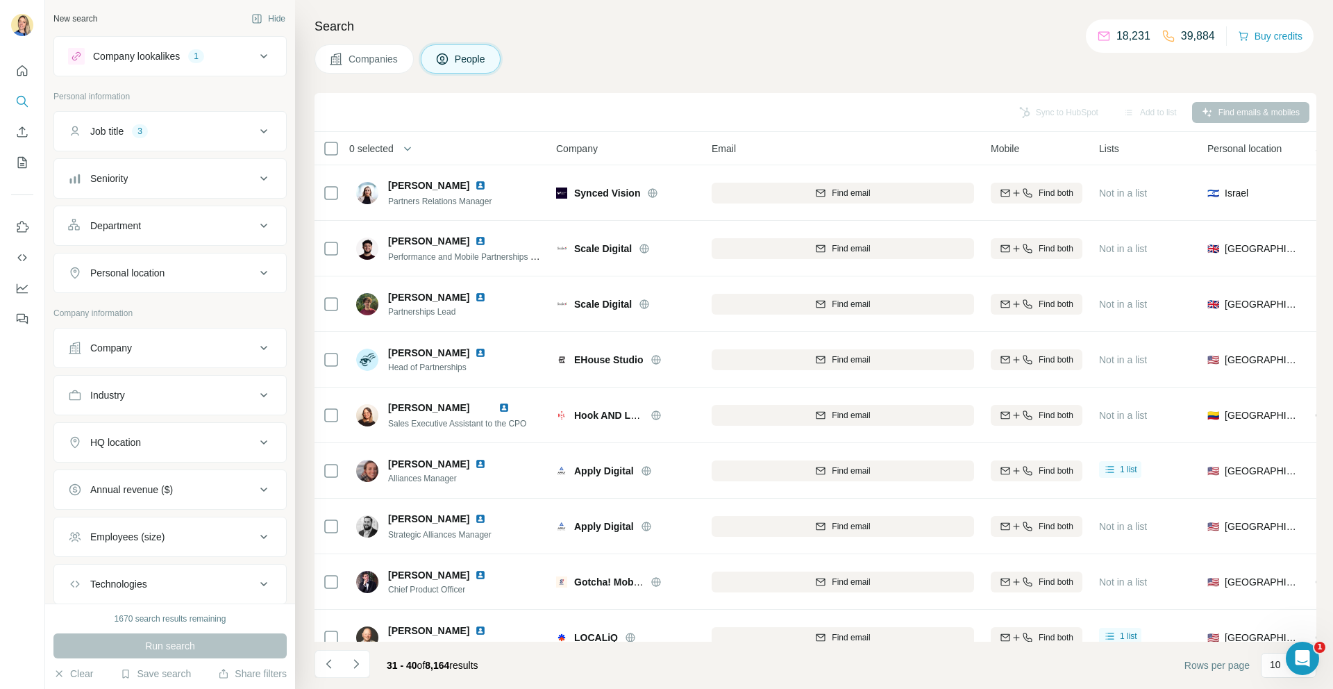
click at [356, 669] on icon "Navigate to next page" at bounding box center [356, 664] width 14 height 14
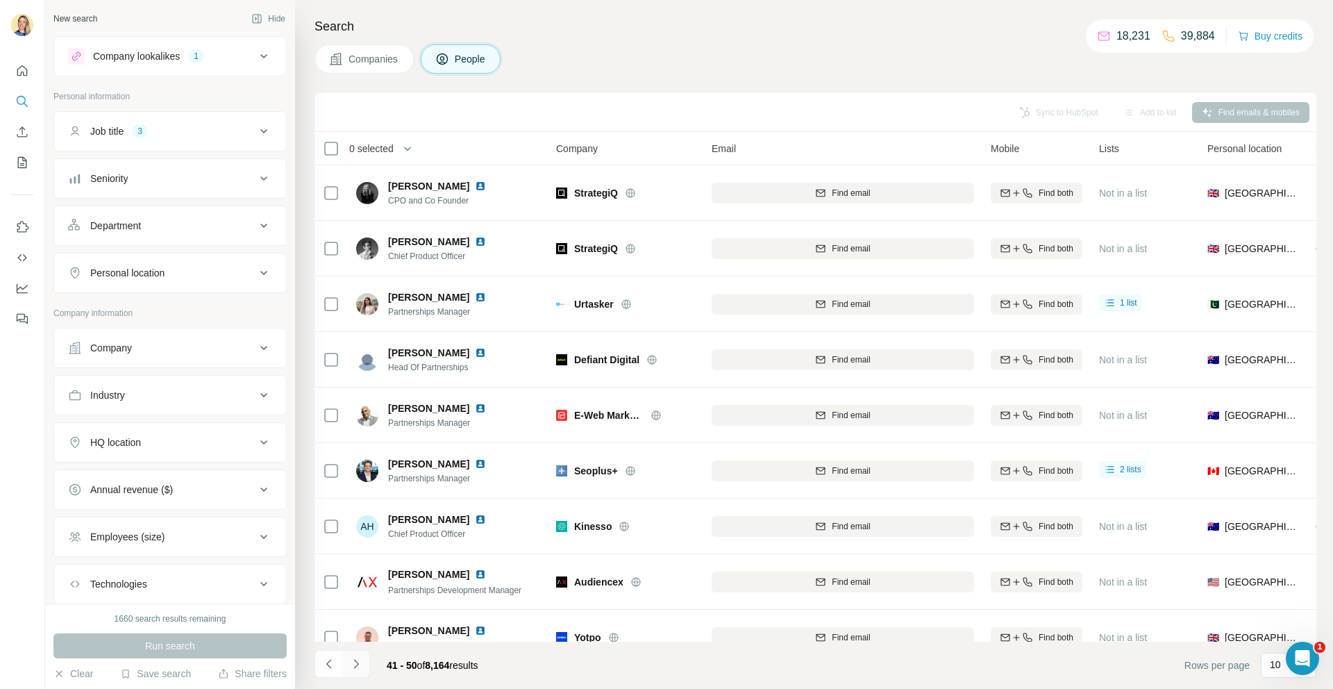
click at [358, 669] on icon "Navigate to next page" at bounding box center [356, 664] width 14 height 14
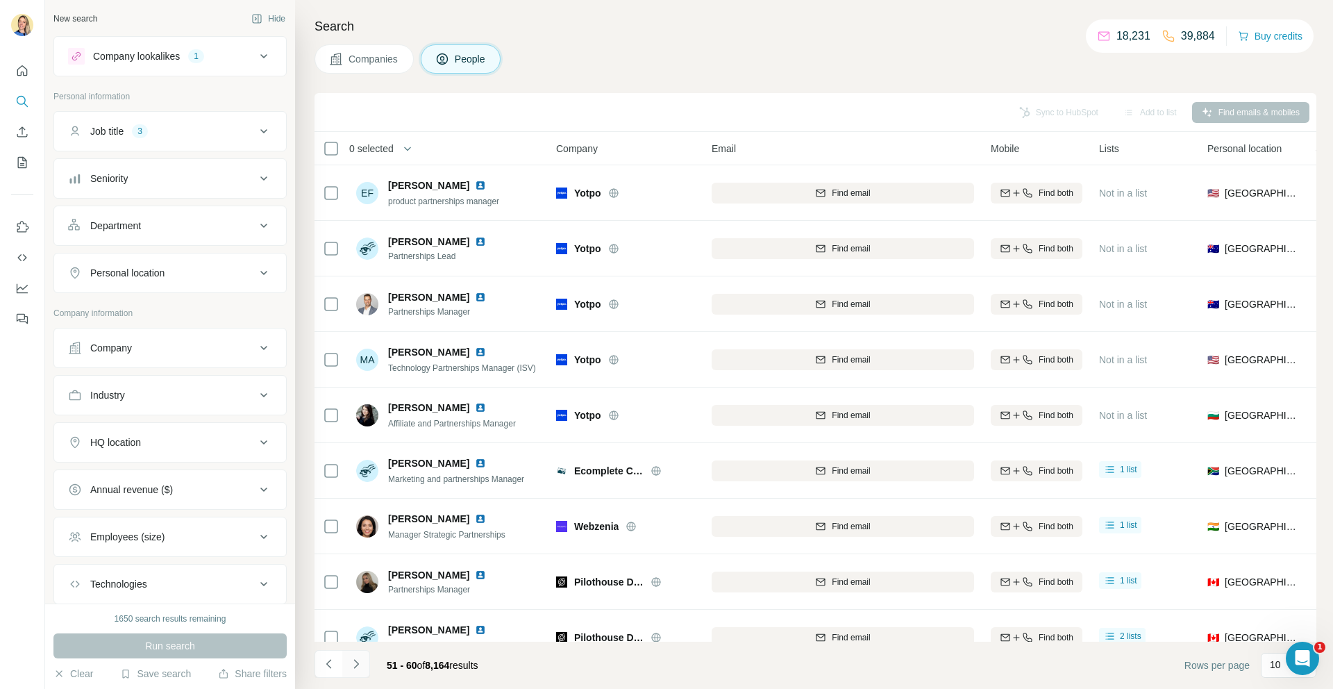
click at [353, 666] on icon "Navigate to next page" at bounding box center [356, 664] width 14 height 14
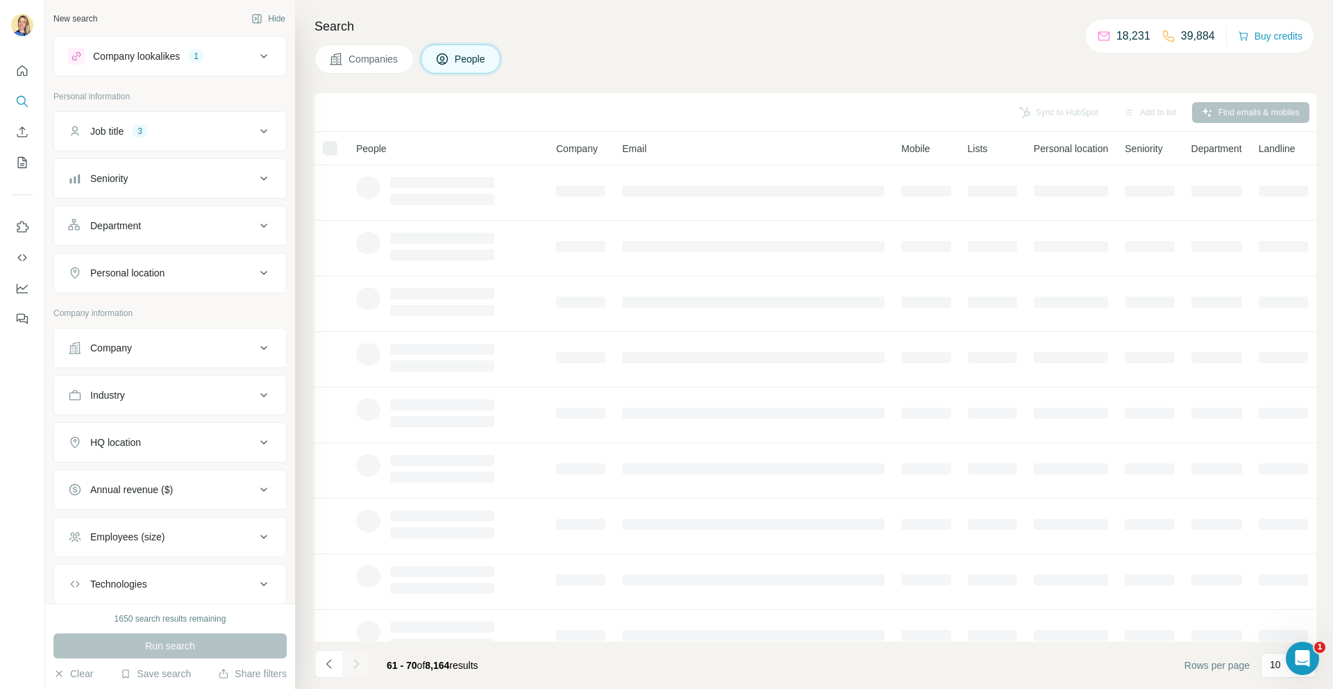
click at [353, 666] on div at bounding box center [356, 664] width 28 height 28
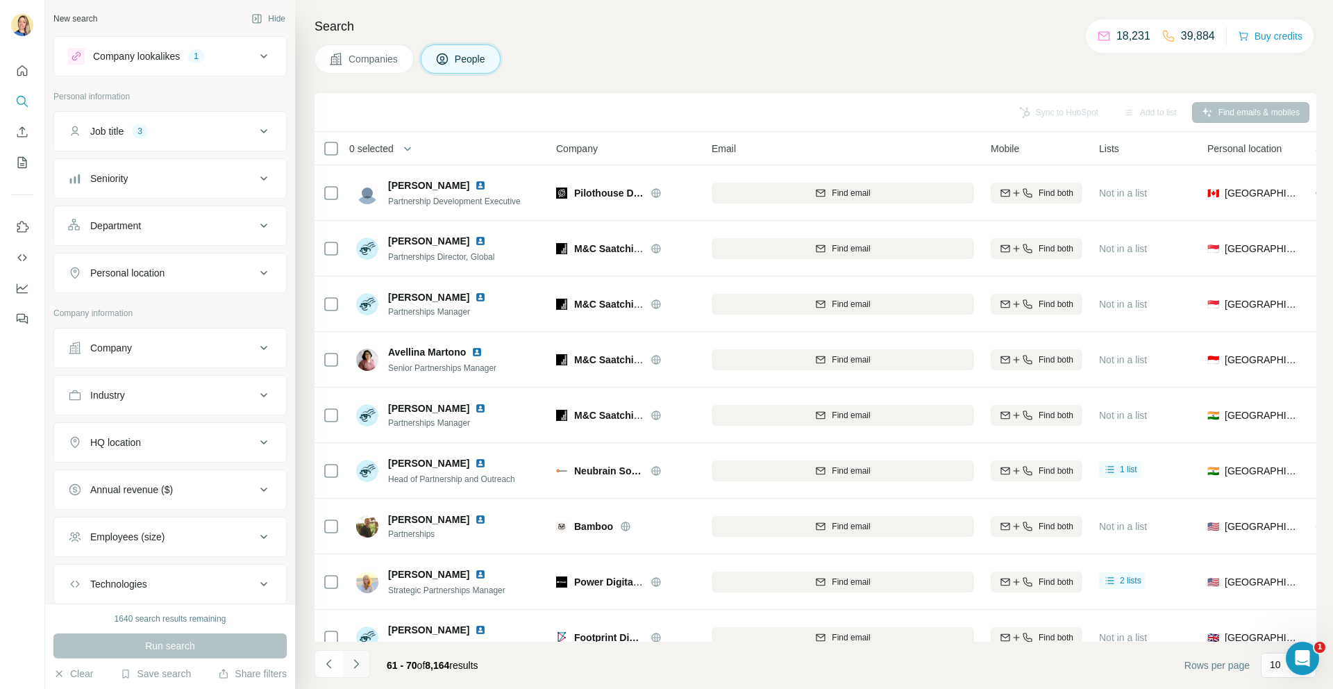
click at [358, 663] on icon "Navigate to next page" at bounding box center [356, 664] width 14 height 14
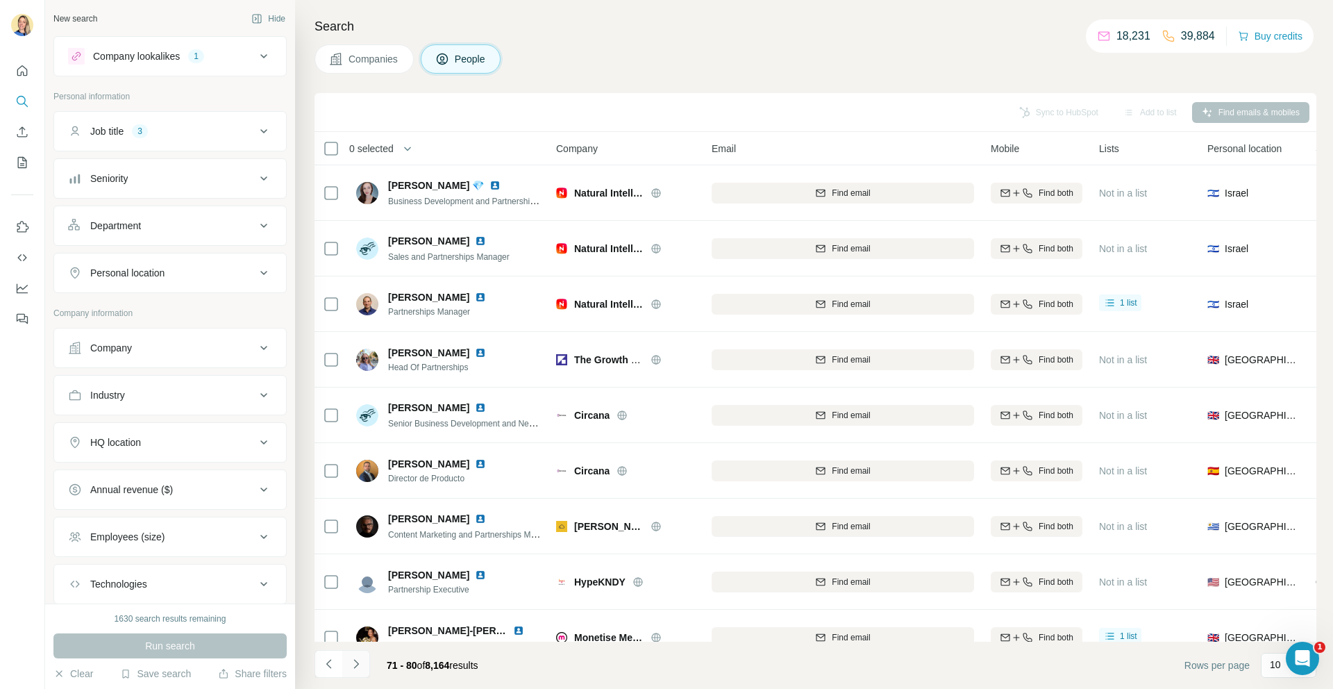
click at [358, 661] on icon "Navigate to next page" at bounding box center [356, 664] width 14 height 14
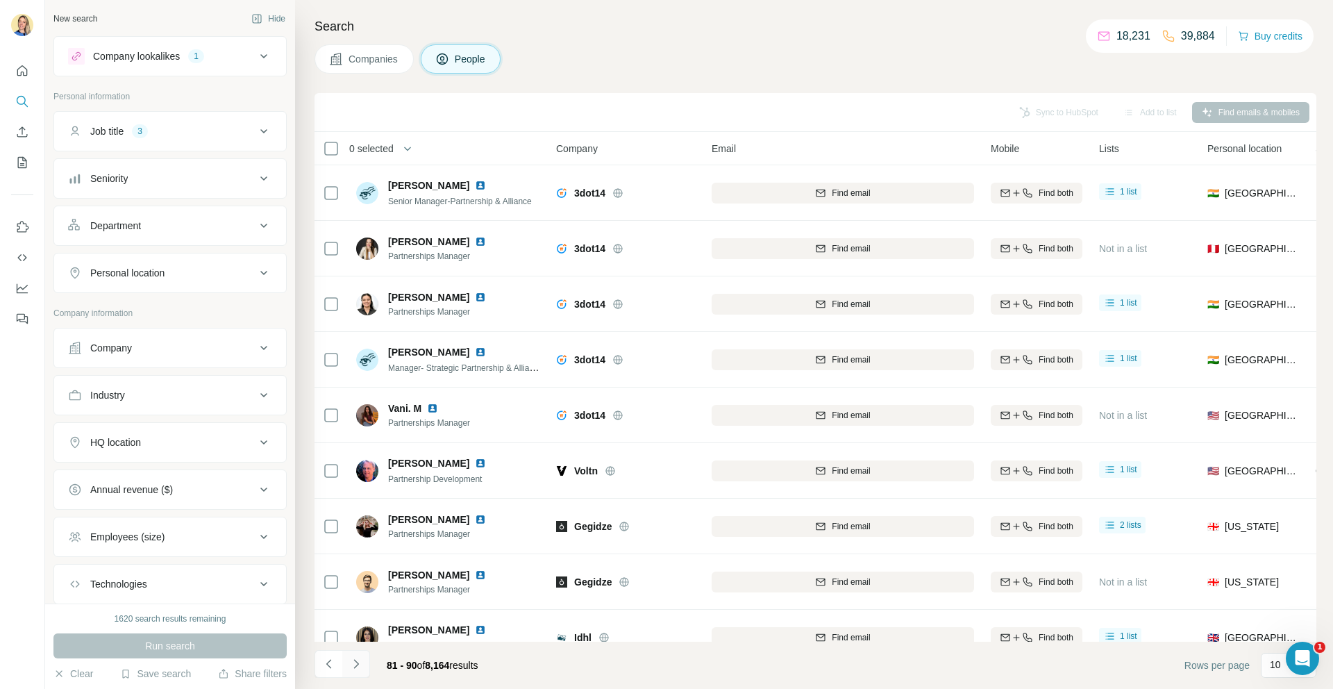
click at [356, 661] on icon "Navigate to next page" at bounding box center [355, 663] width 5 height 9
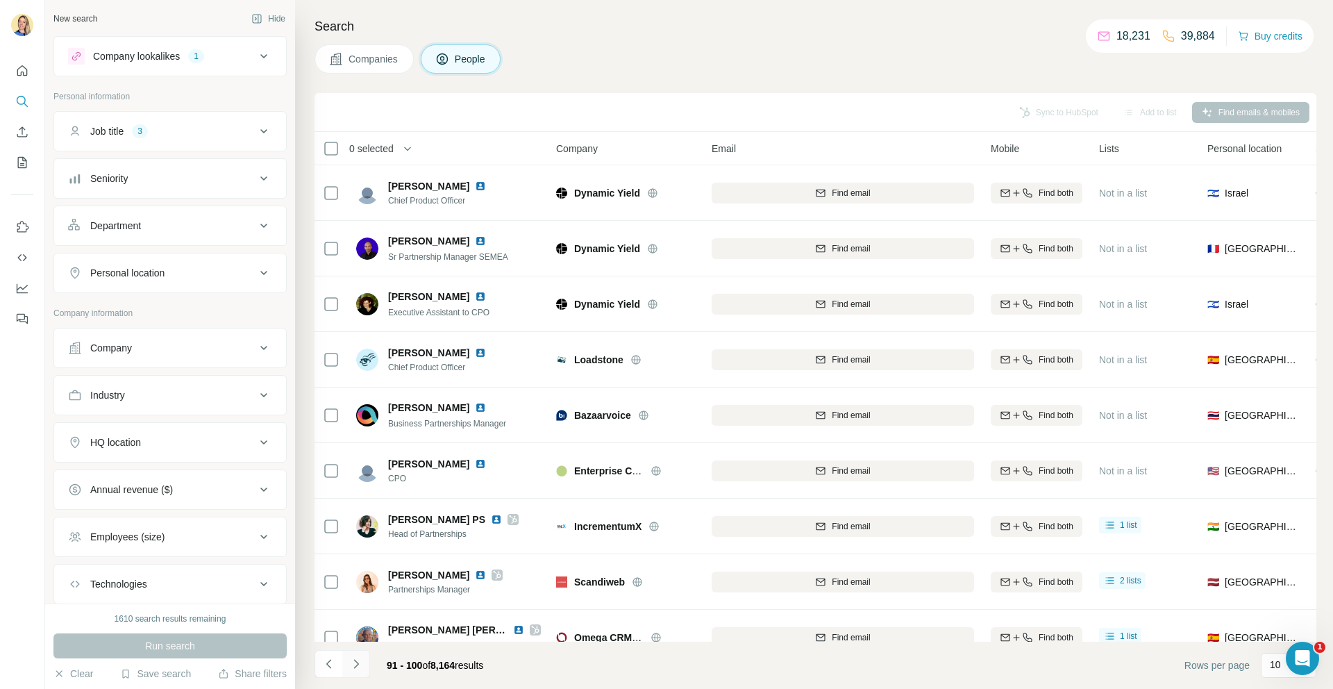
click at [358, 667] on icon "Navigate to next page" at bounding box center [356, 664] width 14 height 14
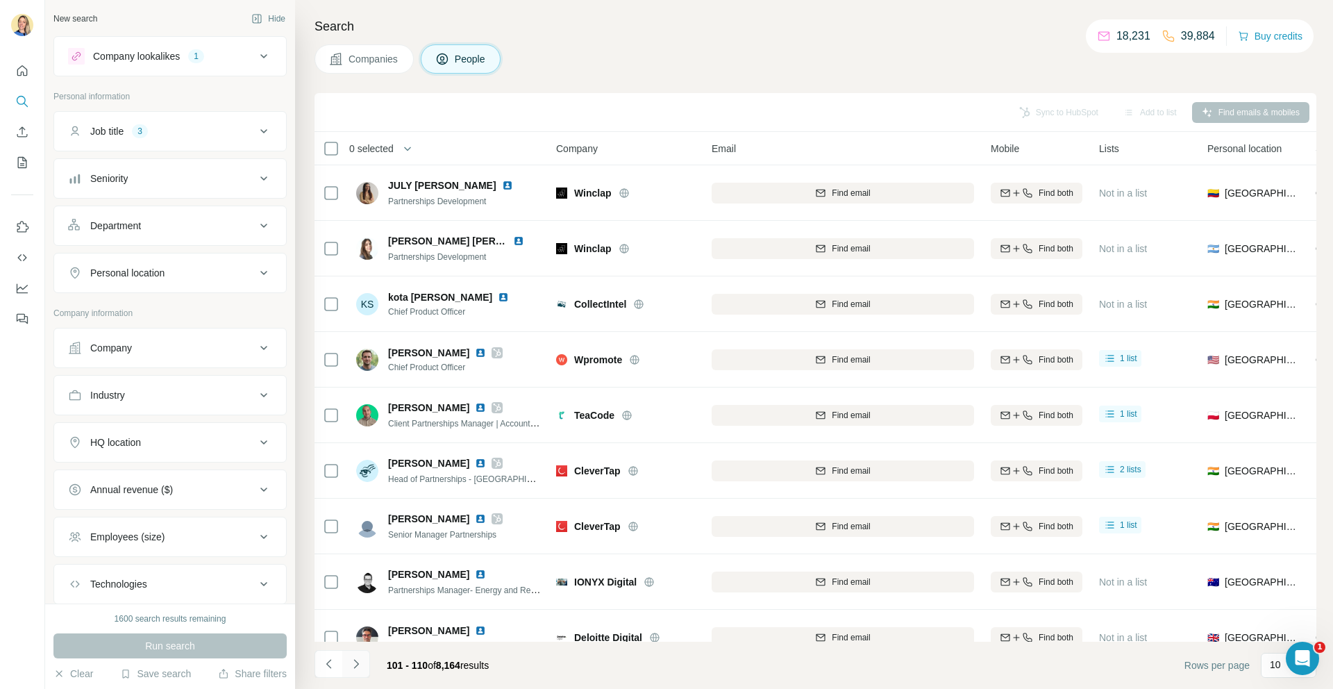
click at [355, 667] on icon "Navigate to next page" at bounding box center [355, 663] width 5 height 9
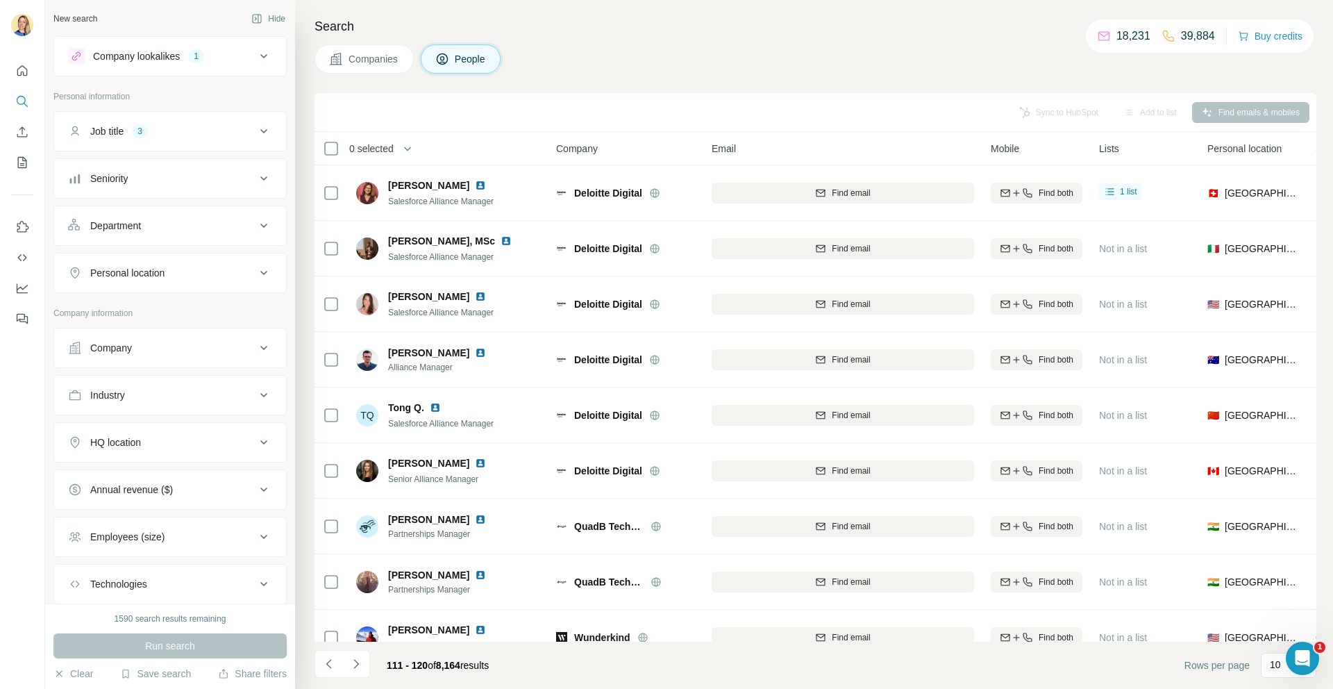
click at [355, 667] on icon "Navigate to next page" at bounding box center [356, 664] width 14 height 14
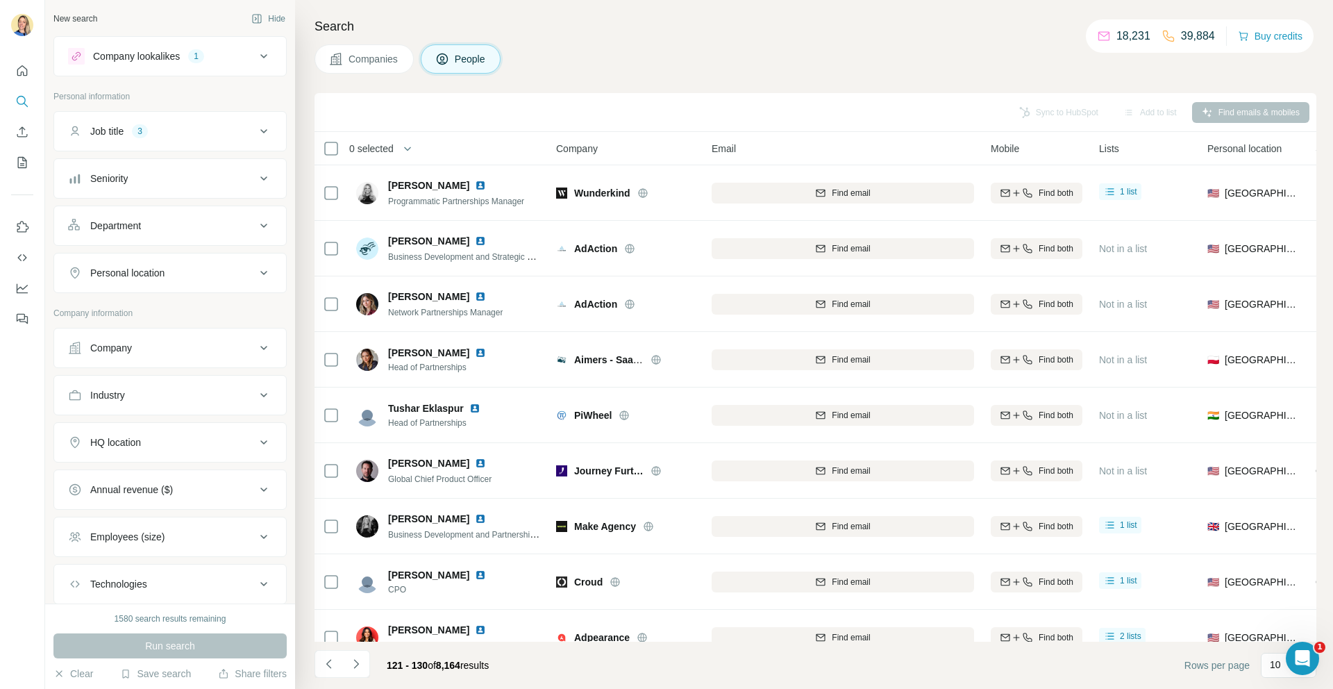
click at [355, 667] on icon "Navigate to next page" at bounding box center [356, 664] width 14 height 14
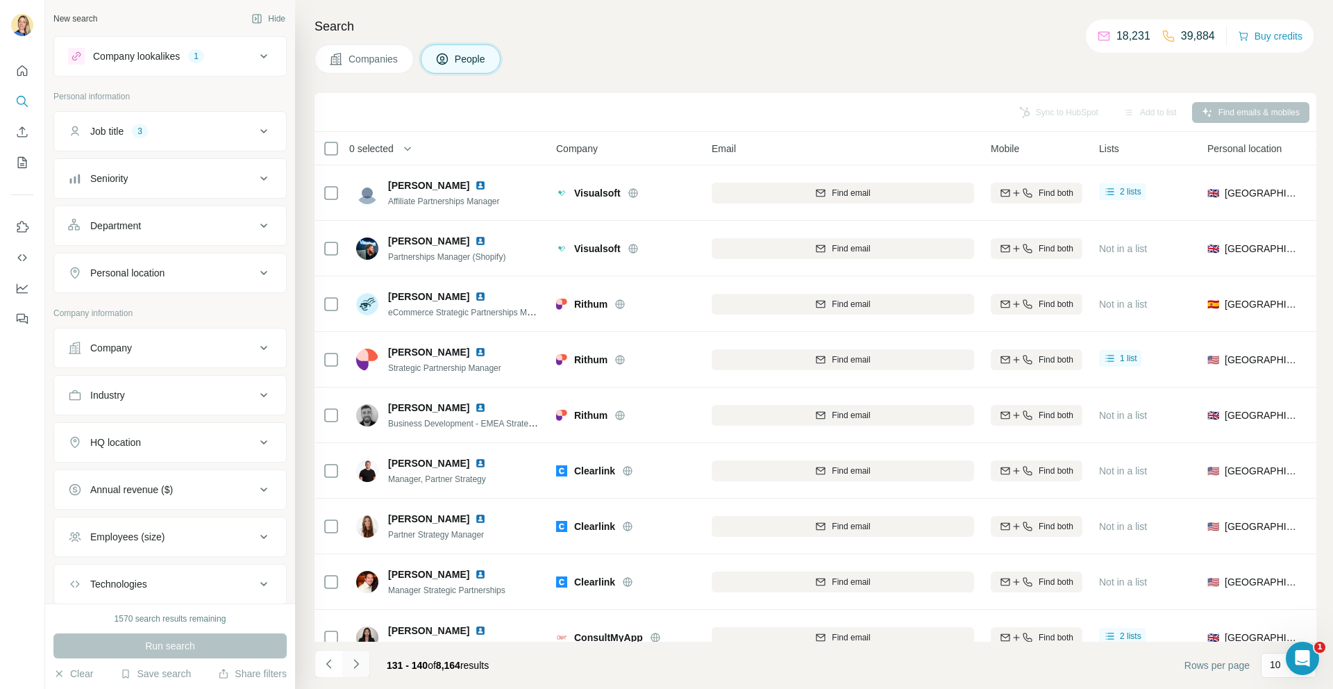
click at [356, 669] on icon "Navigate to next page" at bounding box center [356, 664] width 14 height 14
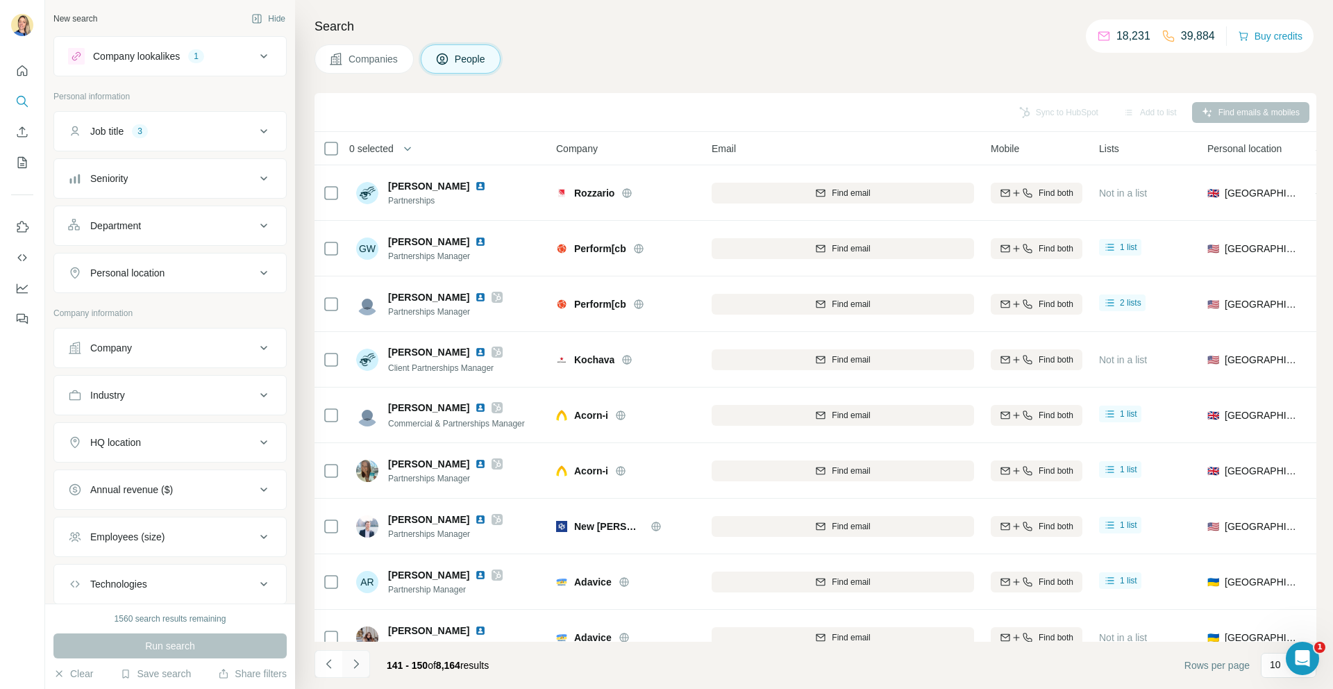
click at [356, 669] on icon "Navigate to next page" at bounding box center [356, 664] width 14 height 14
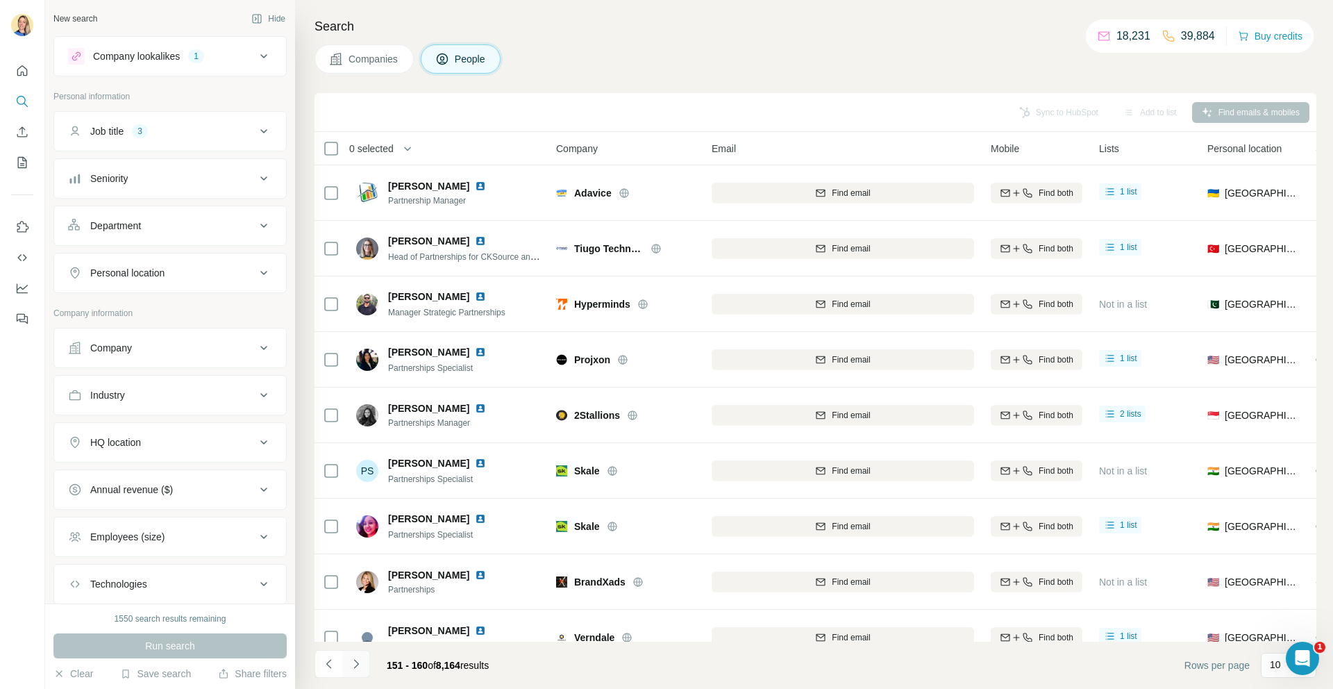
click at [356, 669] on icon "Navigate to next page" at bounding box center [356, 664] width 14 height 14
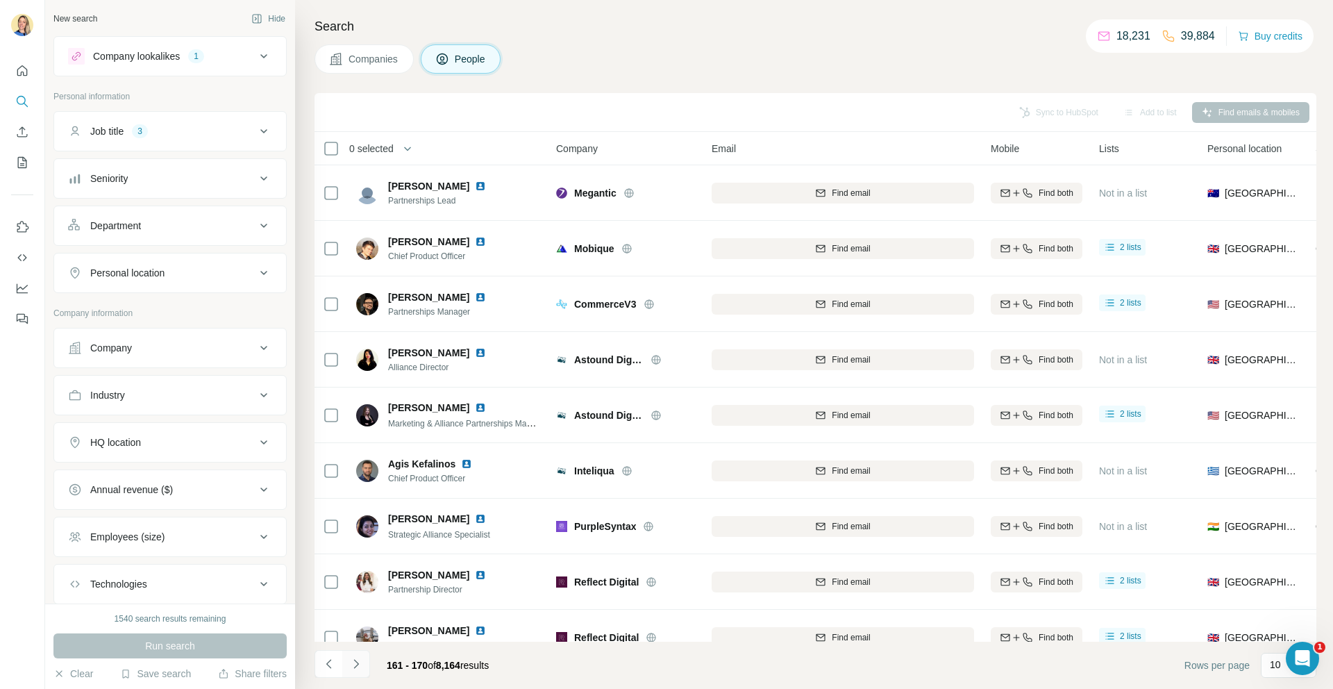
click at [356, 669] on icon "Navigate to next page" at bounding box center [356, 664] width 14 height 14
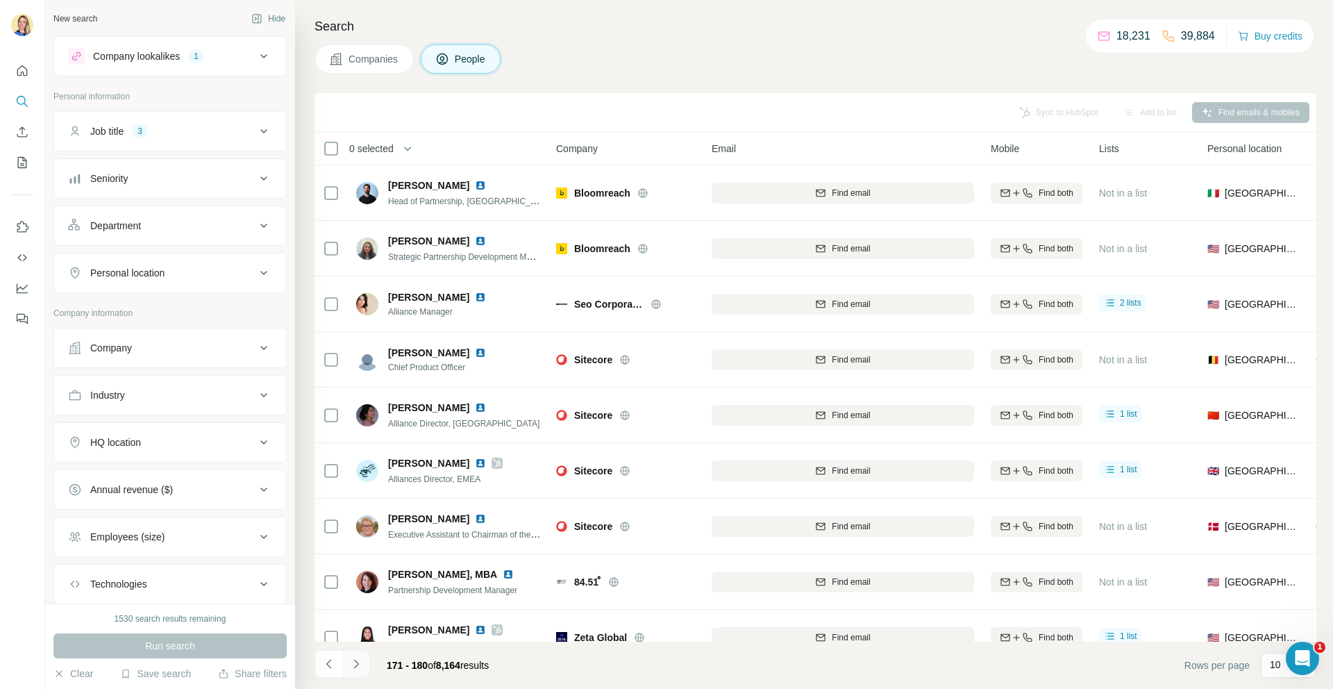
click at [356, 669] on icon "Navigate to next page" at bounding box center [356, 664] width 14 height 14
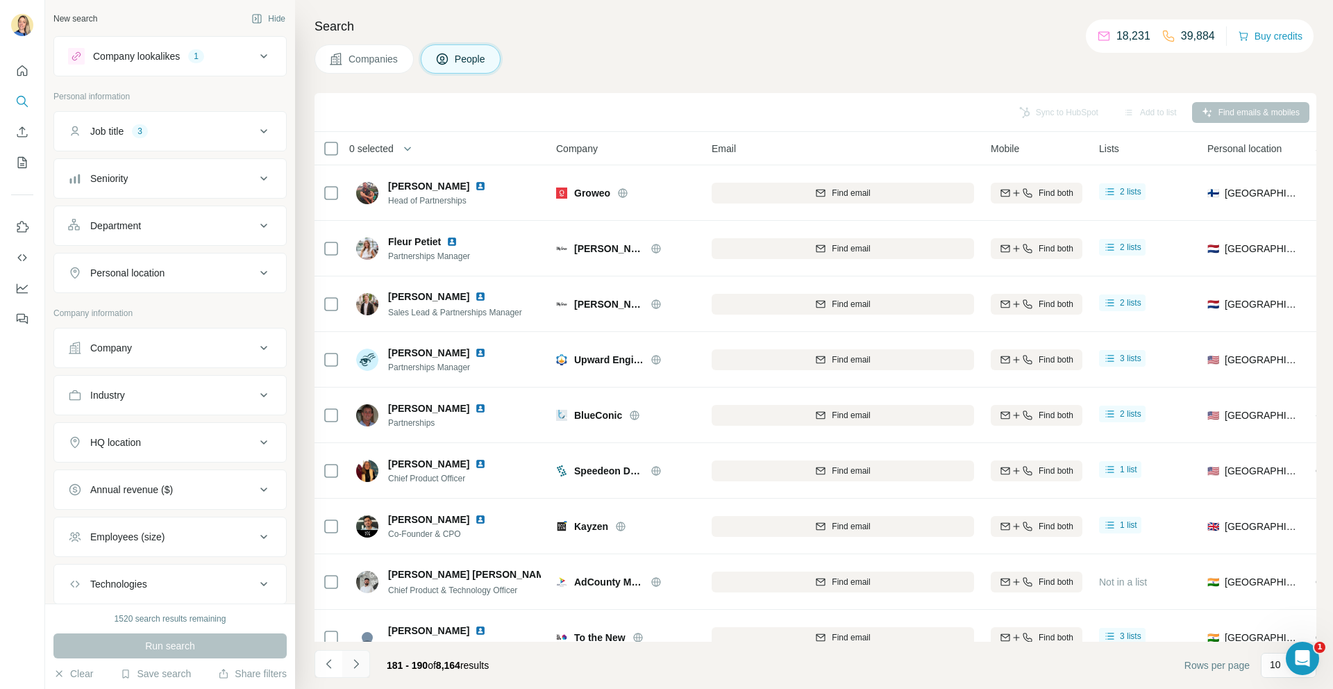
click at [356, 664] on icon "Navigate to next page" at bounding box center [356, 664] width 14 height 14
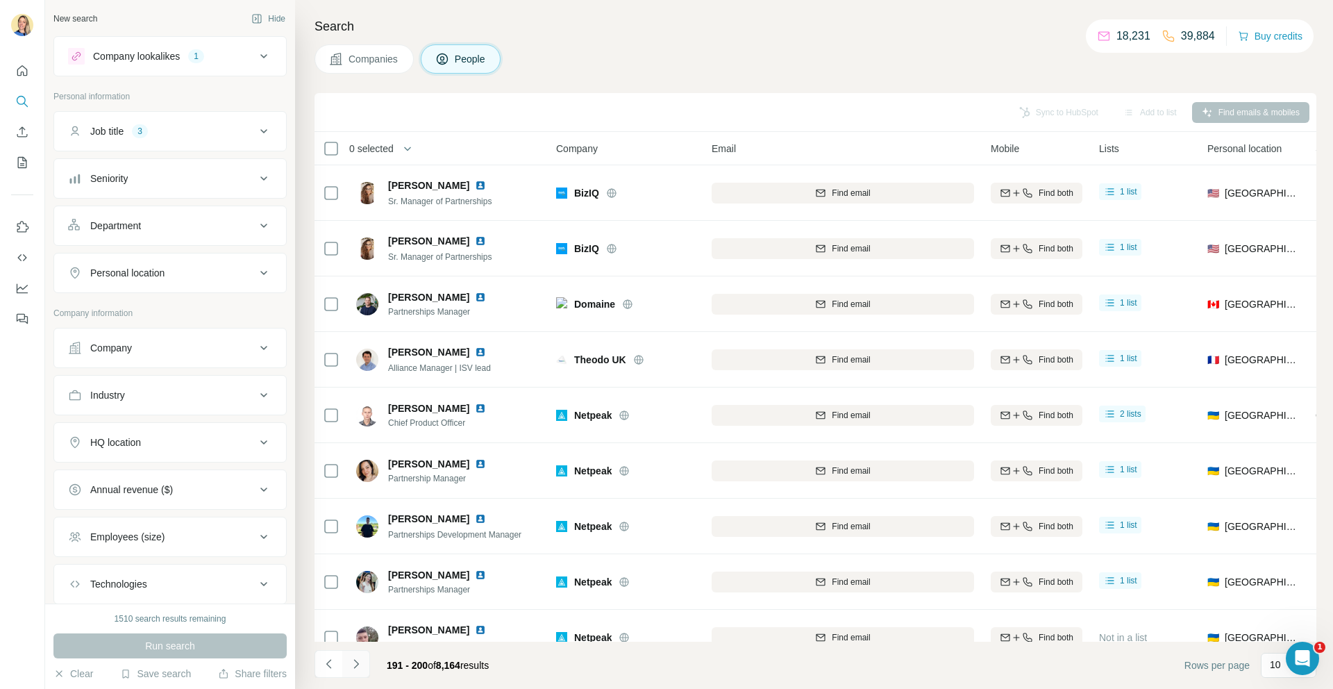
click at [355, 667] on icon "Navigate to next page" at bounding box center [355, 663] width 5 height 9
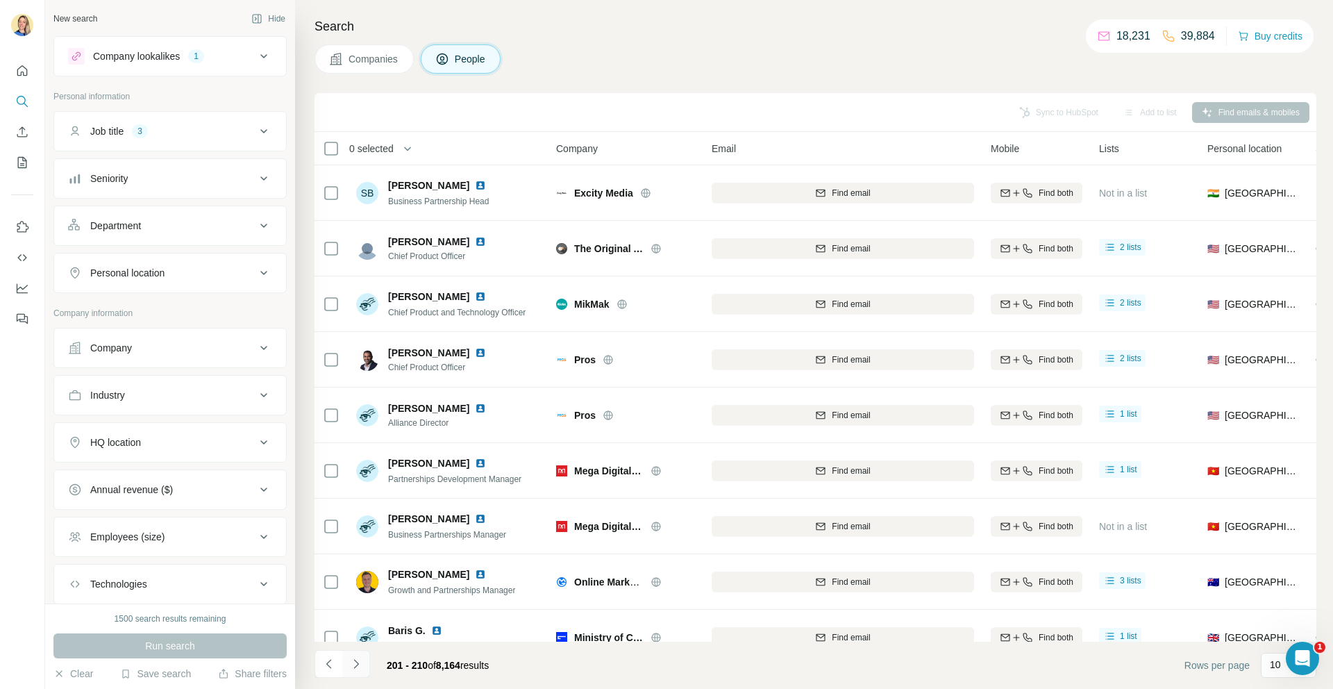
click at [358, 665] on icon "Navigate to next page" at bounding box center [356, 664] width 14 height 14
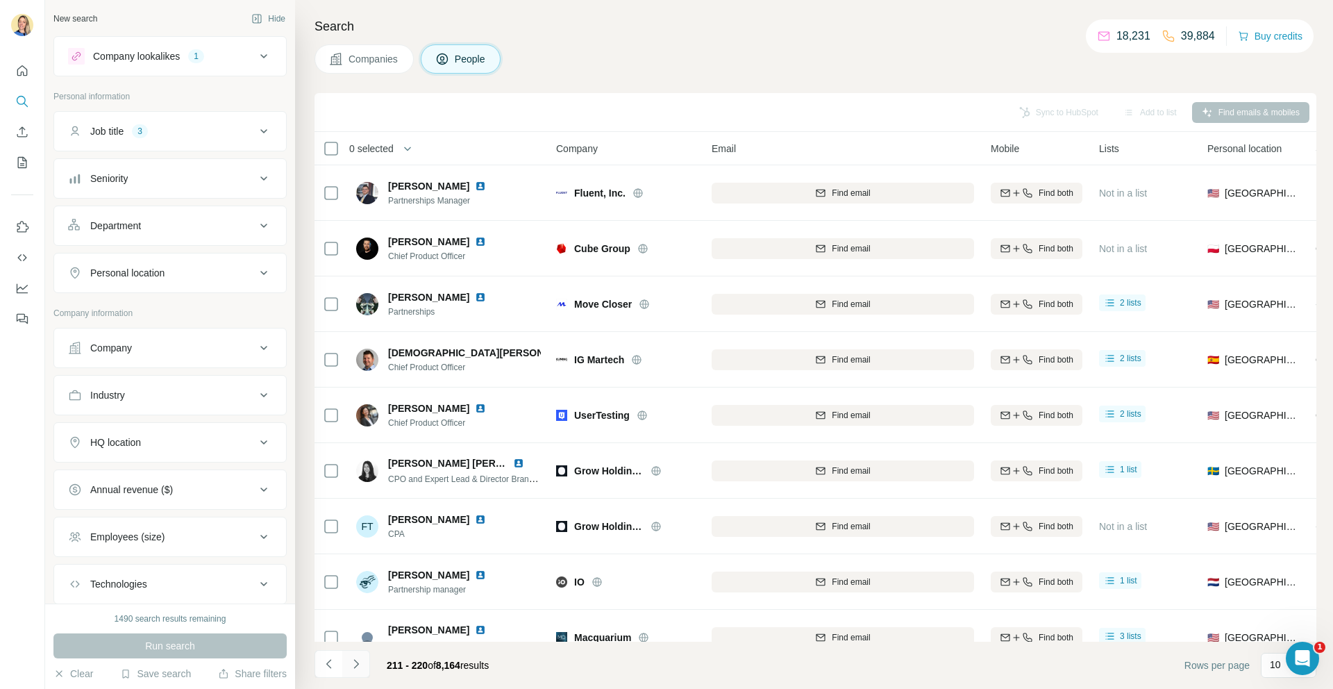
click at [358, 668] on icon "Navigate to next page" at bounding box center [356, 664] width 14 height 14
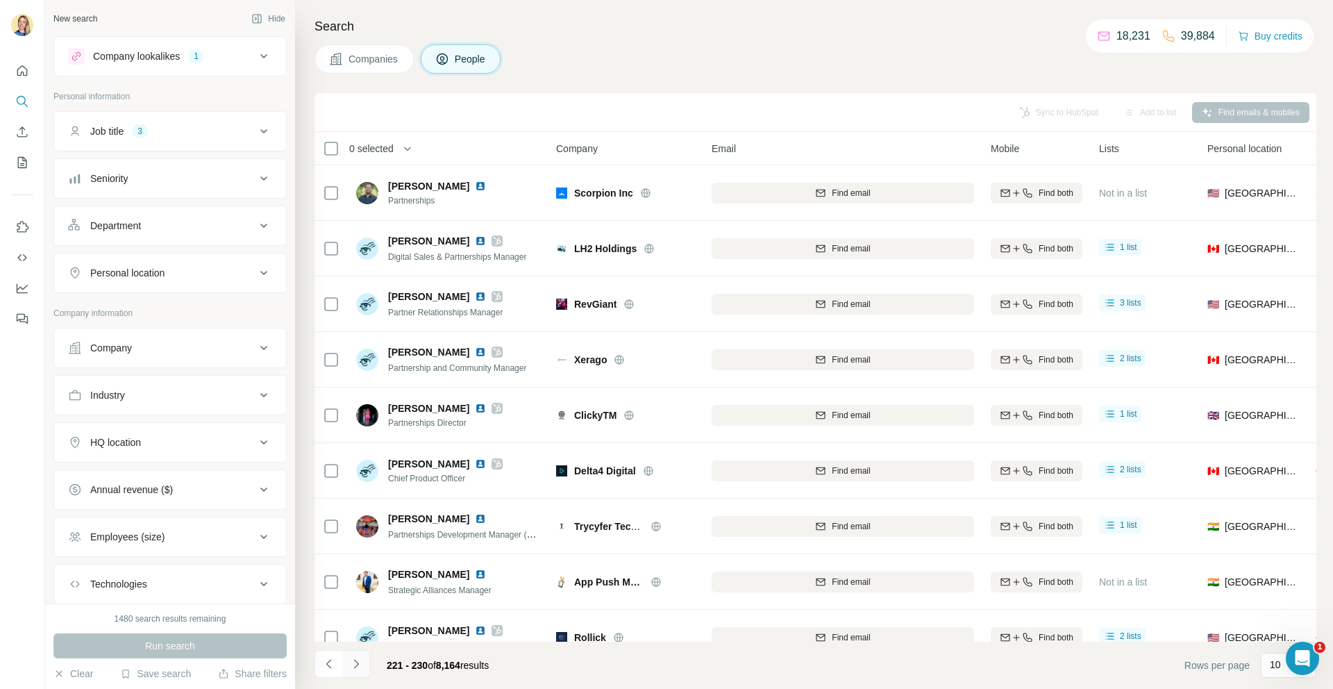
click at [355, 665] on icon "Navigate to next page" at bounding box center [356, 664] width 14 height 14
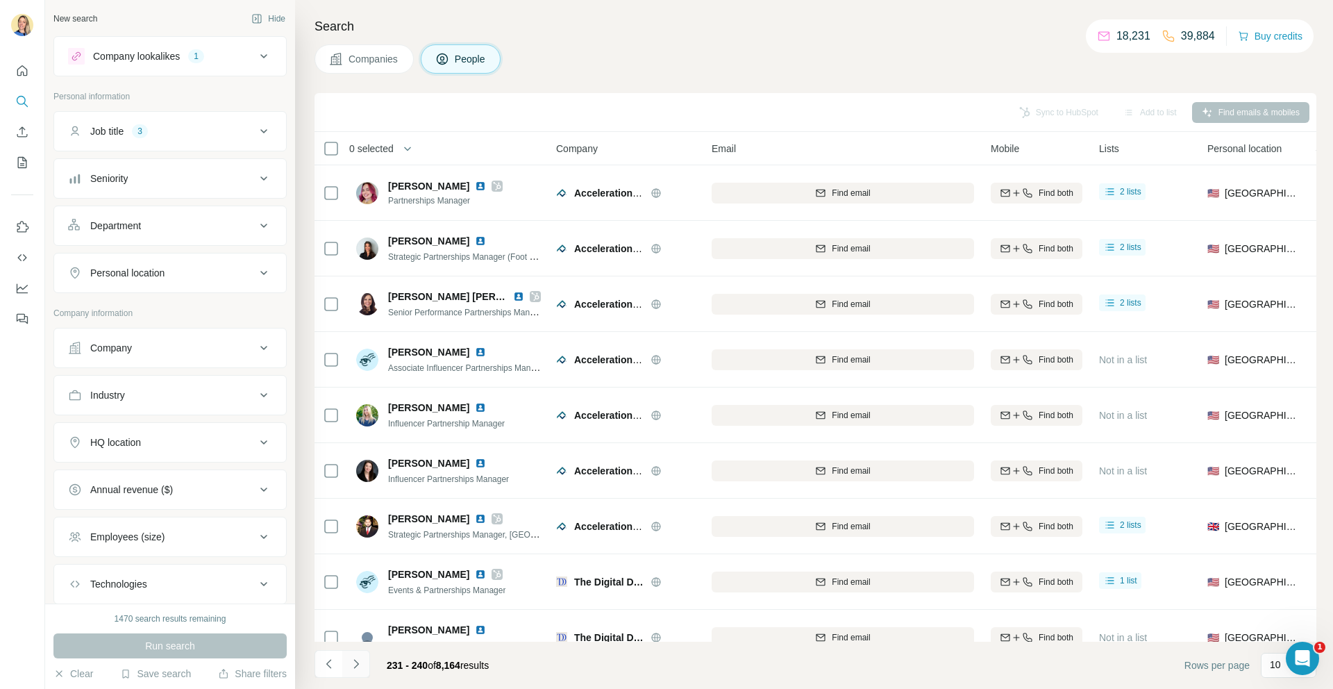
click at [359, 665] on icon "Navigate to next page" at bounding box center [356, 664] width 14 height 14
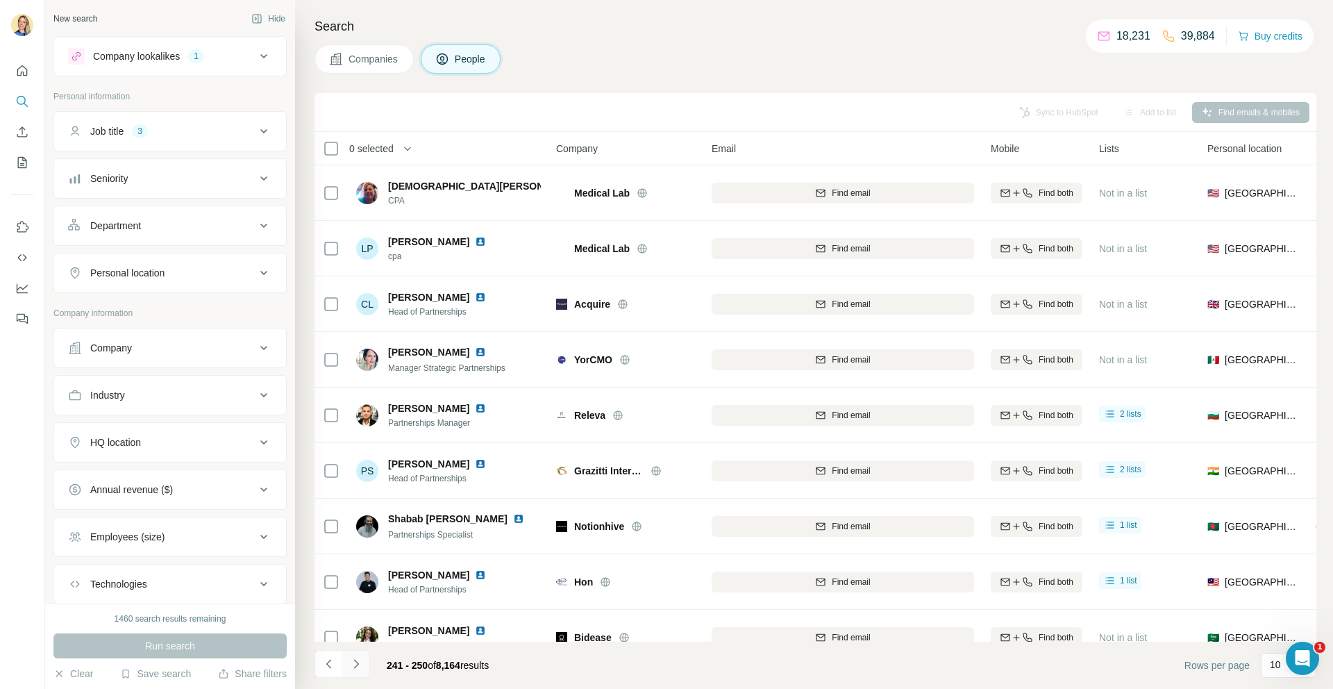
click at [356, 661] on icon "Navigate to next page" at bounding box center [355, 663] width 5 height 9
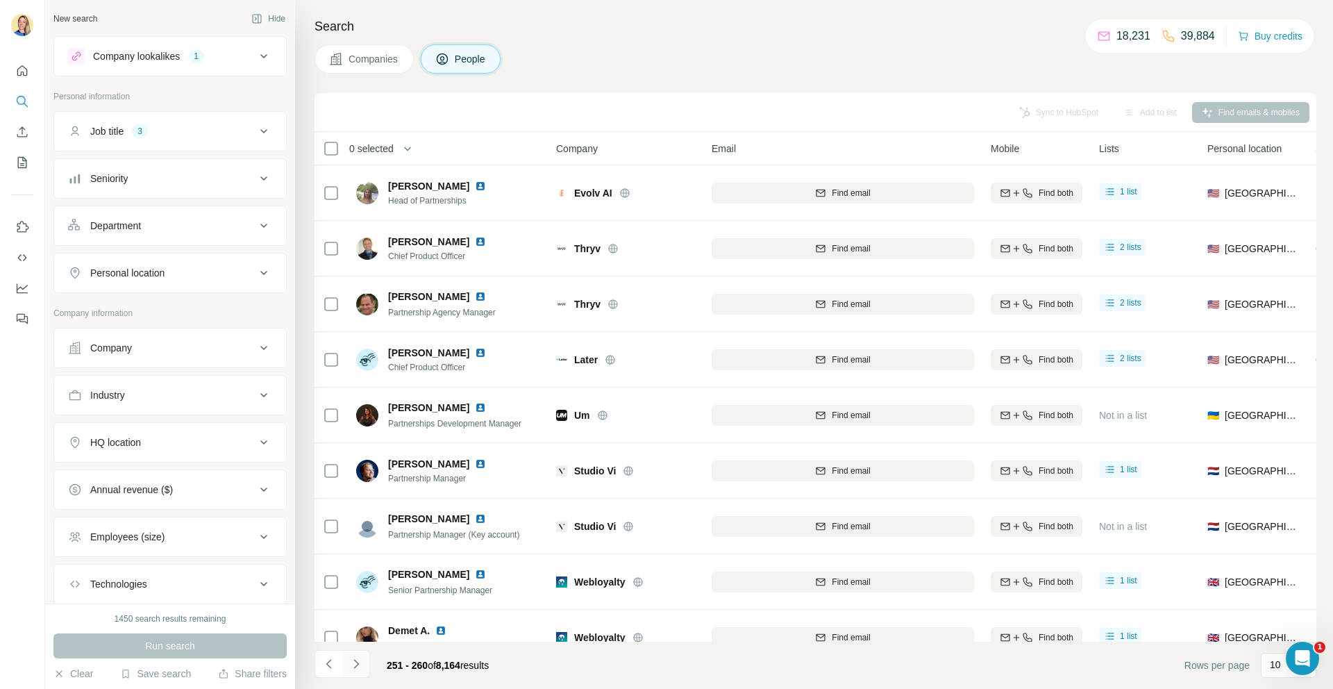
click at [353, 667] on icon "Navigate to next page" at bounding box center [356, 664] width 14 height 14
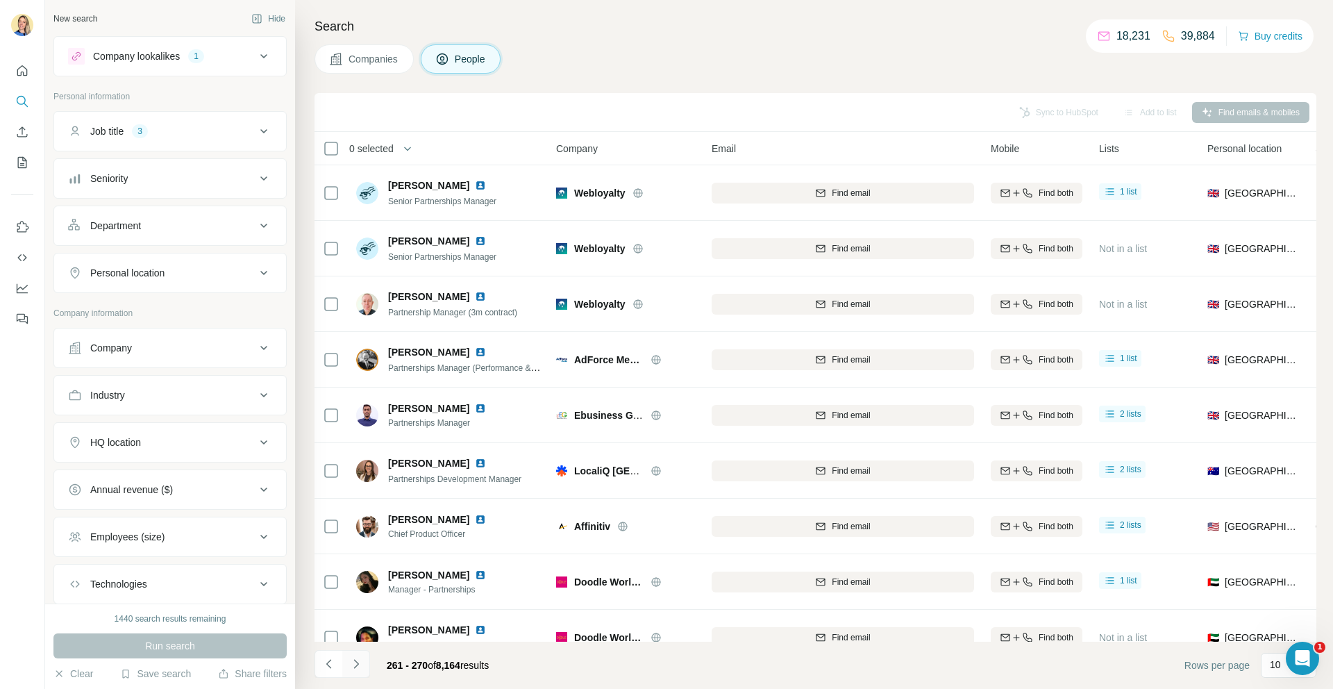
click at [353, 668] on icon "Navigate to next page" at bounding box center [356, 664] width 14 height 14
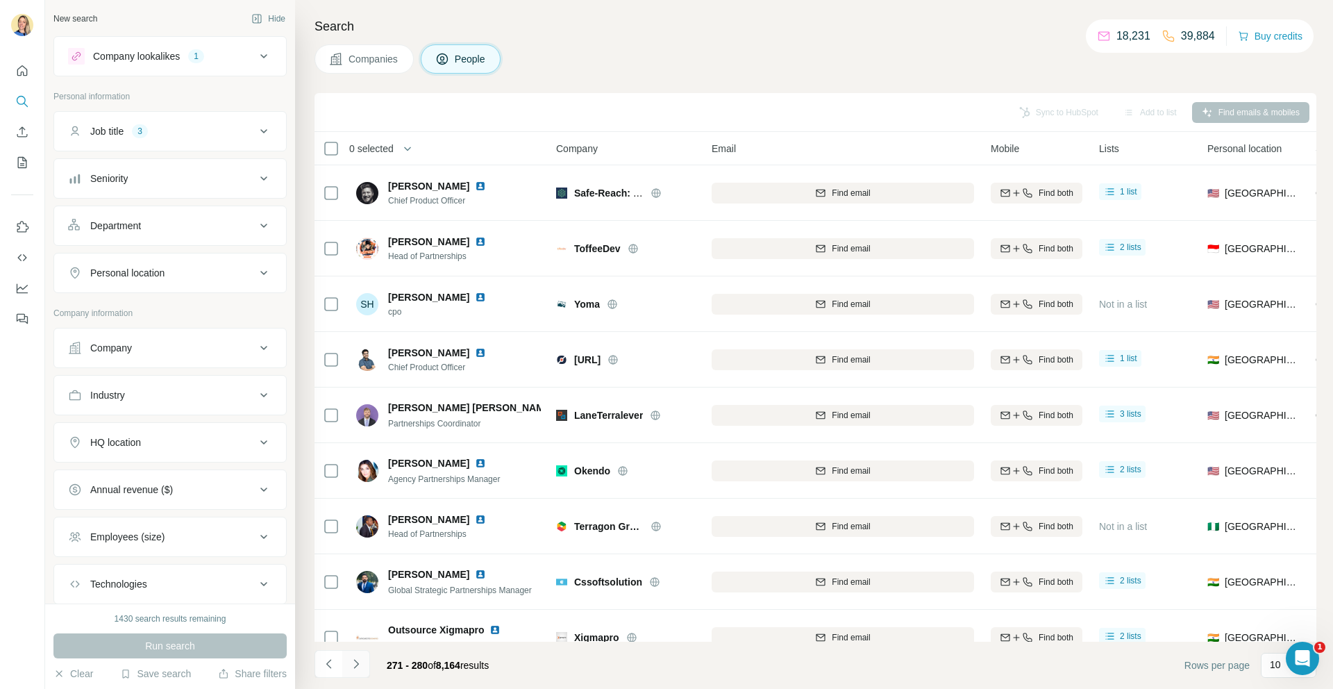
click at [356, 668] on icon "Navigate to next page" at bounding box center [356, 664] width 14 height 14
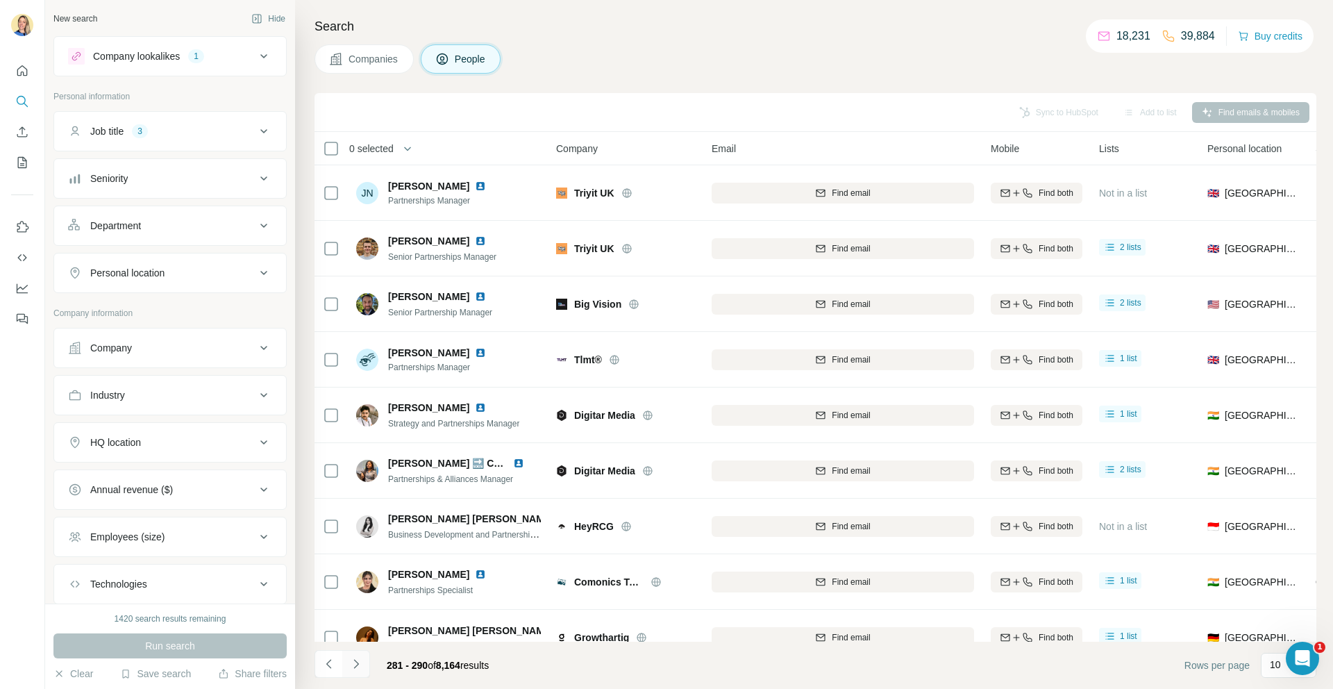
click at [356, 668] on icon "Navigate to next page" at bounding box center [356, 664] width 14 height 14
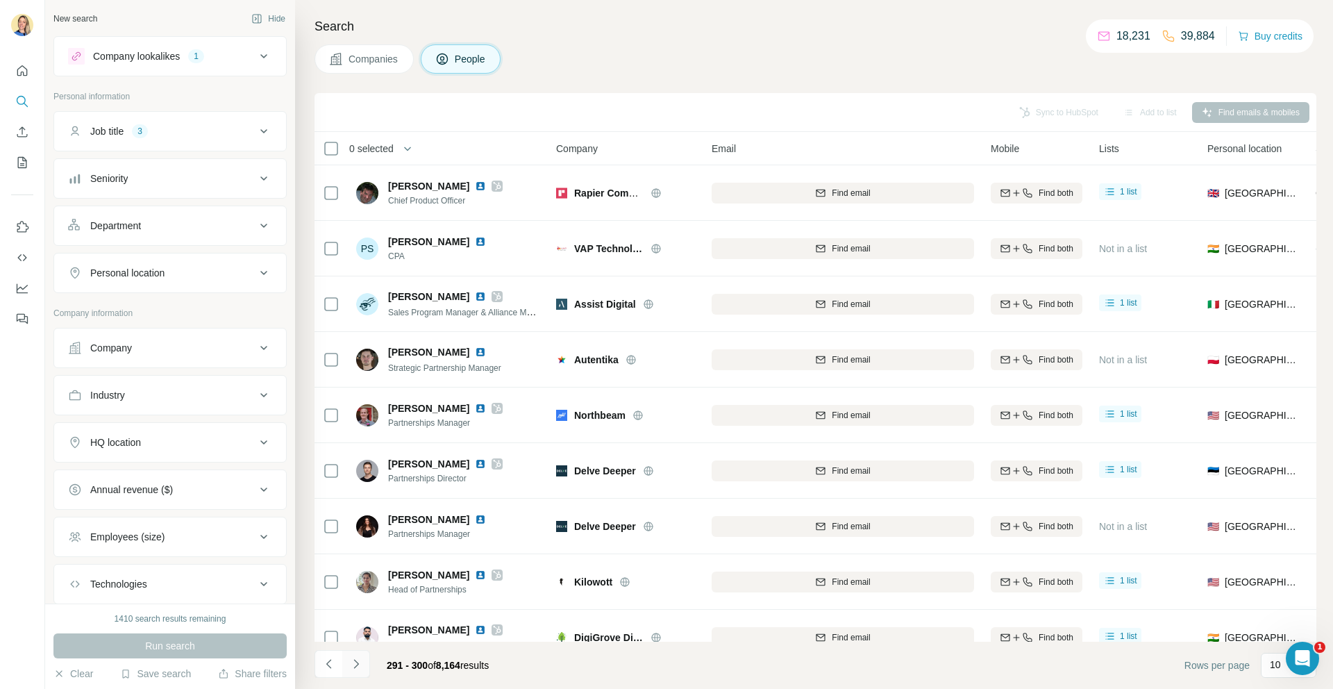
click at [356, 668] on icon "Navigate to next page" at bounding box center [356, 664] width 14 height 14
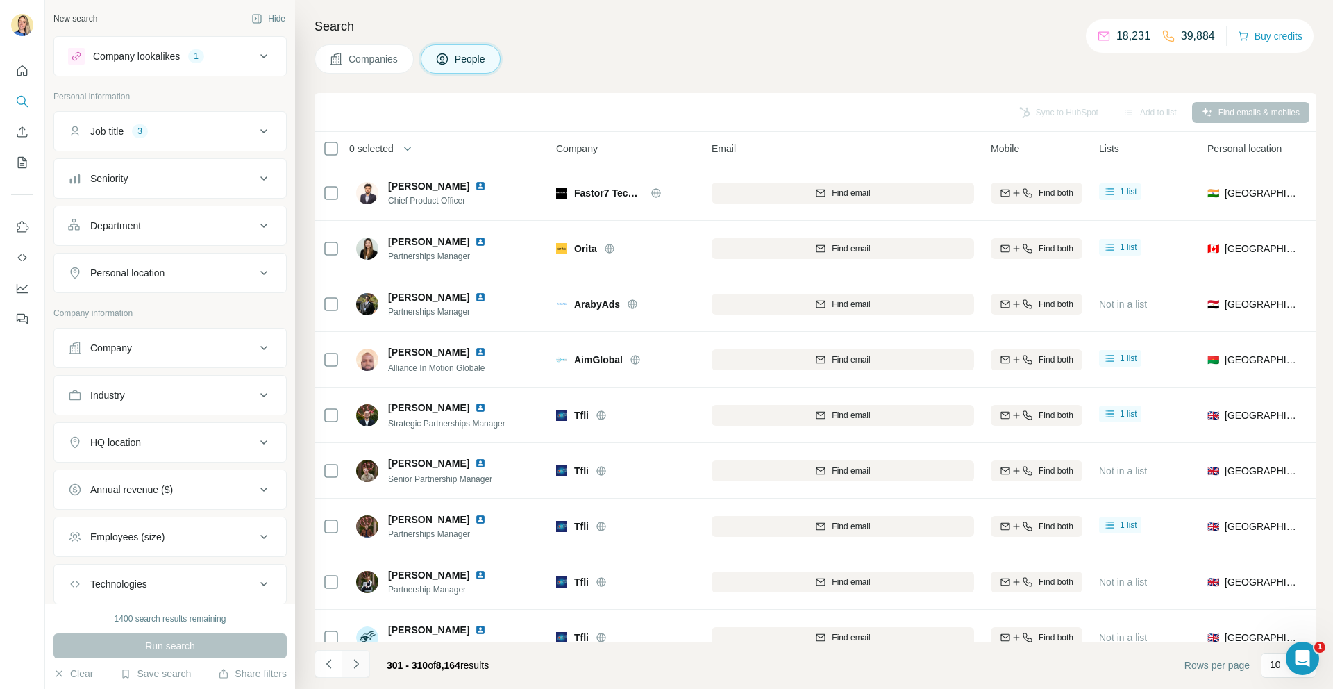
click at [356, 668] on icon "Navigate to next page" at bounding box center [356, 664] width 14 height 14
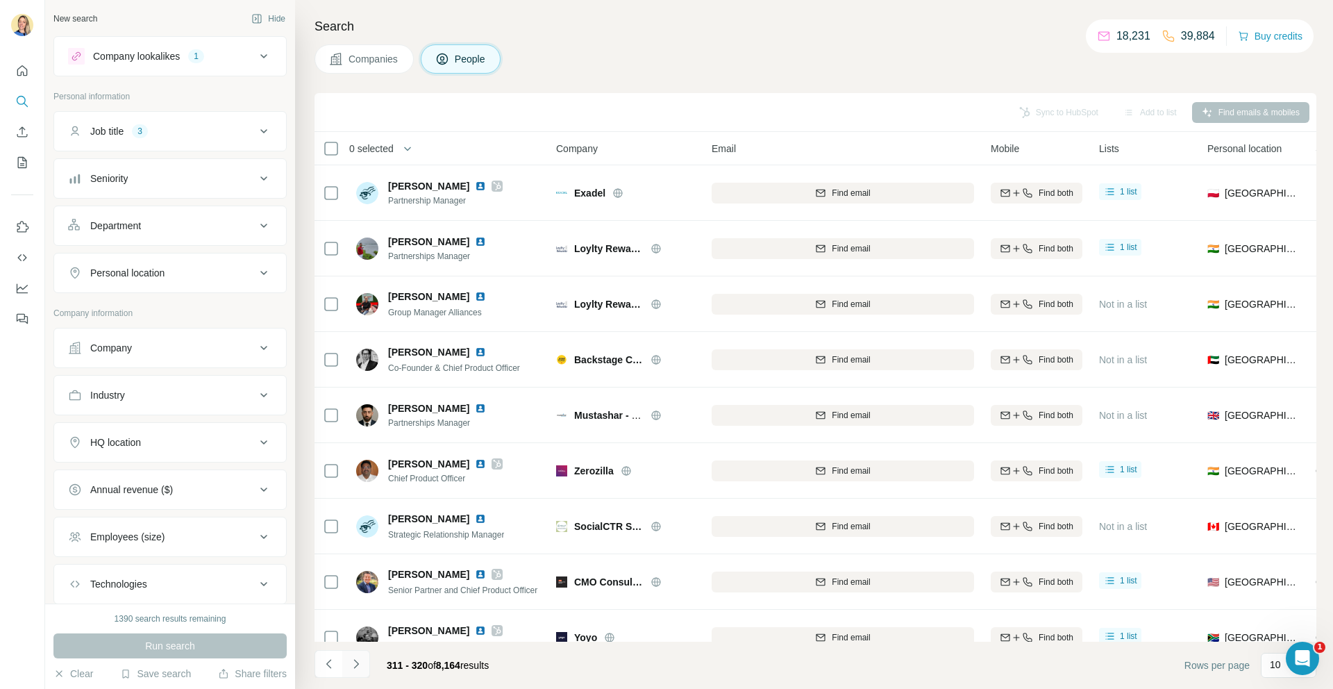
click at [358, 667] on icon "Navigate to next page" at bounding box center [356, 664] width 14 height 14
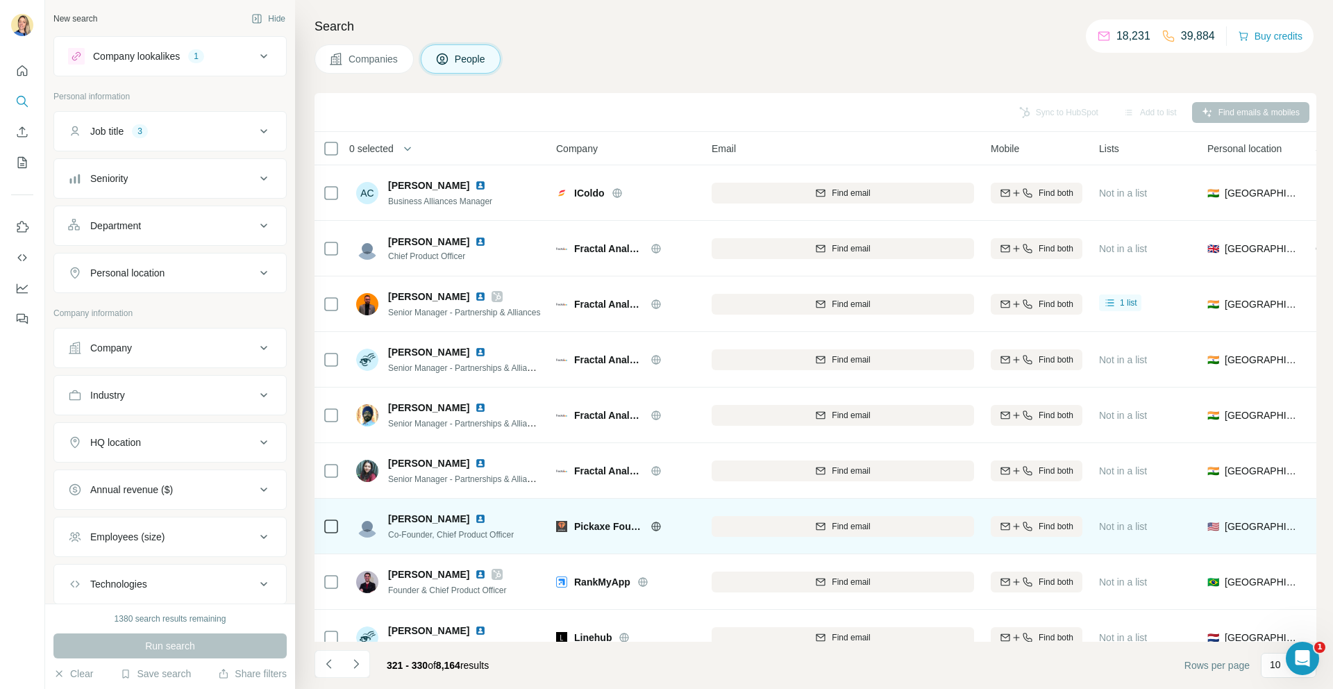
click at [335, 533] on icon at bounding box center [331, 526] width 17 height 17
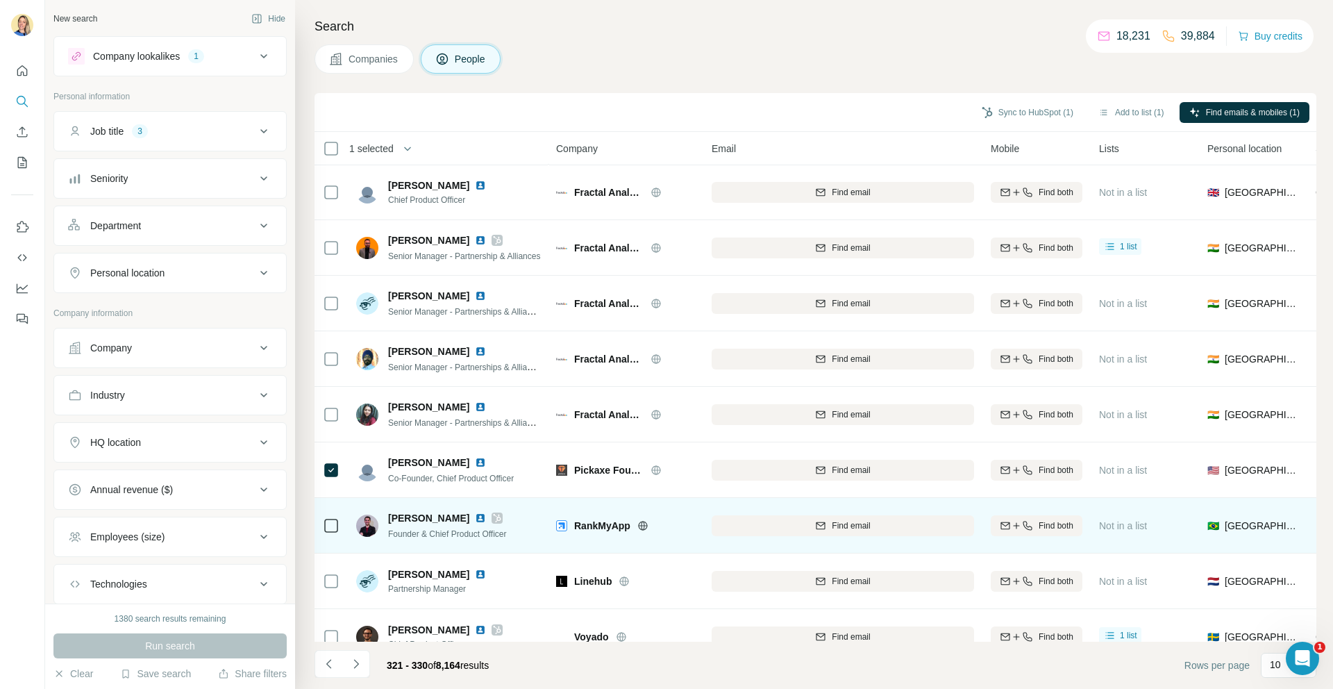
scroll to position [79, 0]
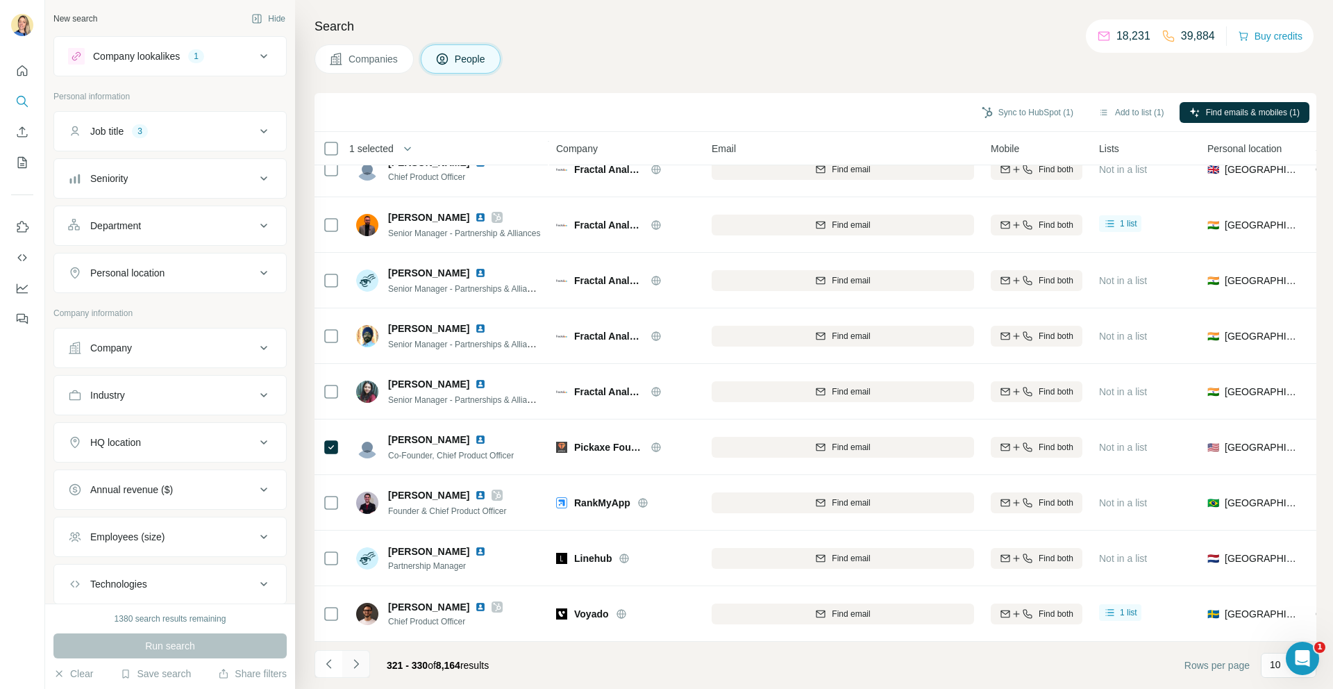
click at [360, 658] on icon "Navigate to next page" at bounding box center [356, 664] width 14 height 14
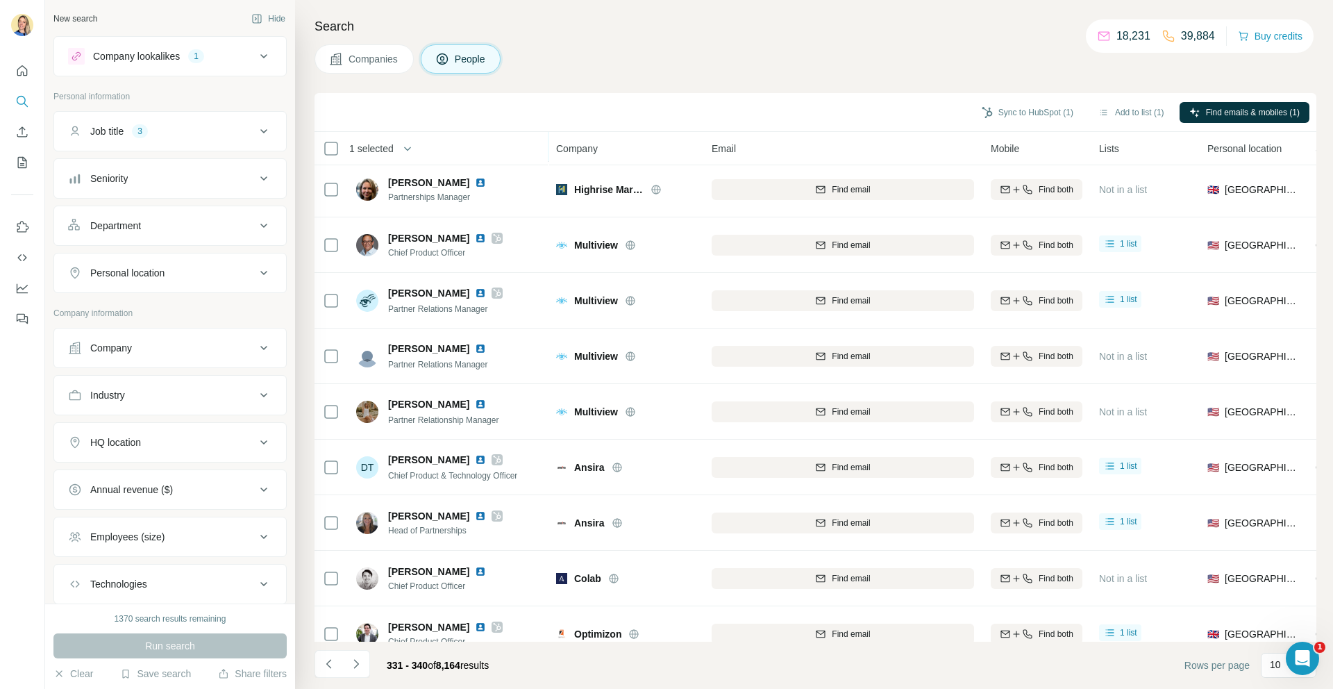
scroll to position [56, 0]
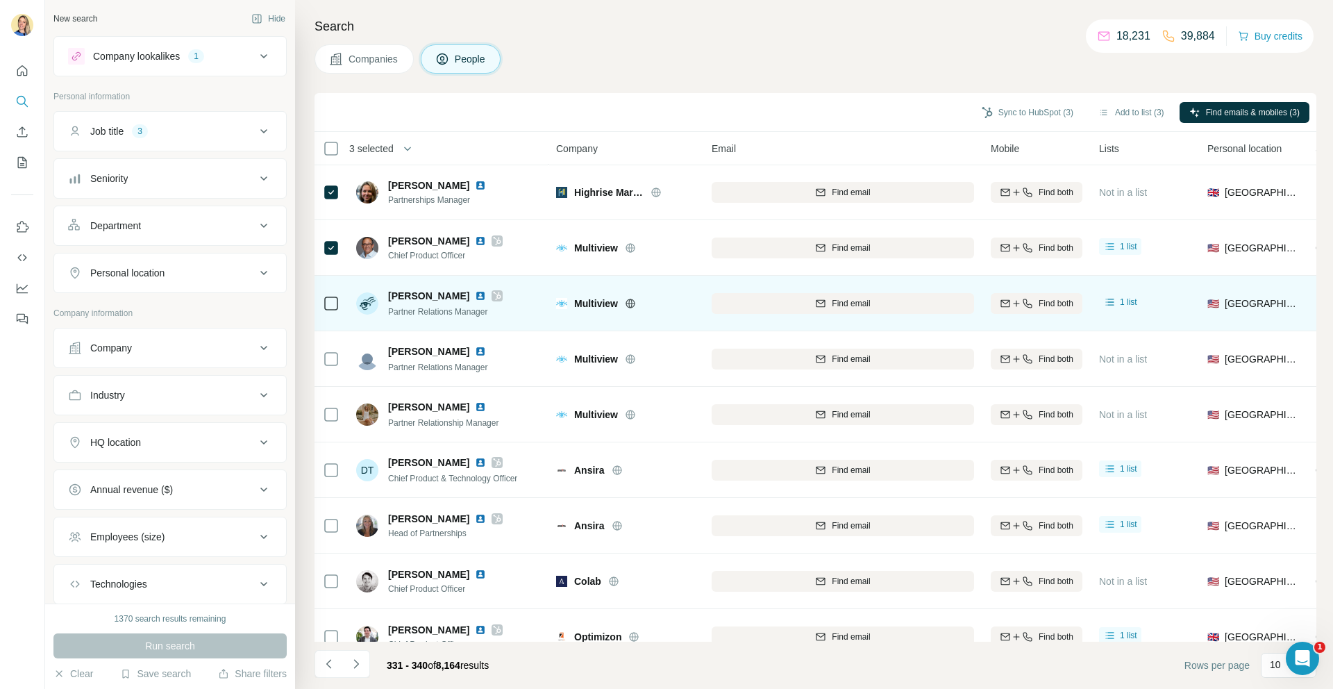
click at [326, 313] on div at bounding box center [331, 303] width 17 height 38
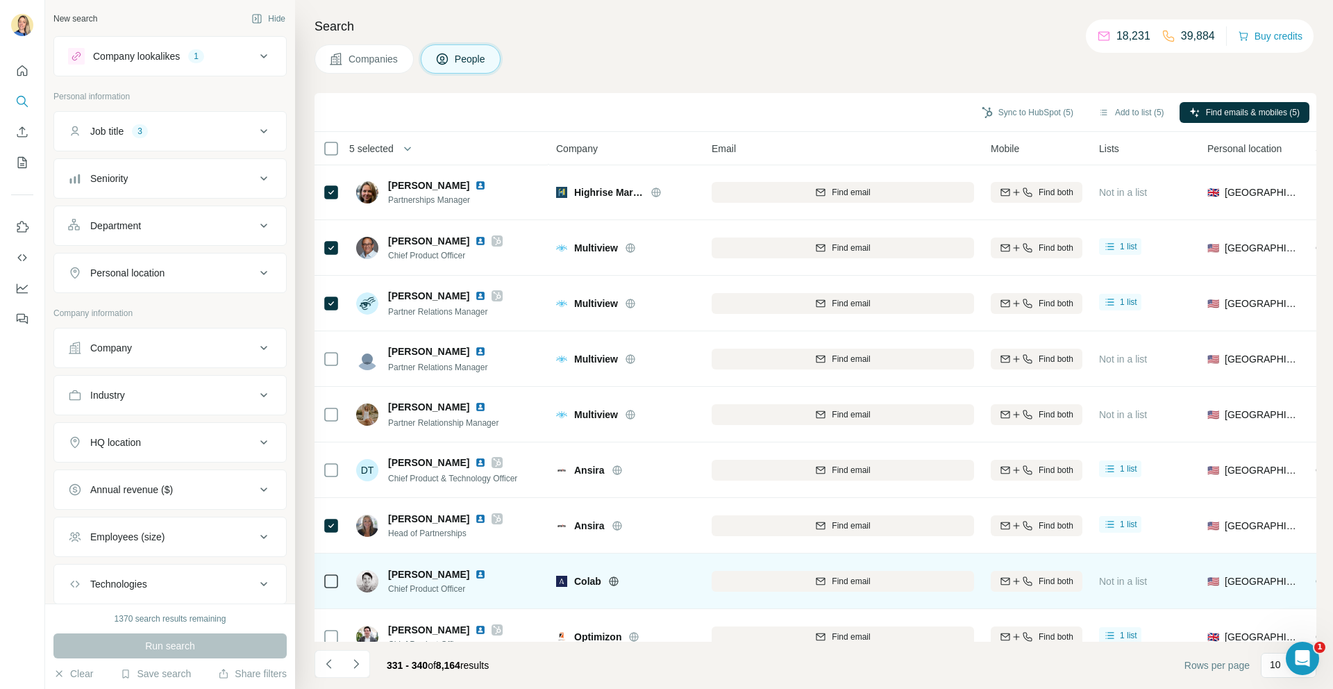
scroll to position [79, 0]
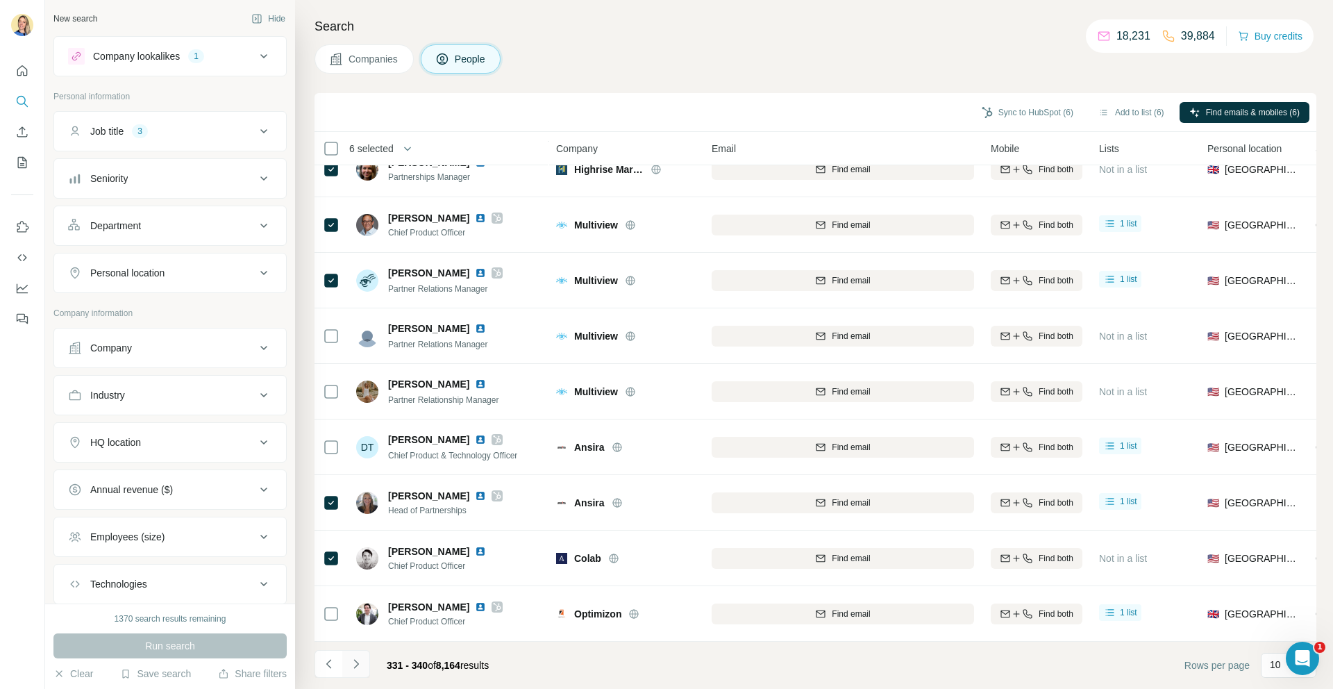
click at [359, 666] on icon "Navigate to next page" at bounding box center [356, 664] width 14 height 14
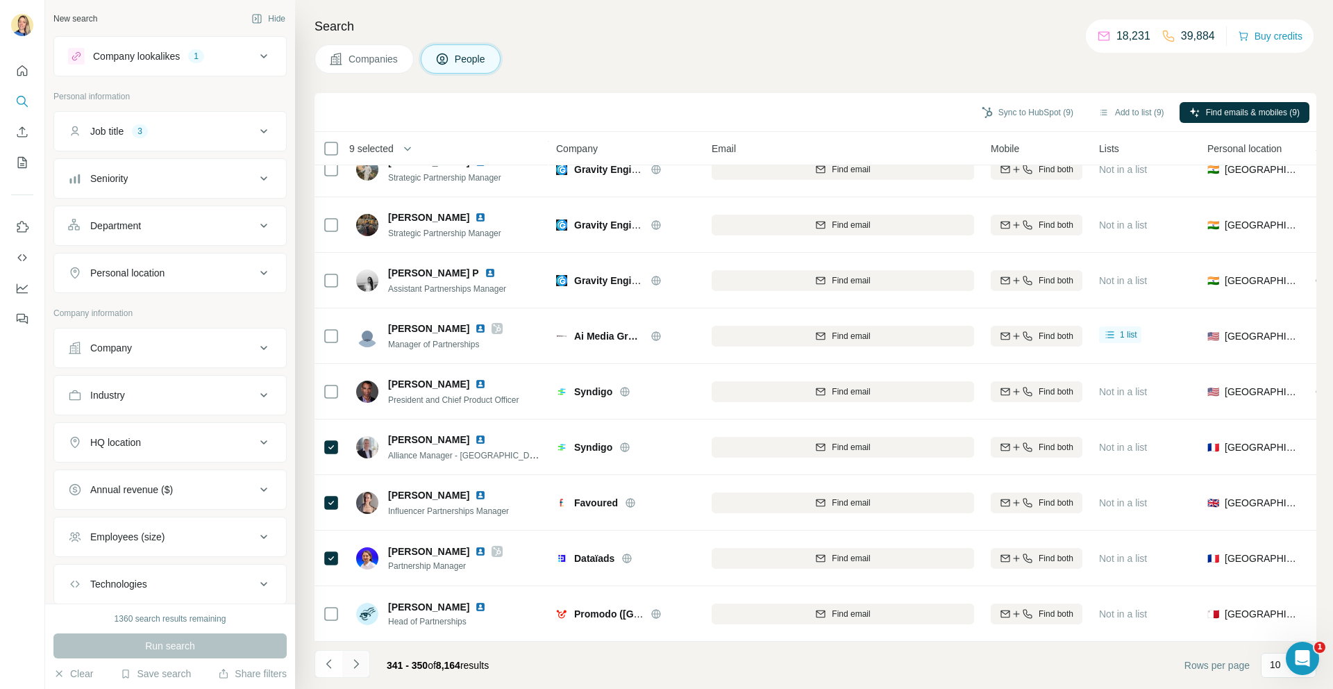
click at [362, 662] on icon "Navigate to next page" at bounding box center [356, 664] width 14 height 14
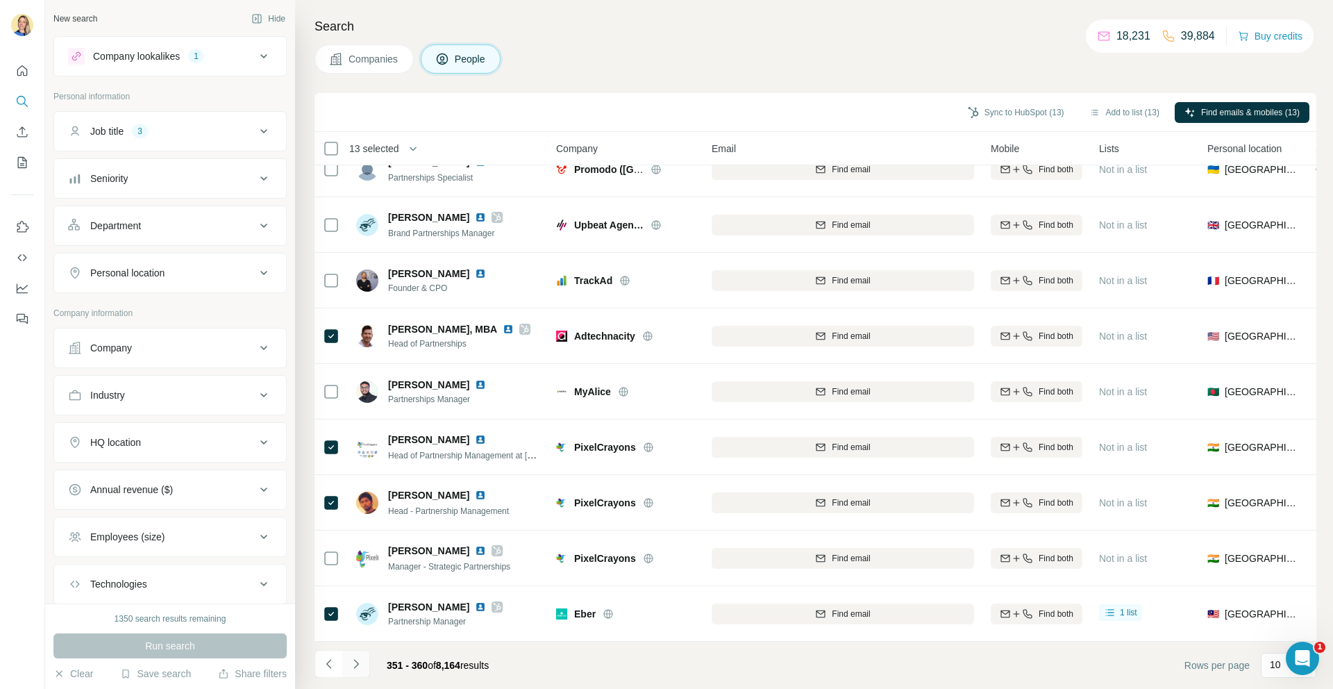
click at [355, 668] on icon "Navigate to next page" at bounding box center [356, 664] width 14 height 14
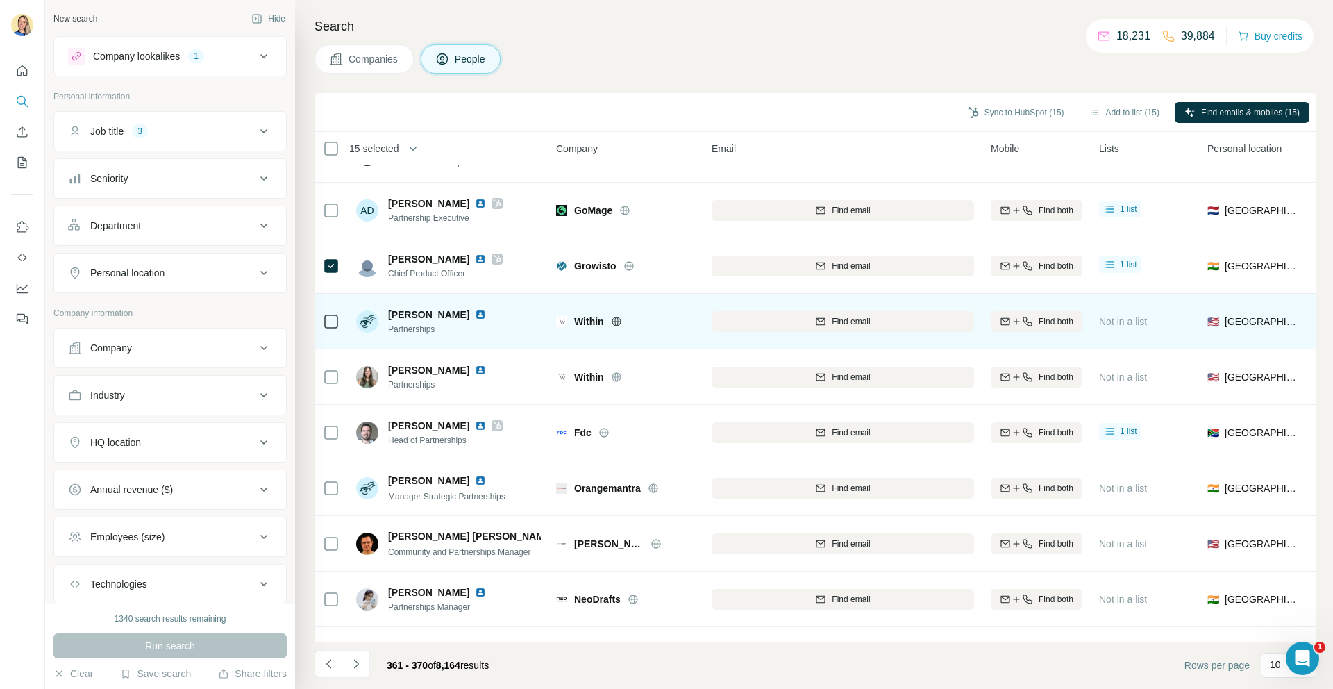
scroll to position [41, 0]
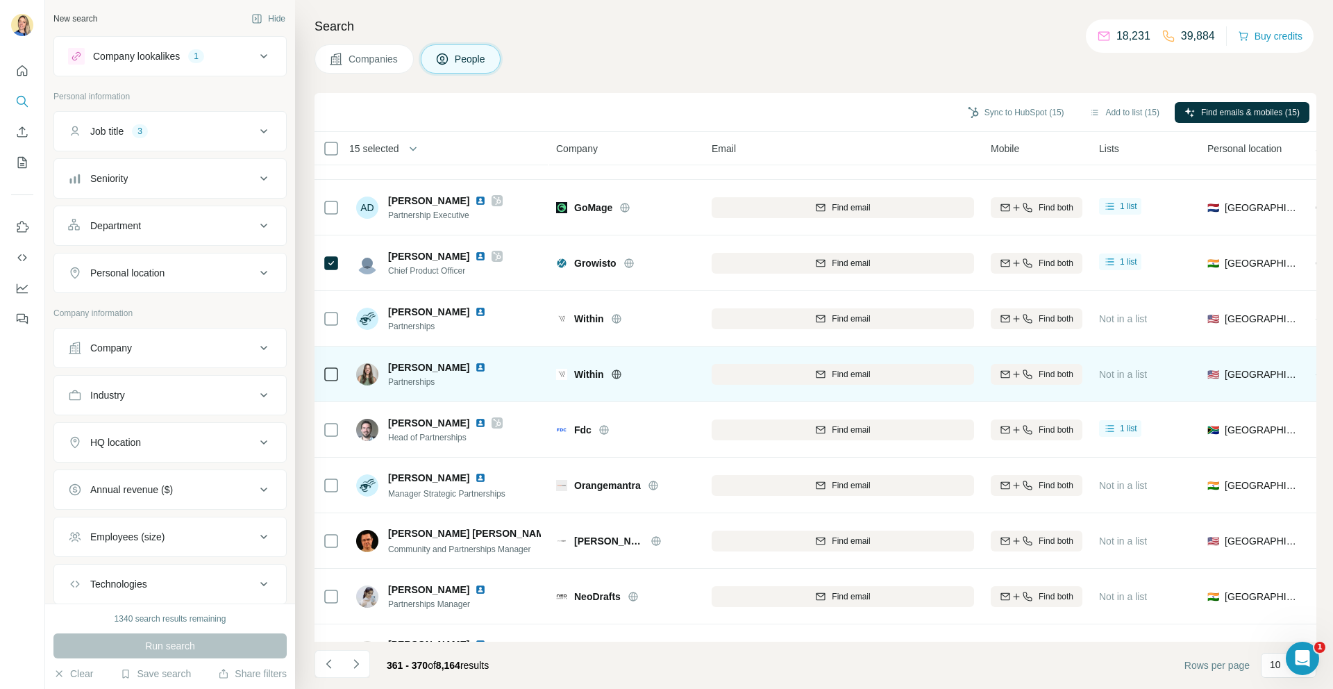
click at [344, 381] on td at bounding box center [331, 375] width 33 height 56
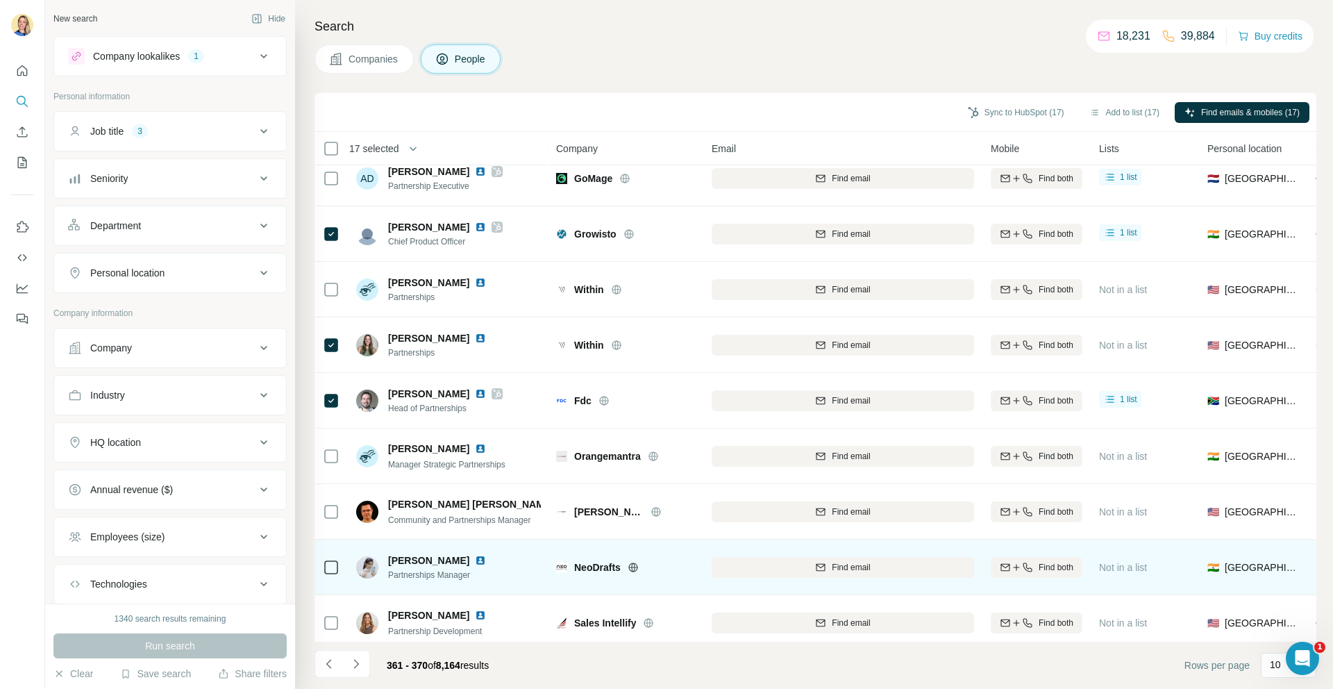
scroll to position [79, 0]
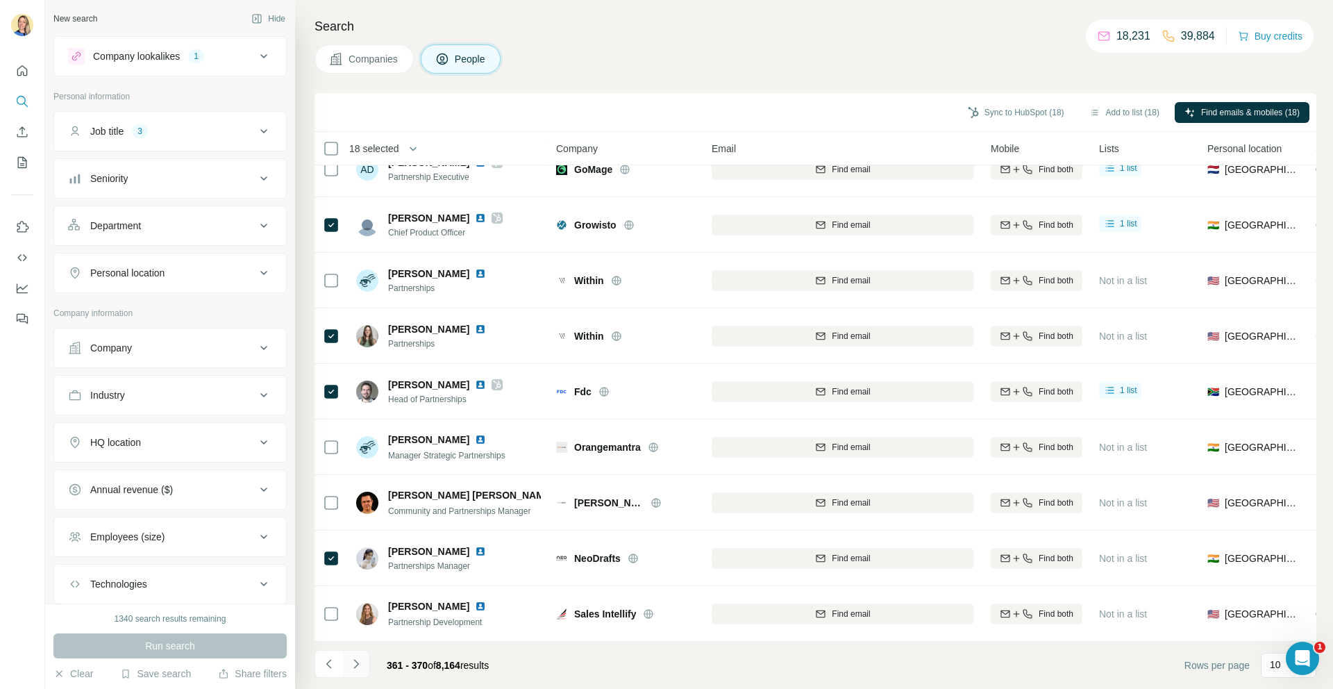
click at [363, 668] on button "Navigate to next page" at bounding box center [356, 664] width 28 height 28
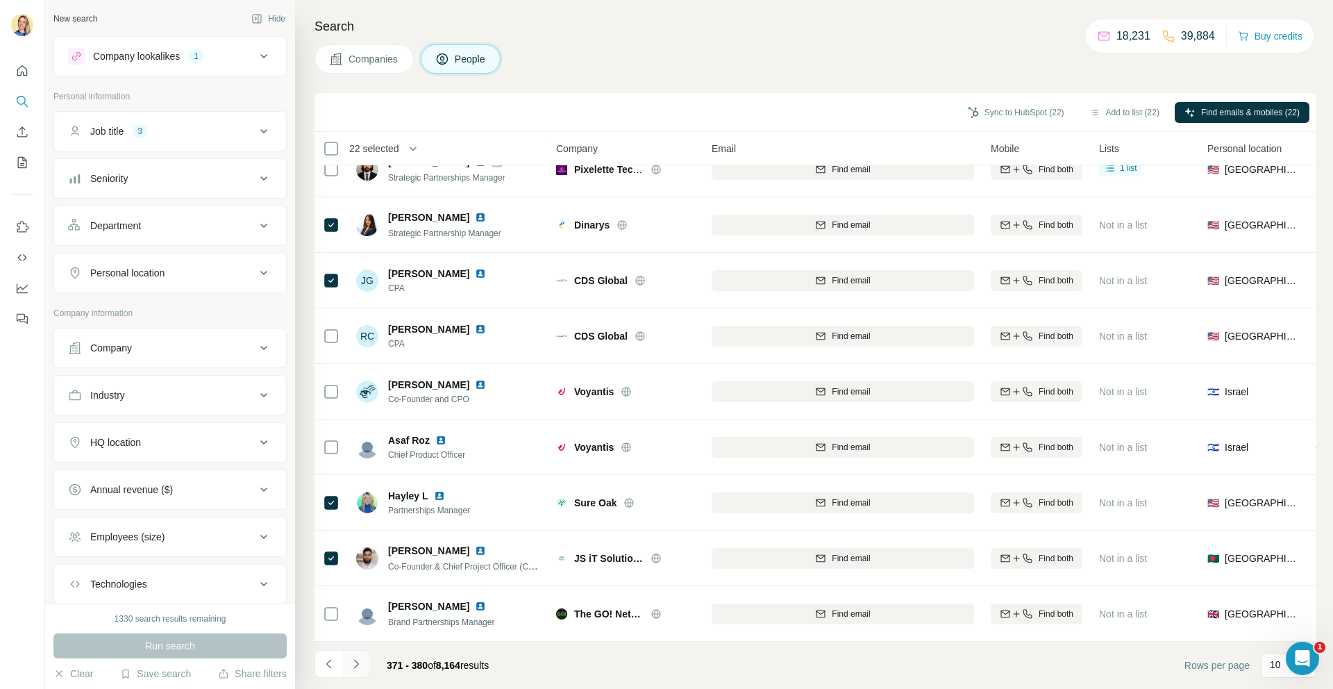
click at [360, 667] on icon "Navigate to next page" at bounding box center [356, 664] width 14 height 14
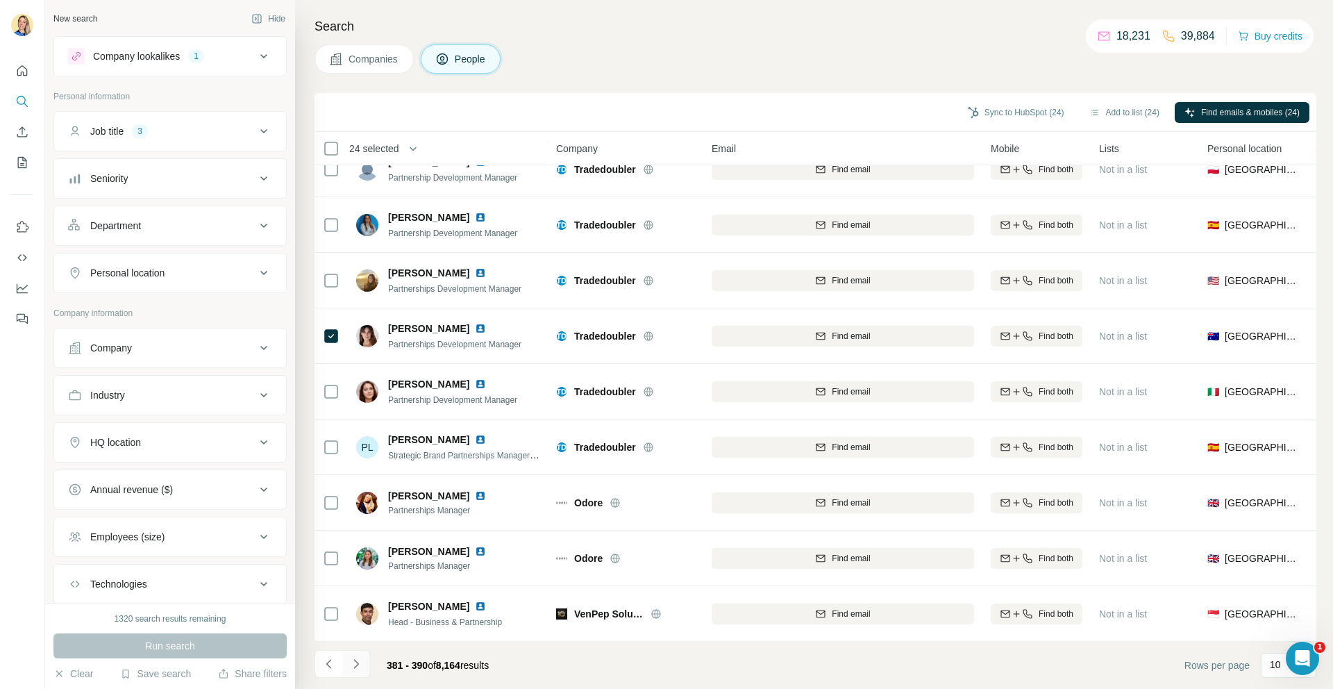
click at [360, 667] on icon "Navigate to next page" at bounding box center [356, 664] width 14 height 14
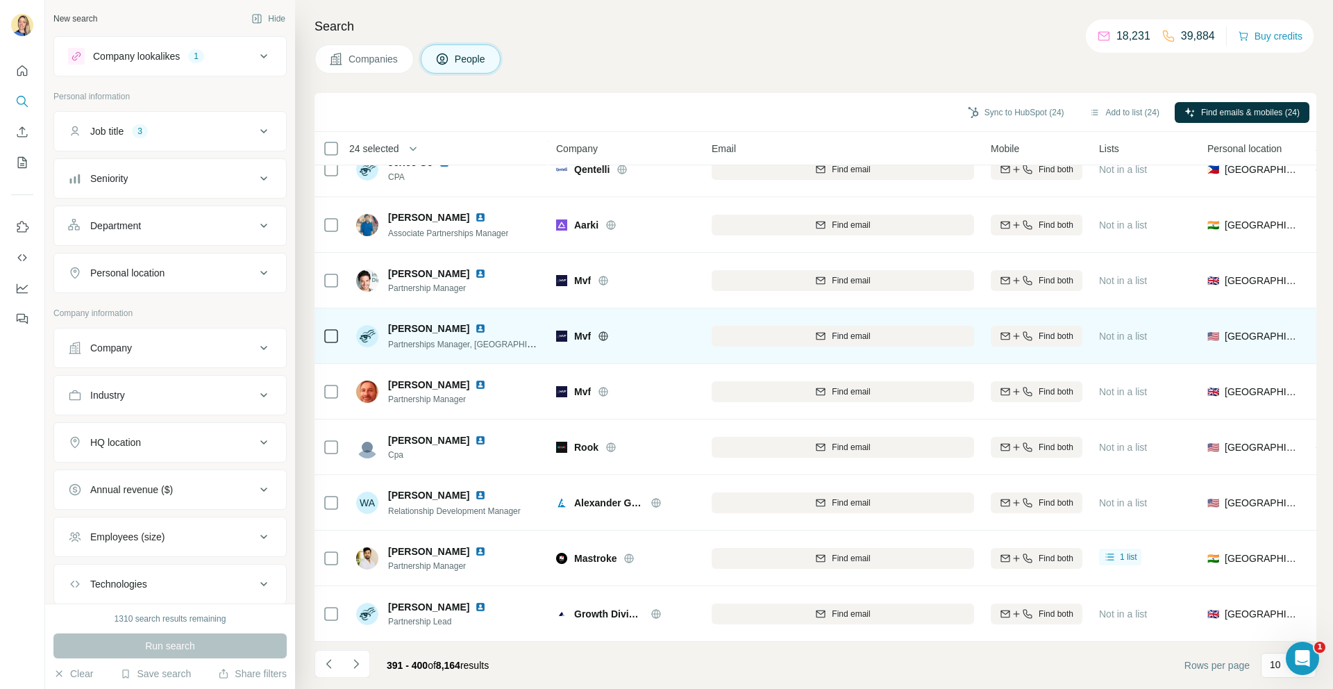
click at [327, 343] on icon at bounding box center [331, 336] width 17 height 17
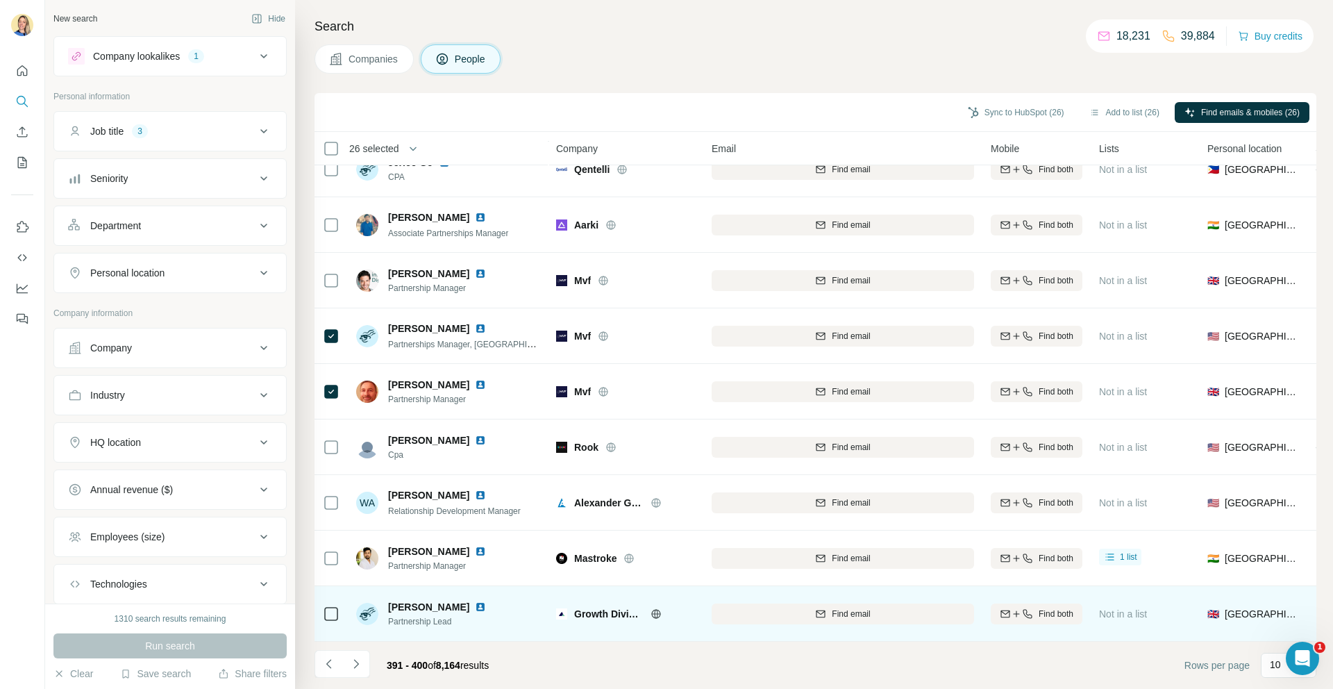
click at [337, 603] on div at bounding box center [331, 613] width 17 height 38
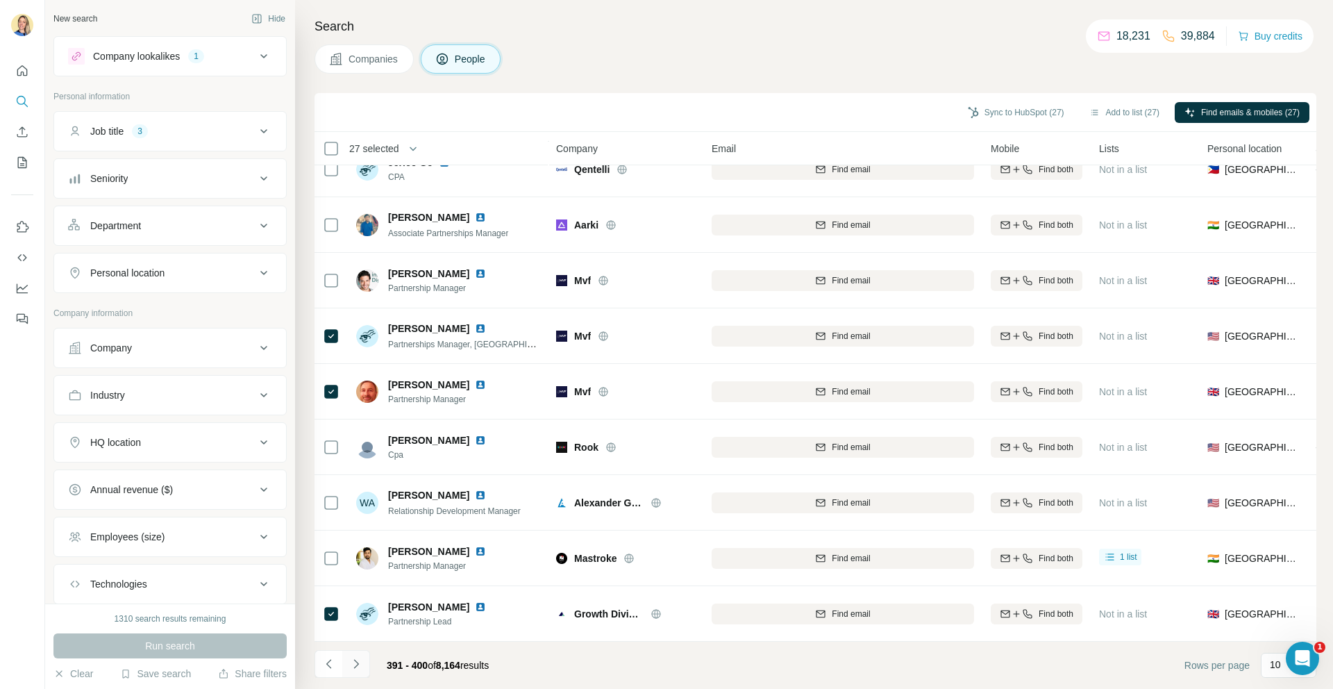
click at [356, 666] on icon "Navigate to next page" at bounding box center [355, 663] width 5 height 9
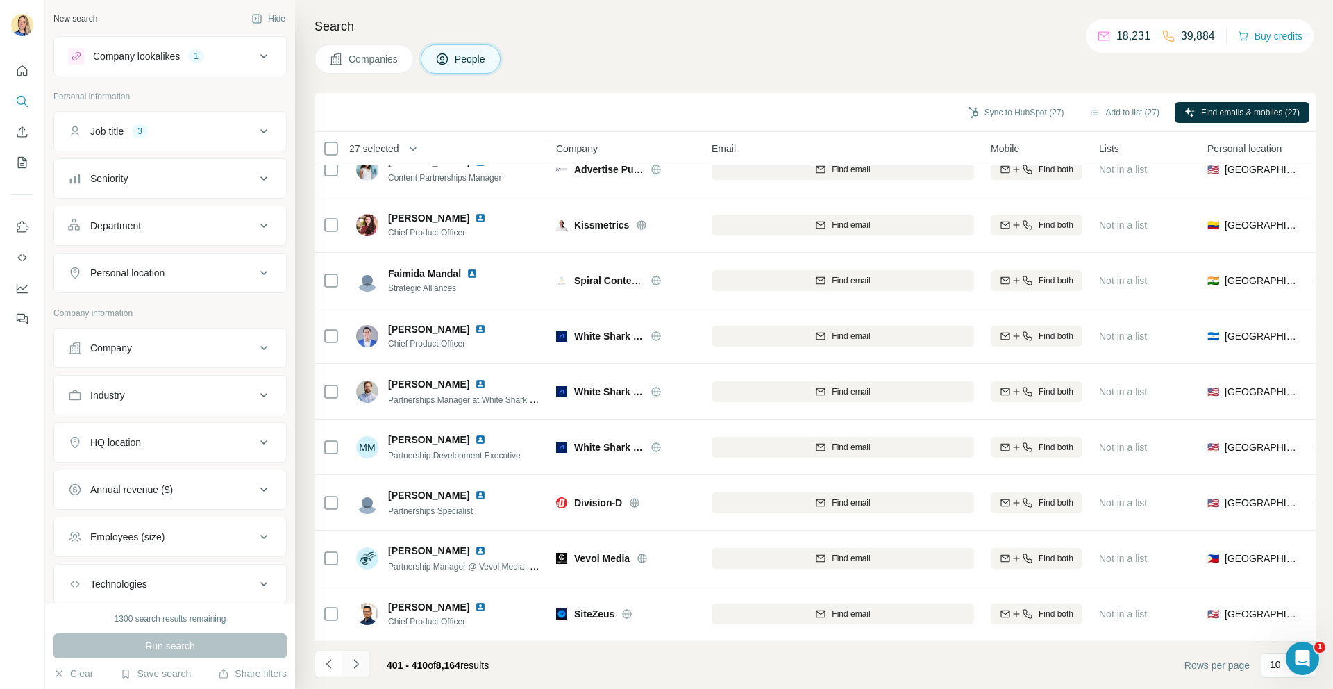
click at [364, 661] on button "Navigate to next page" at bounding box center [356, 664] width 28 height 28
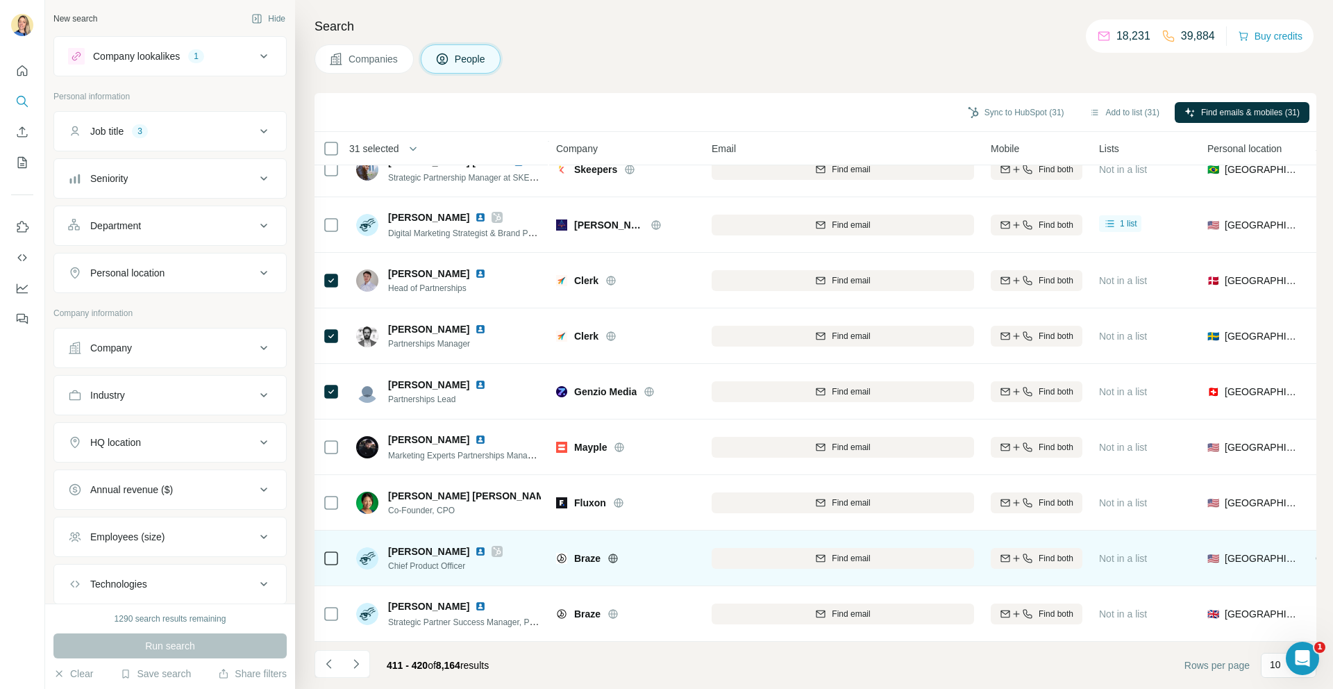
click at [344, 563] on td at bounding box center [331, 559] width 33 height 56
click at [317, 551] on td at bounding box center [331, 559] width 33 height 56
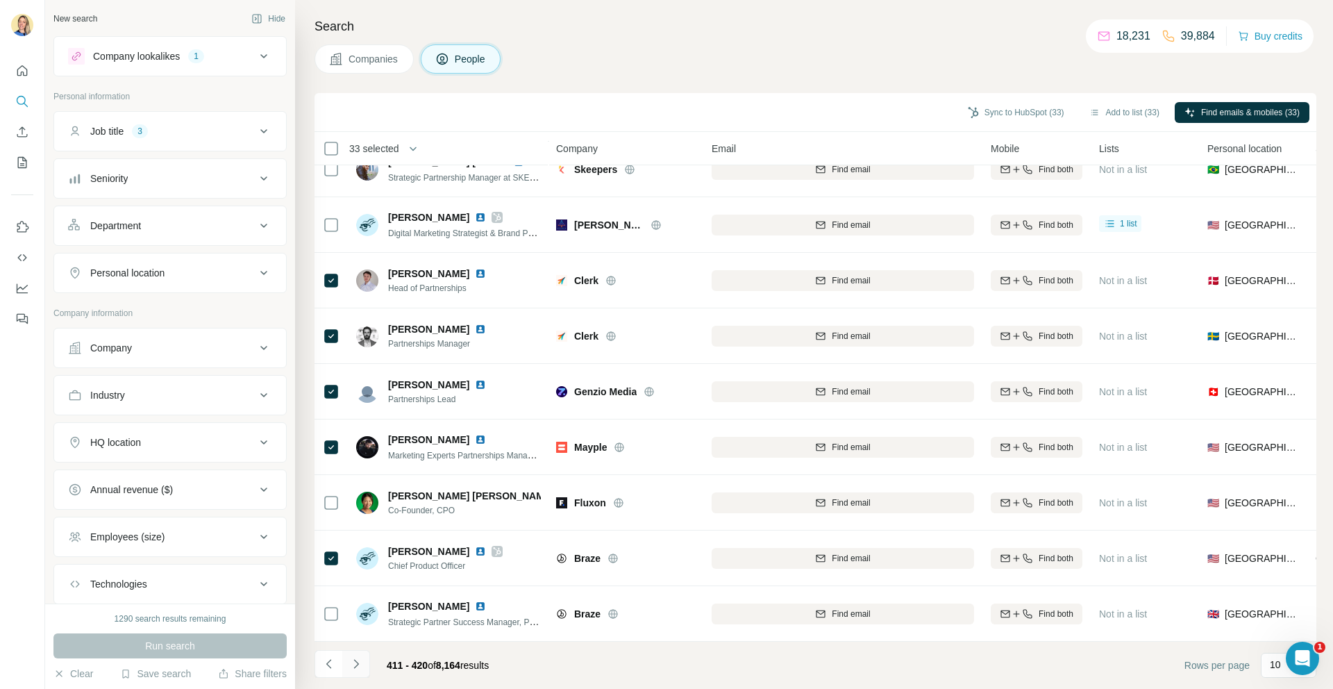
click at [358, 665] on icon "Navigate to next page" at bounding box center [356, 664] width 14 height 14
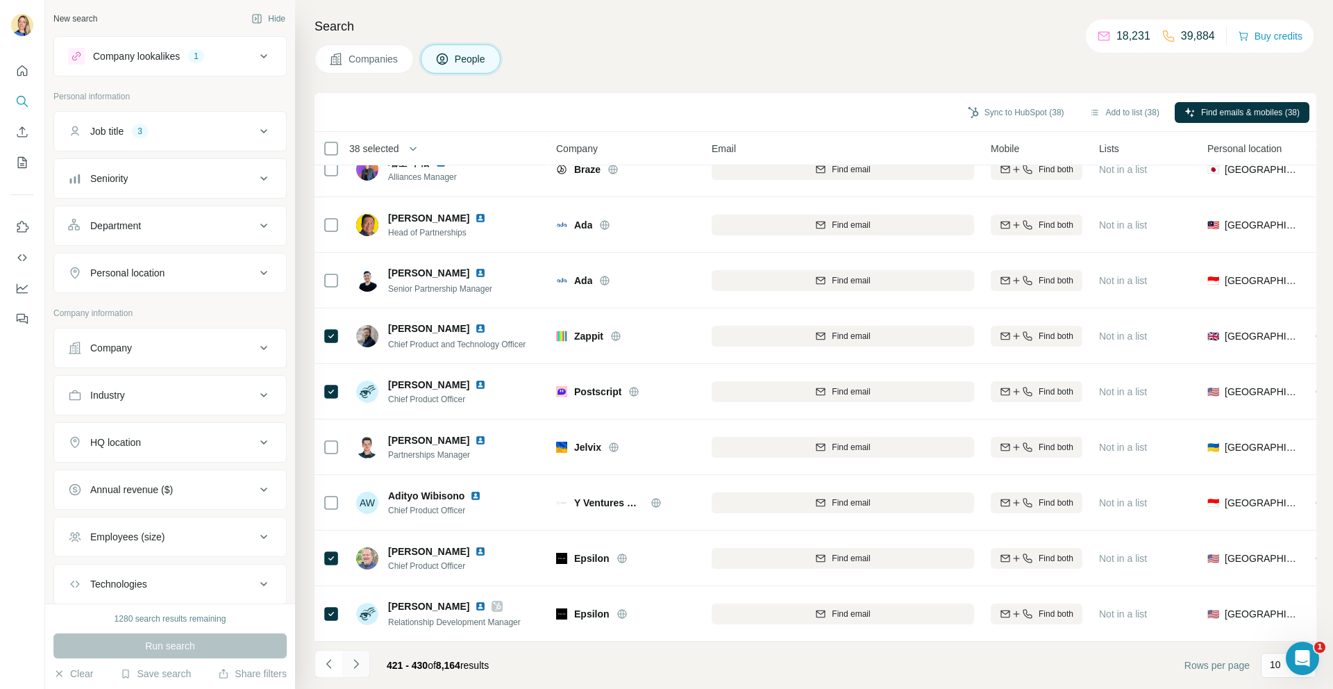
click at [358, 660] on icon "Navigate to next page" at bounding box center [356, 664] width 14 height 14
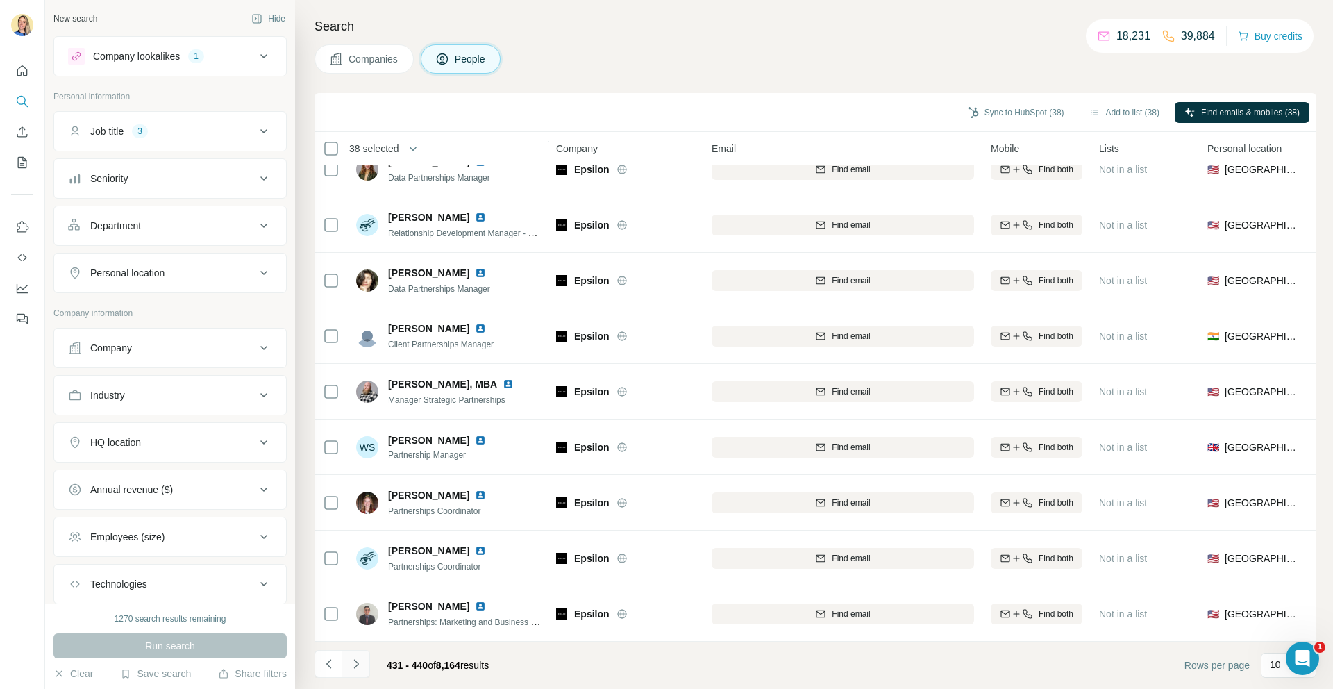
click at [362, 669] on icon "Navigate to next page" at bounding box center [356, 664] width 14 height 14
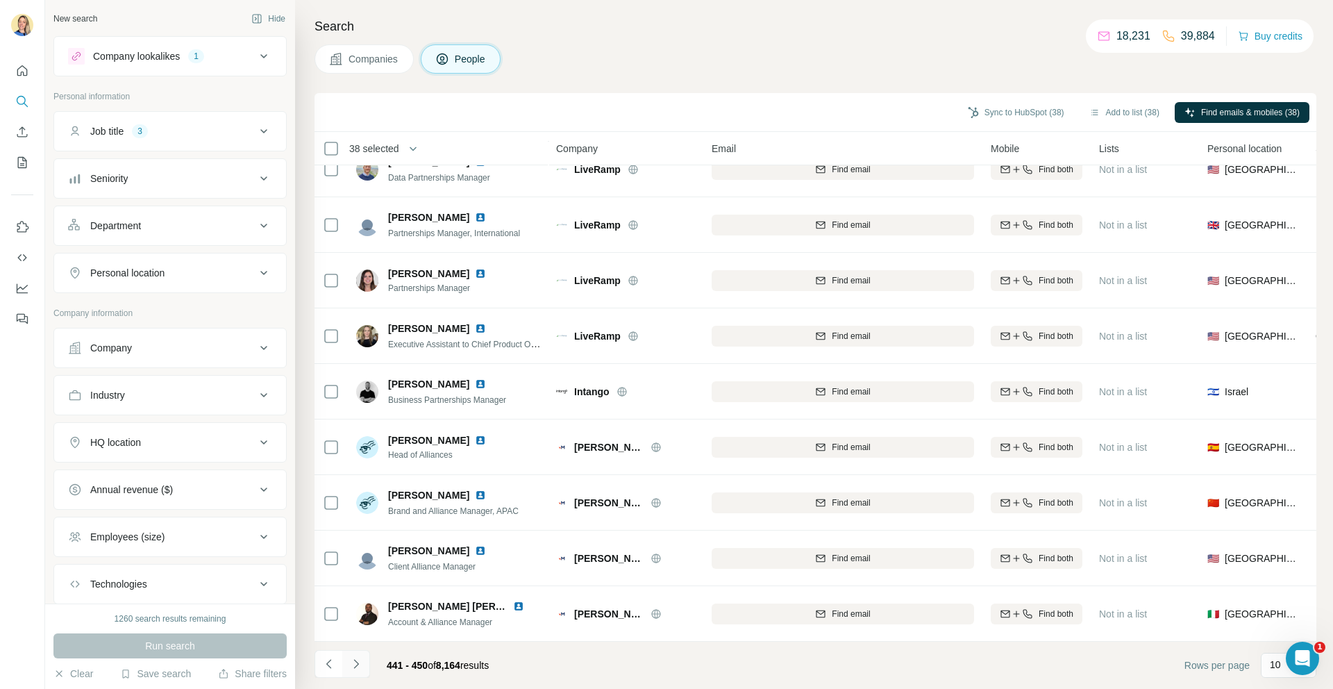
click at [355, 665] on icon "Navigate to next page" at bounding box center [356, 664] width 14 height 14
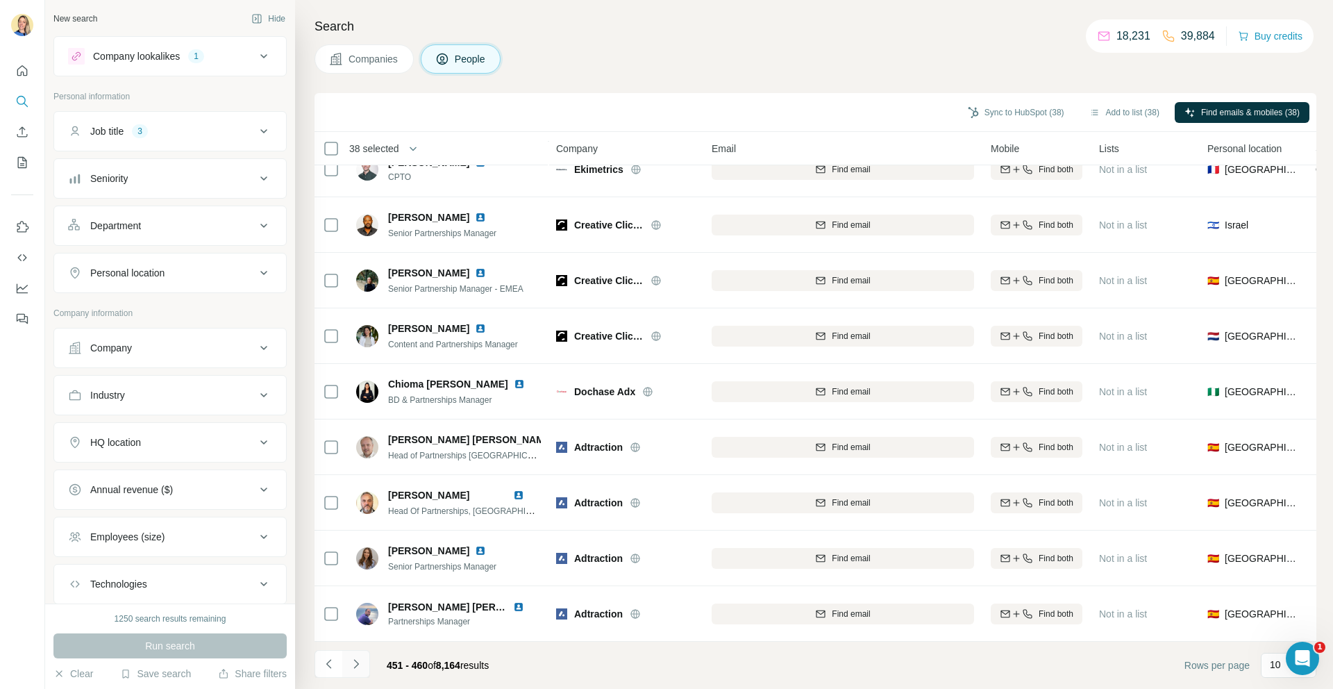
click at [351, 664] on icon "Navigate to next page" at bounding box center [356, 664] width 14 height 14
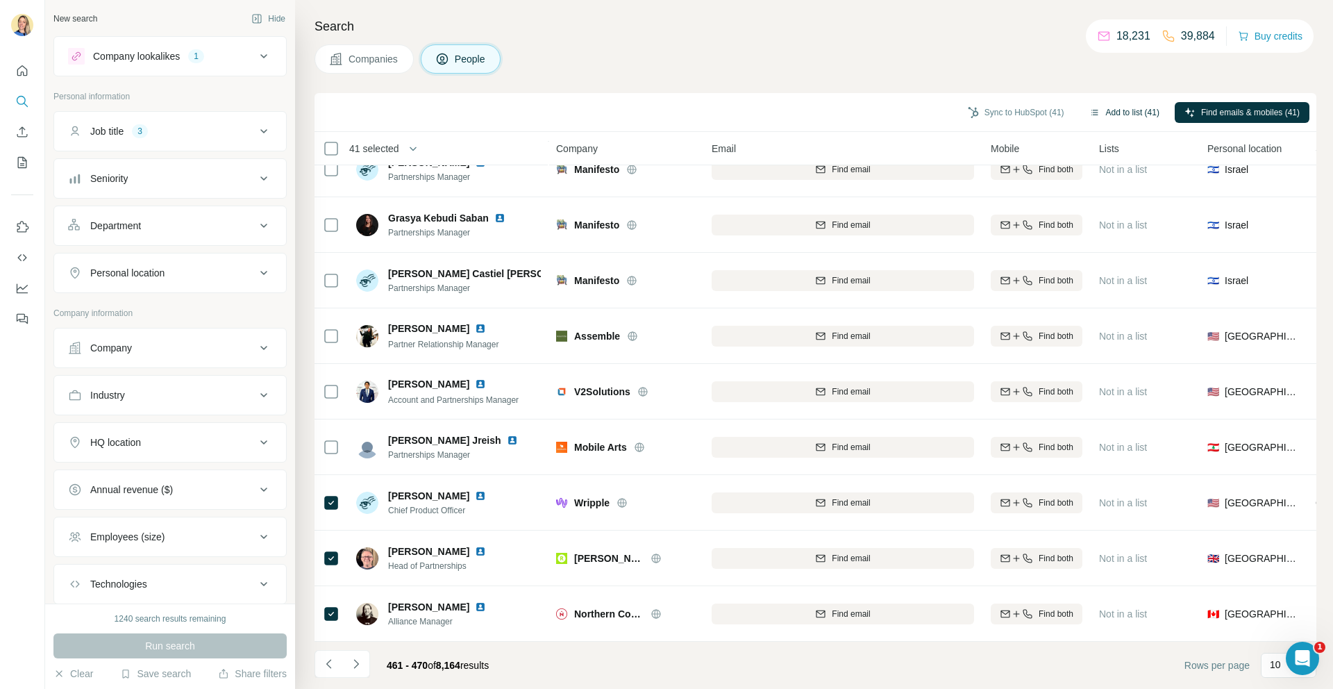
click at [1128, 111] on button "Add to list (41)" at bounding box center [1125, 112] width 90 height 21
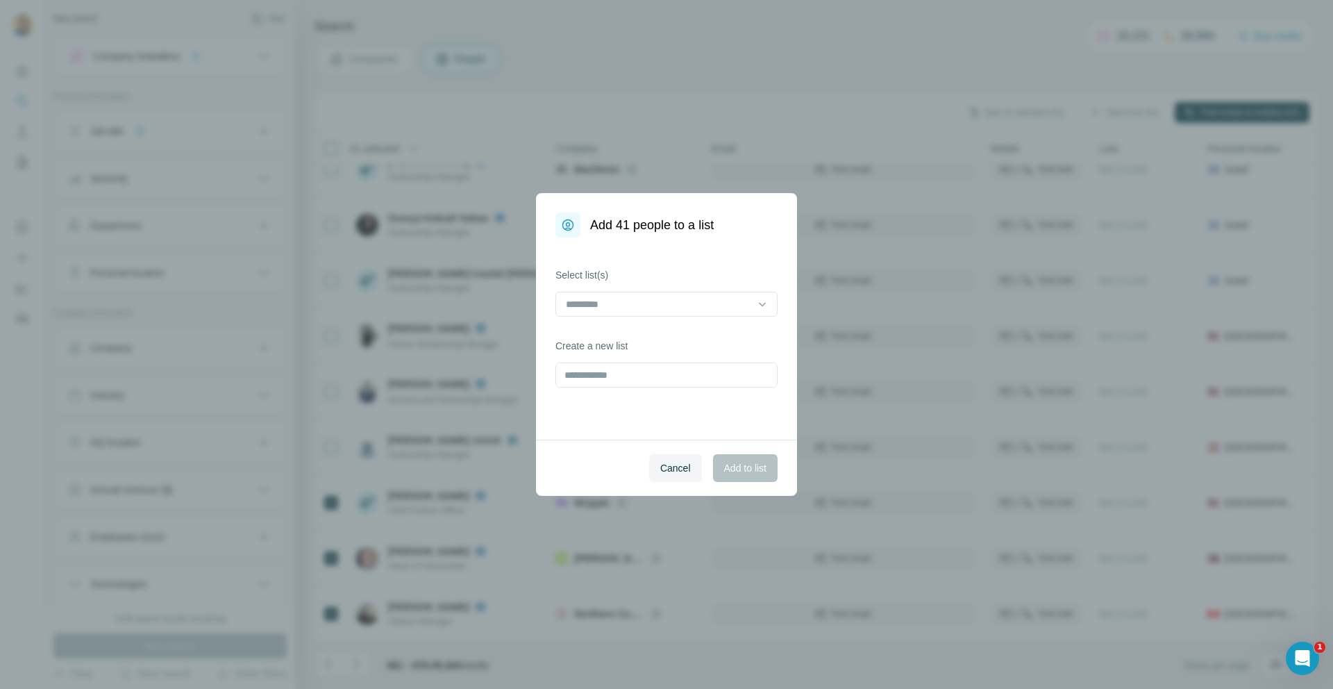
click at [596, 359] on div "Create a new list" at bounding box center [667, 363] width 222 height 49
click at [582, 376] on input "text" at bounding box center [667, 375] width 222 height 25
type input "**********"
click at [737, 467] on span "Add to list" at bounding box center [745, 468] width 42 height 14
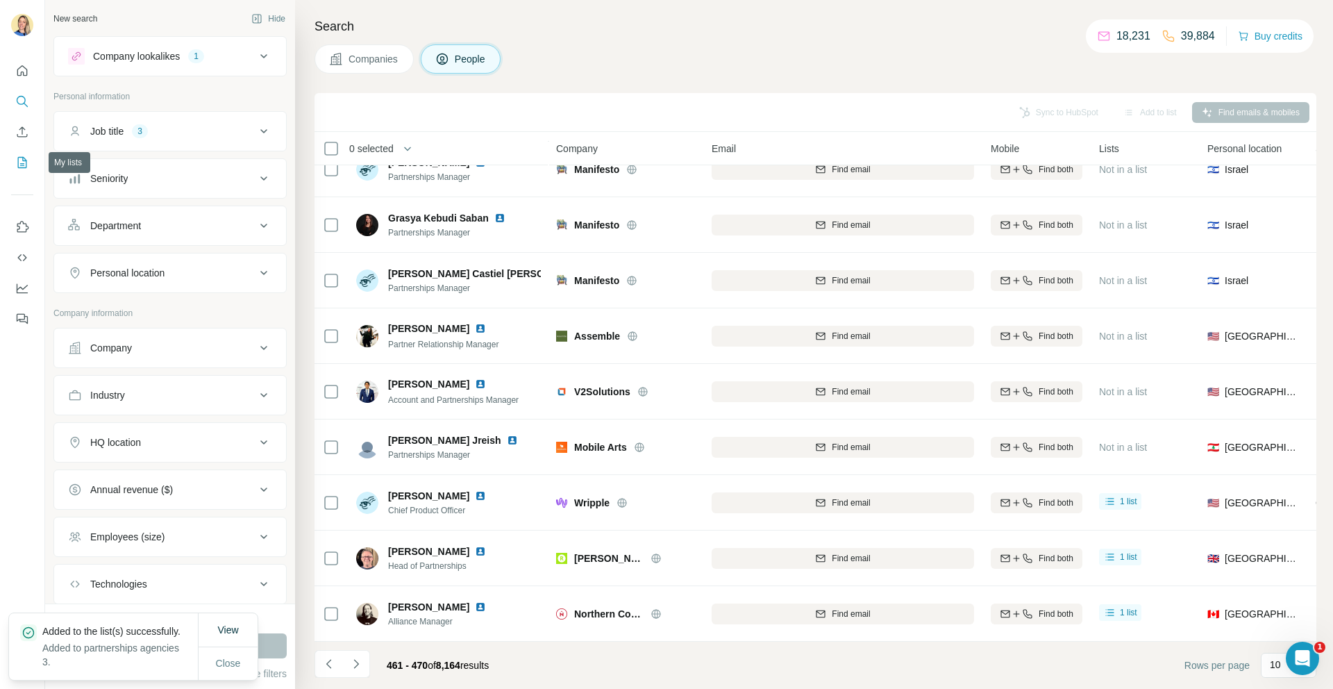
click at [20, 155] on button "My lists" at bounding box center [22, 162] width 22 height 25
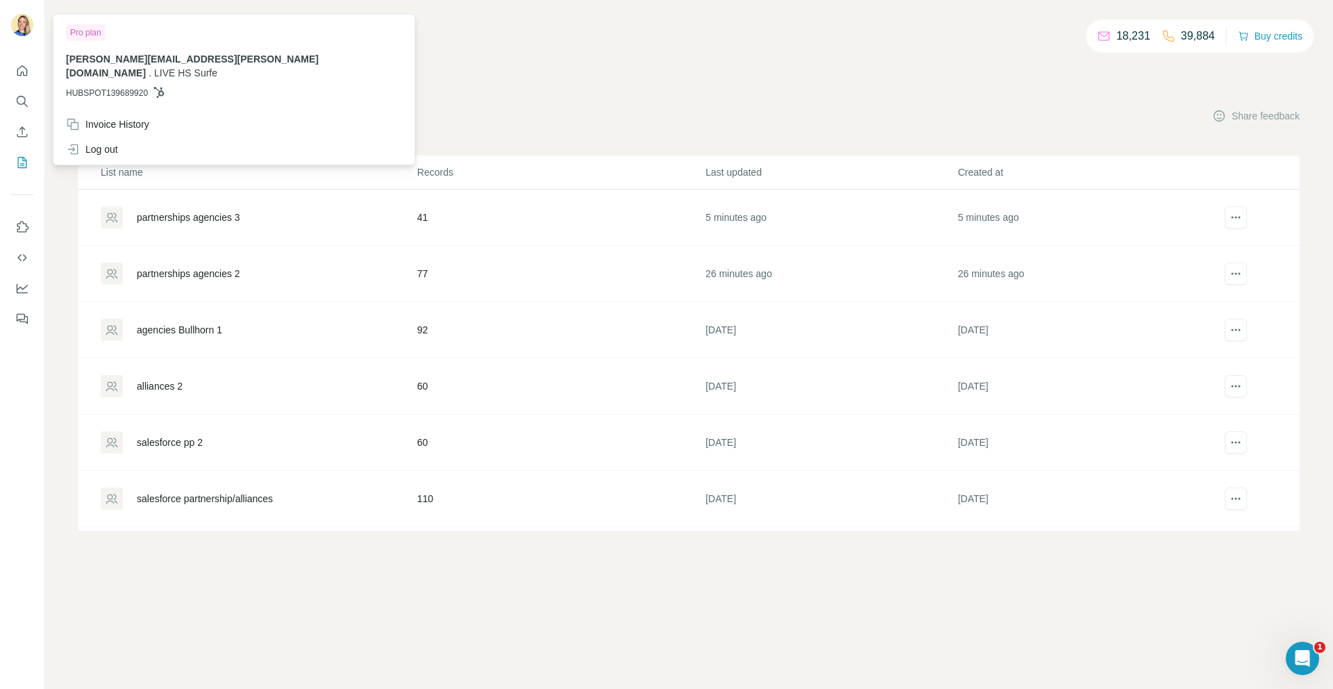
click at [315, 69] on div "18,231 39,884 Buy credits My lists Companies People Share feedback List name Re…" at bounding box center [689, 281] width 1222 height 497
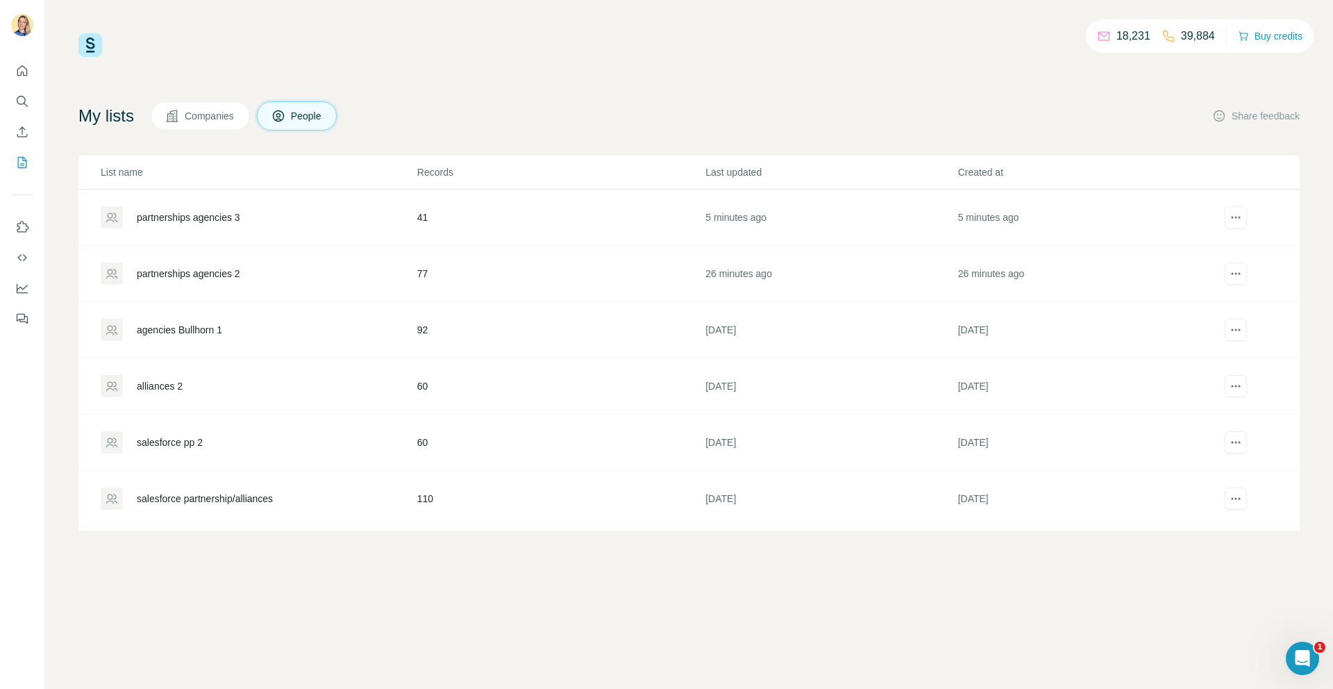
click at [218, 213] on div "partnerships agencies 3" at bounding box center [188, 217] width 103 height 14
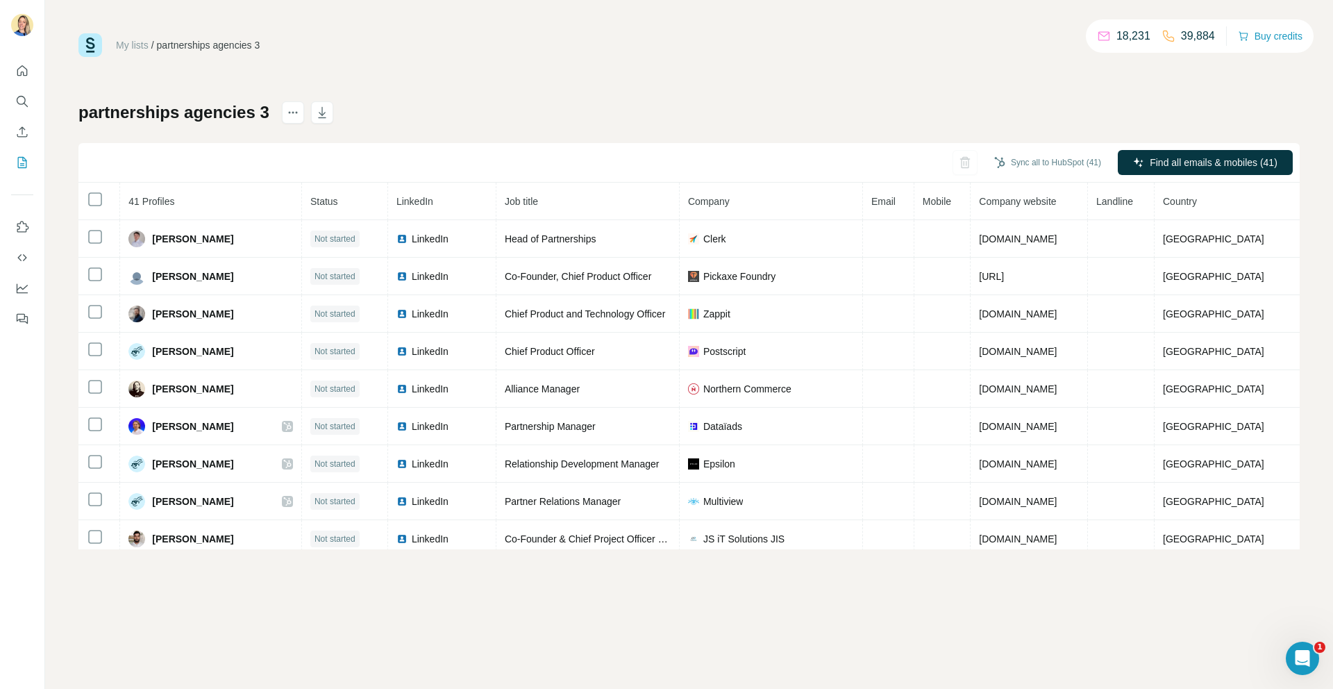
click at [103, 197] on th at bounding box center [99, 202] width 42 height 38
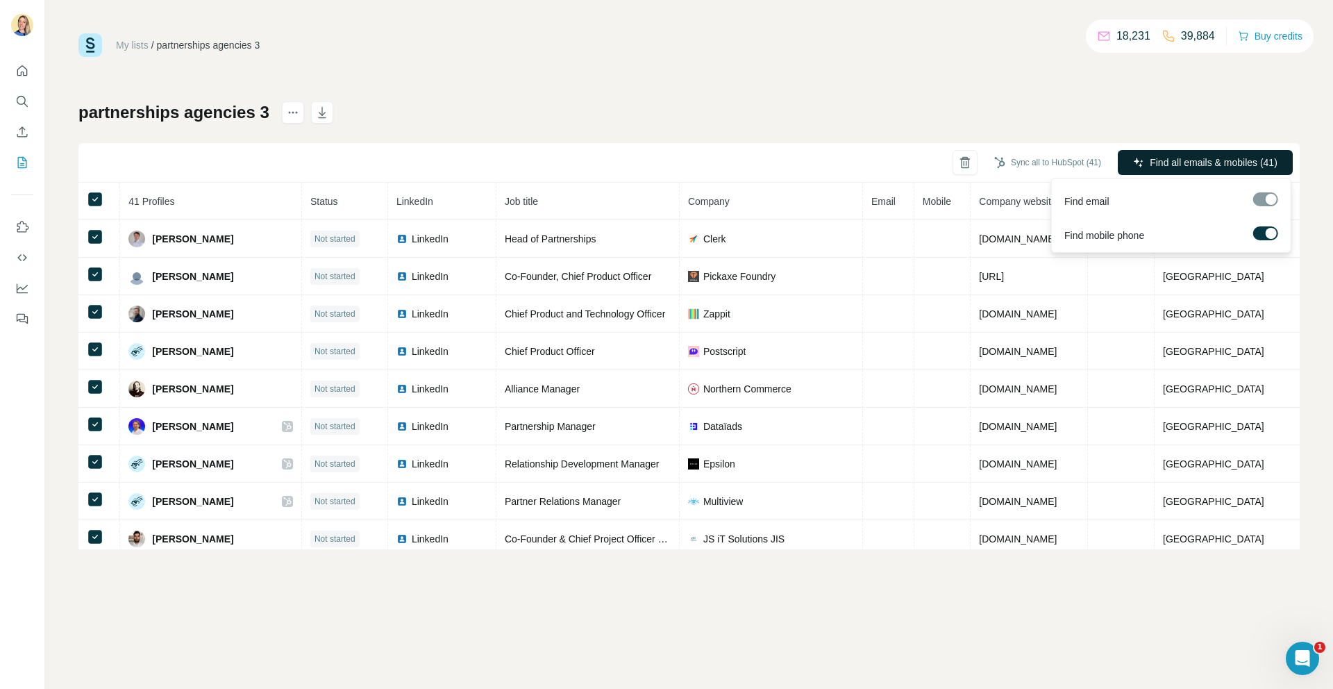
click at [1187, 153] on button "Find all emails & mobiles (41)" at bounding box center [1205, 162] width 175 height 25
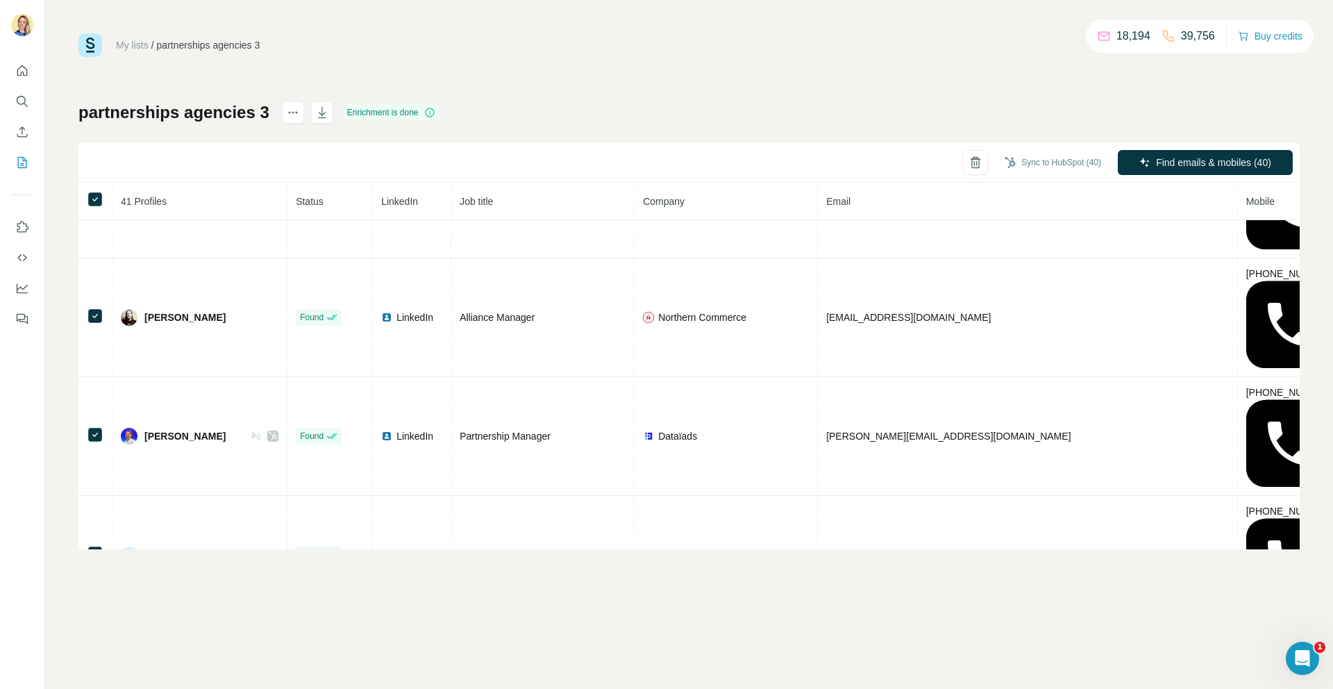
scroll to position [440, 0]
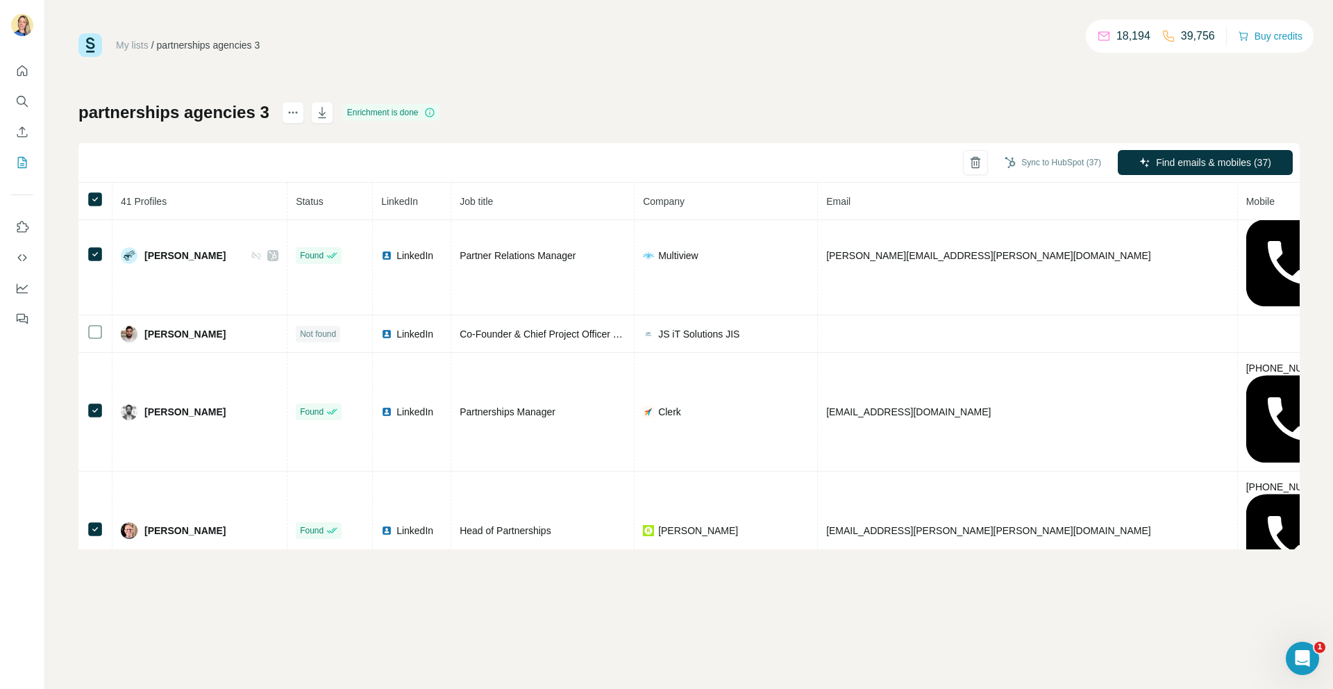
scroll to position [844, 0]
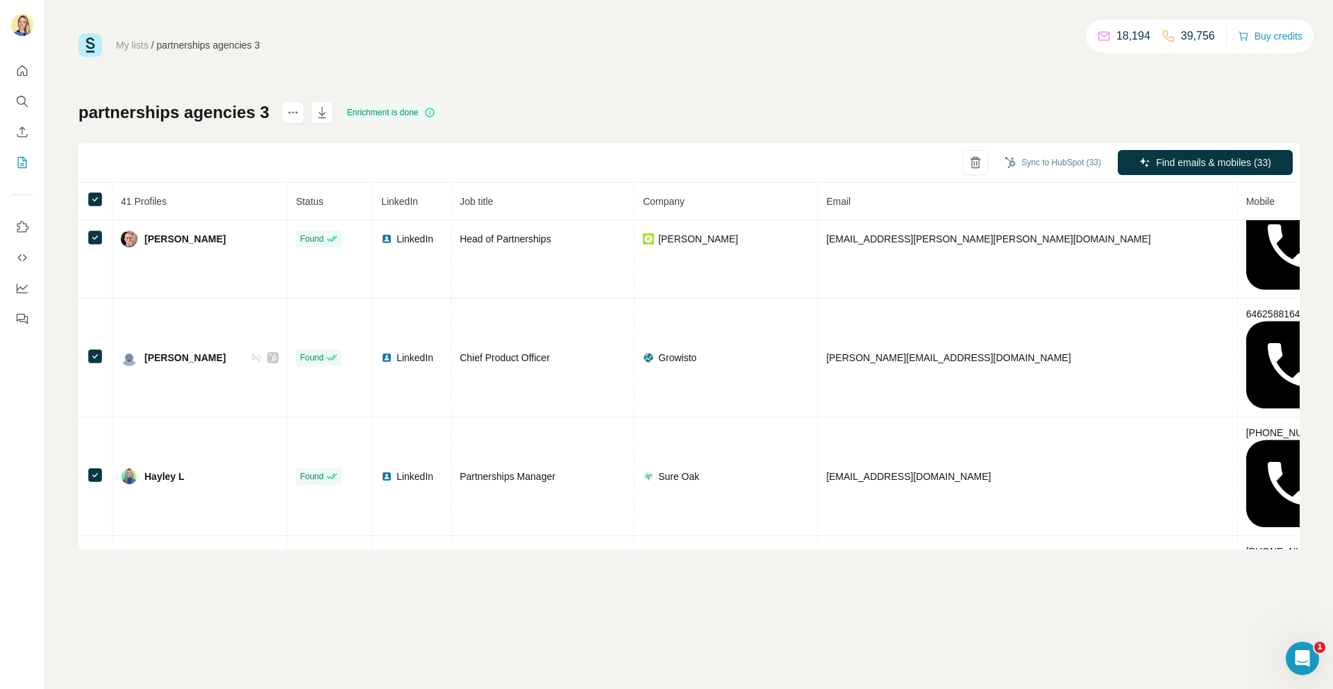
scroll to position [1173, 0]
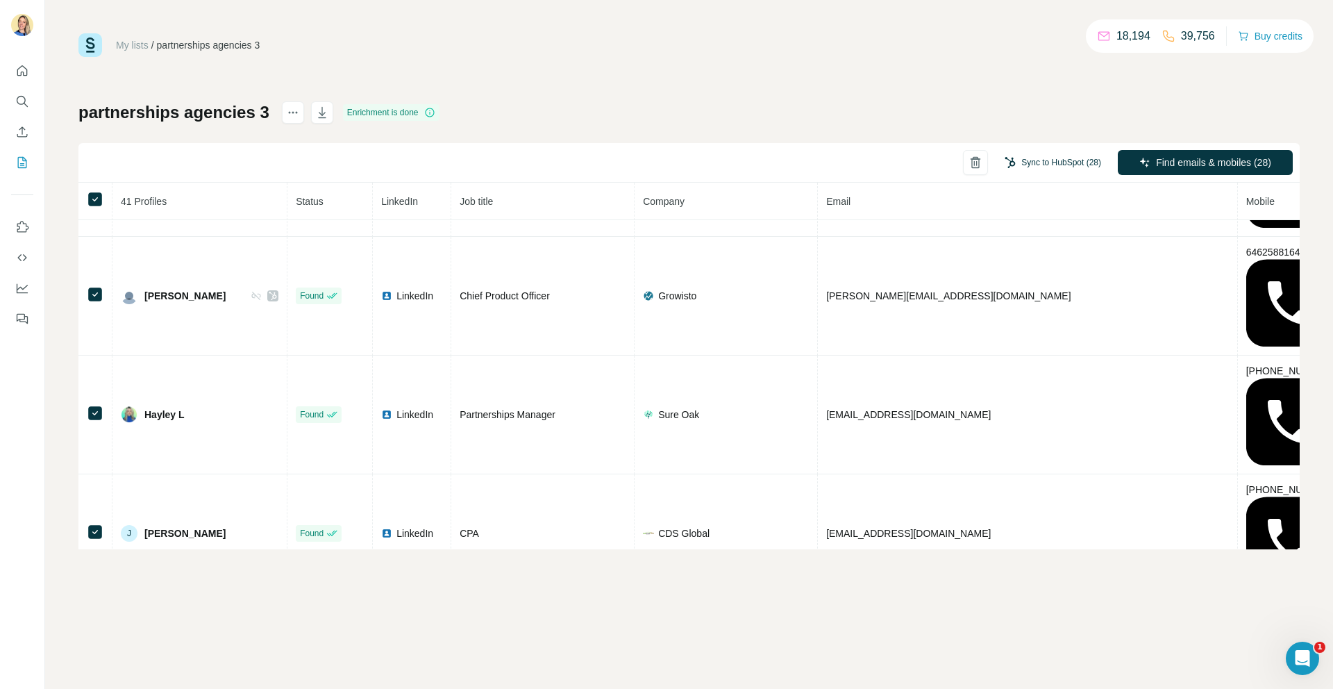
click at [1045, 160] on button "Sync to HubSpot (28)" at bounding box center [1053, 162] width 116 height 21
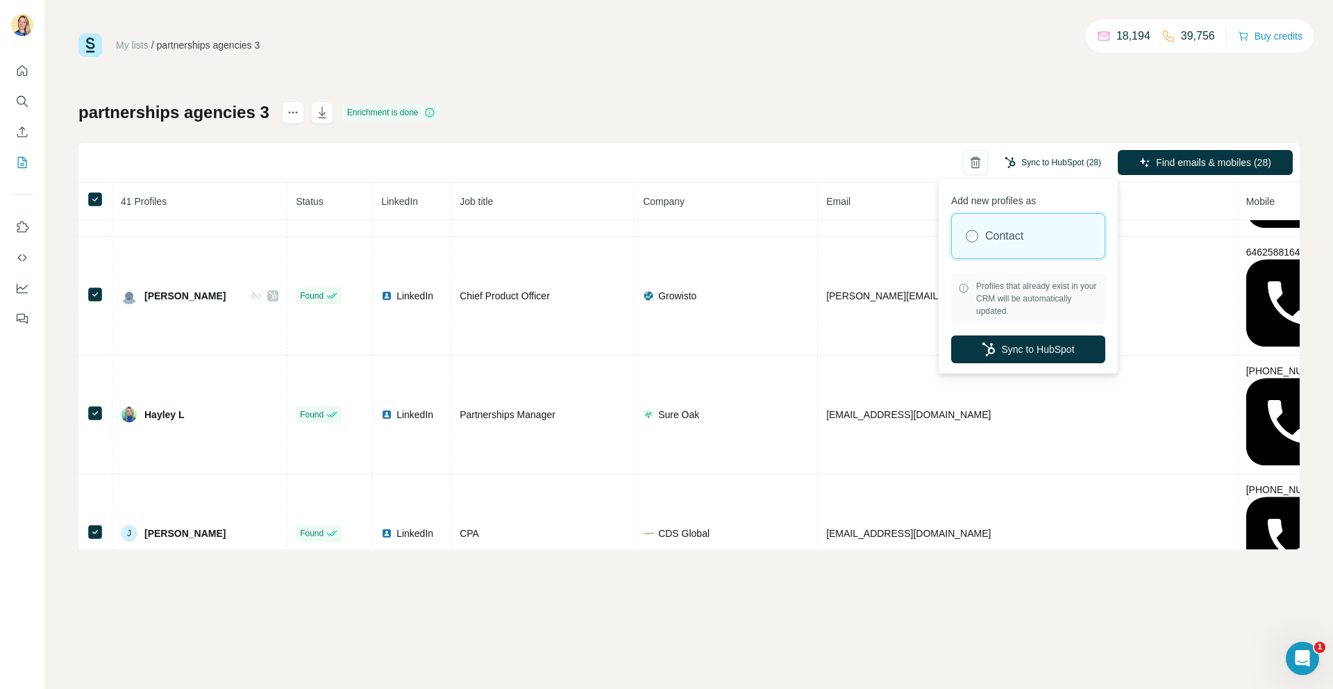
click at [1041, 156] on button "Sync to HubSpot (28)" at bounding box center [1053, 162] width 116 height 21
click at [1042, 348] on button "Sync to HubSpot" at bounding box center [1028, 349] width 154 height 28
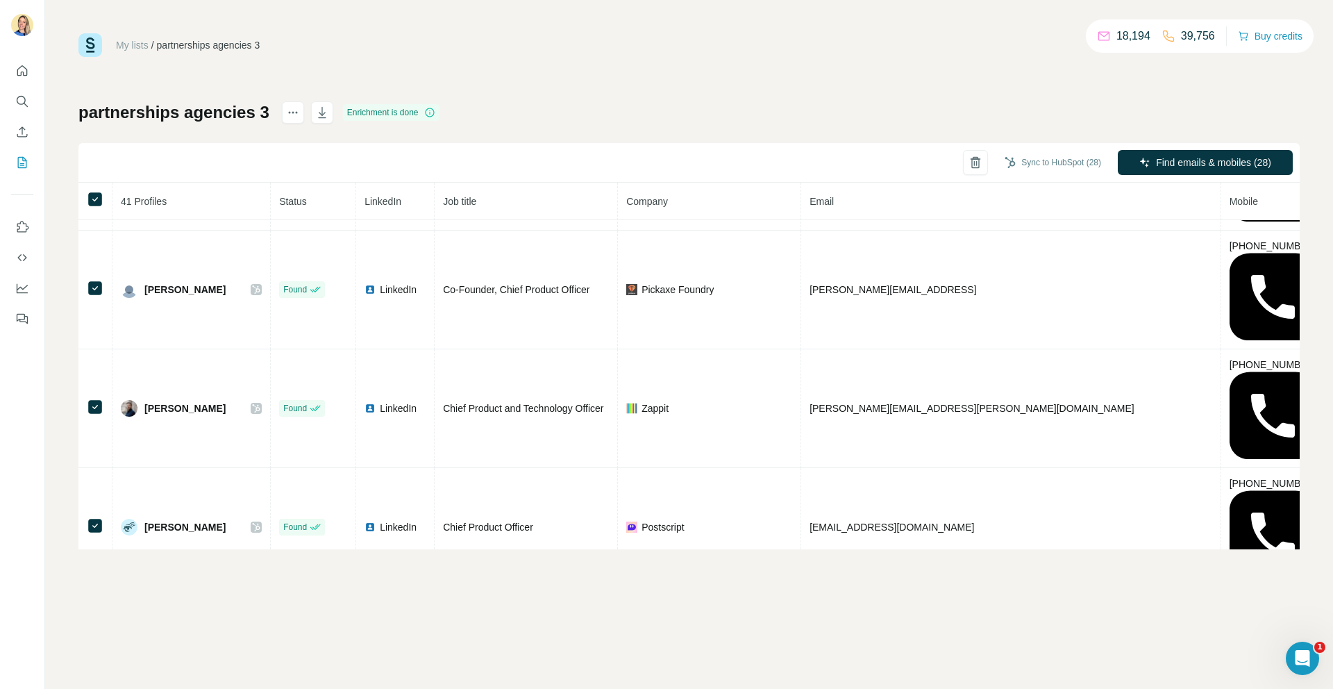
scroll to position [89, 0]
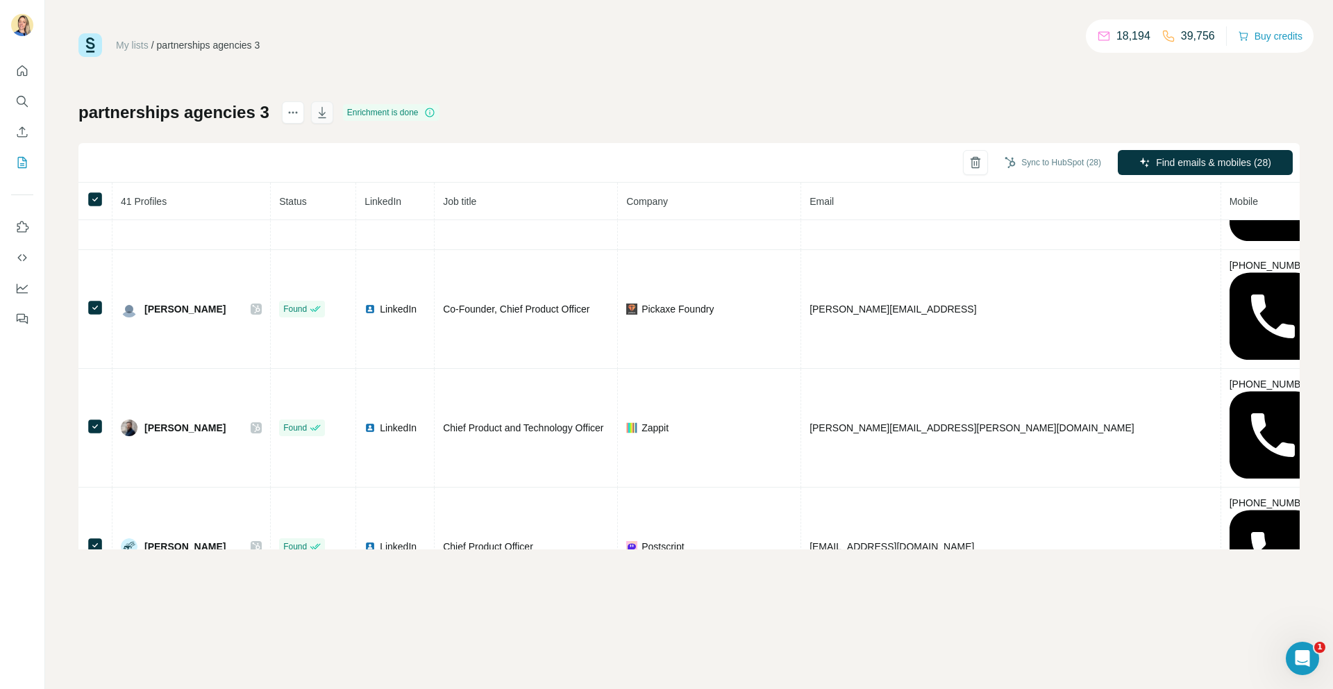
click at [314, 101] on button "button" at bounding box center [322, 112] width 22 height 22
